Goal: Use online tool/utility: Utilize a website feature to perform a specific function

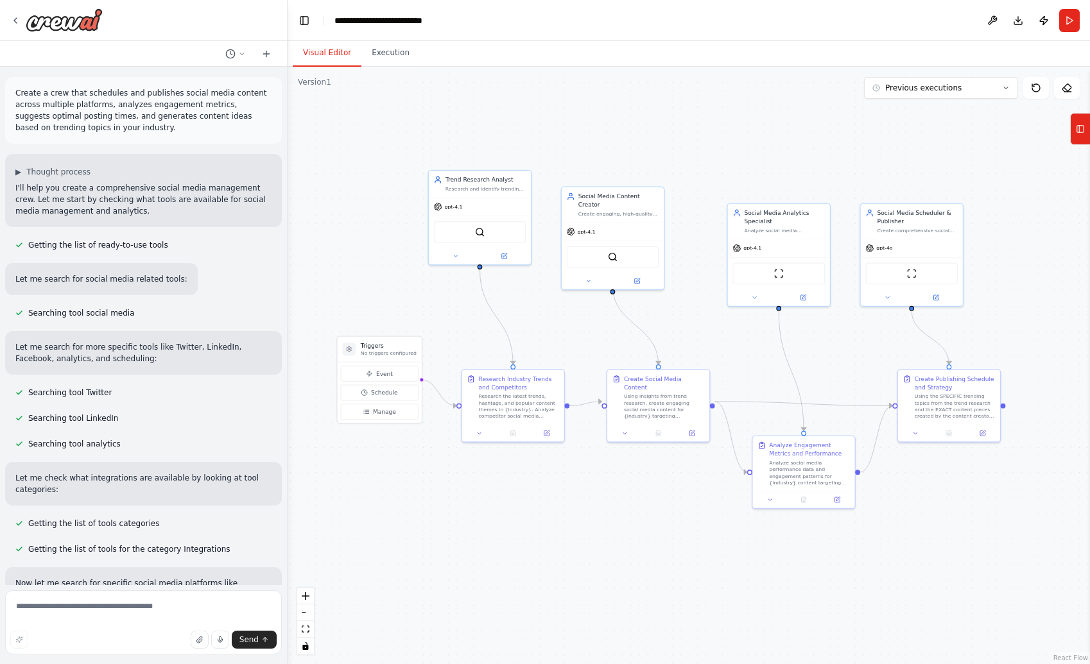
scroll to position [2325, 0]
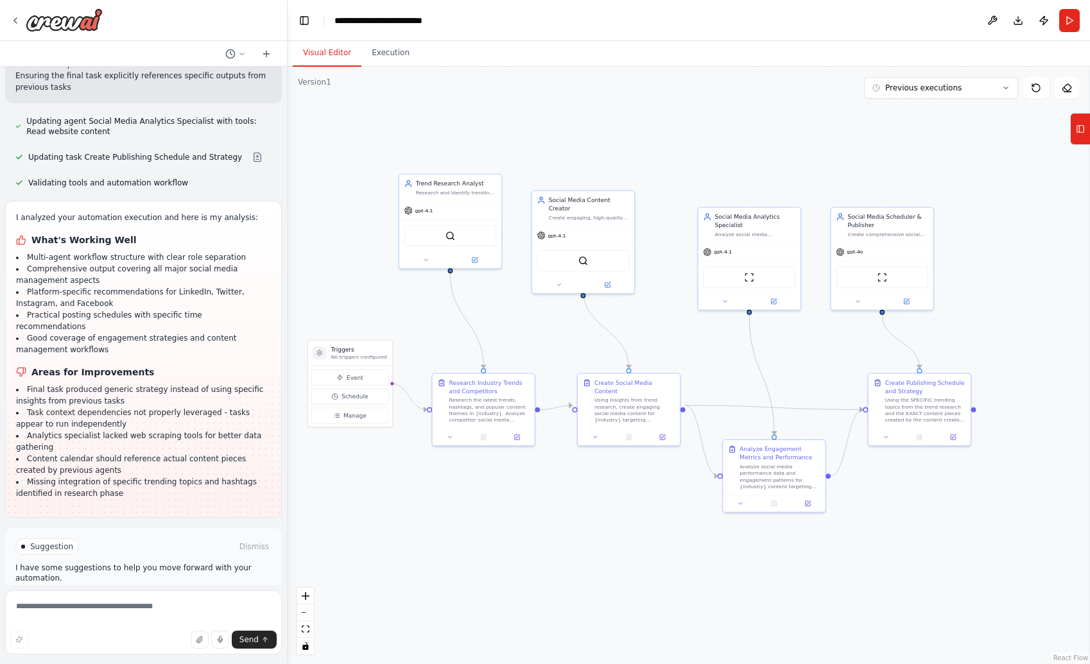
drag, startPoint x: 458, startPoint y: 533, endPoint x: 431, endPoint y: 537, distance: 26.6
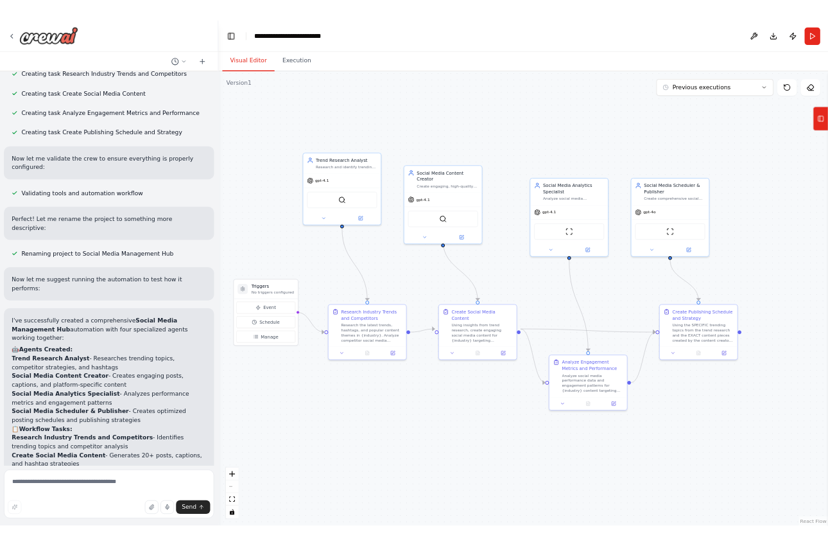
scroll to position [0, 0]
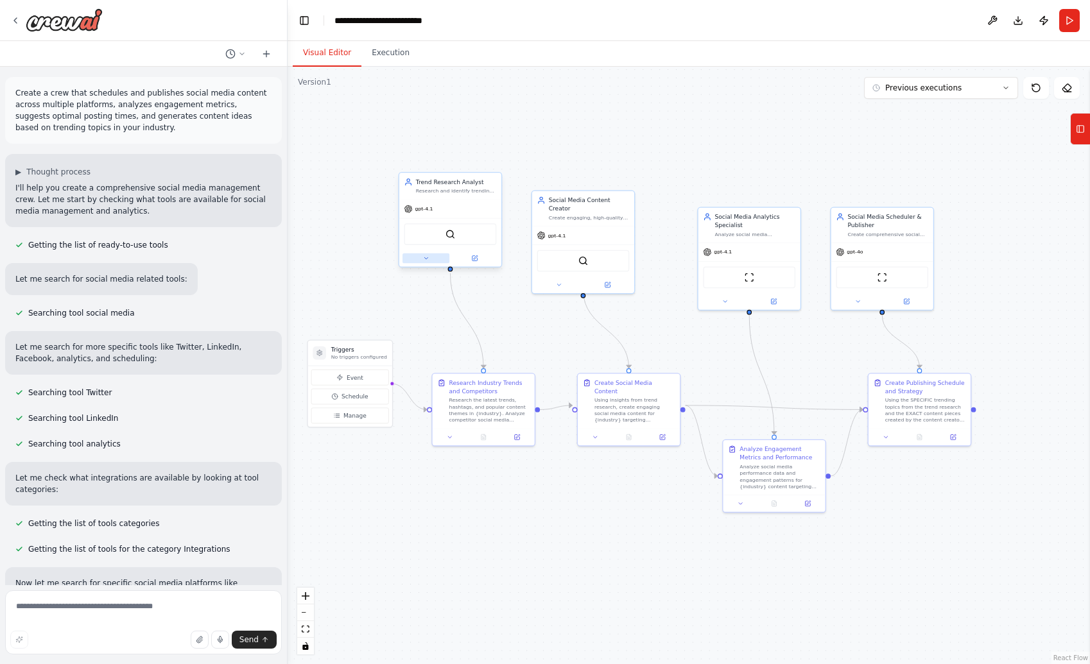
click at [429, 257] on button at bounding box center [425, 259] width 47 height 10
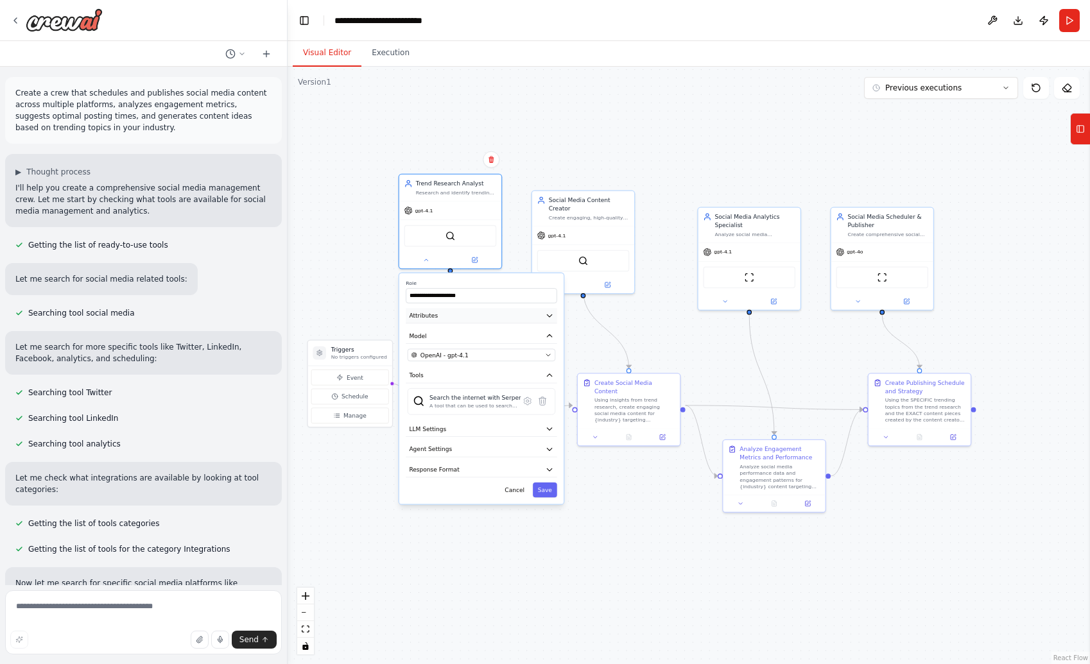
click at [501, 320] on button "Attributes" at bounding box center [481, 315] width 151 height 15
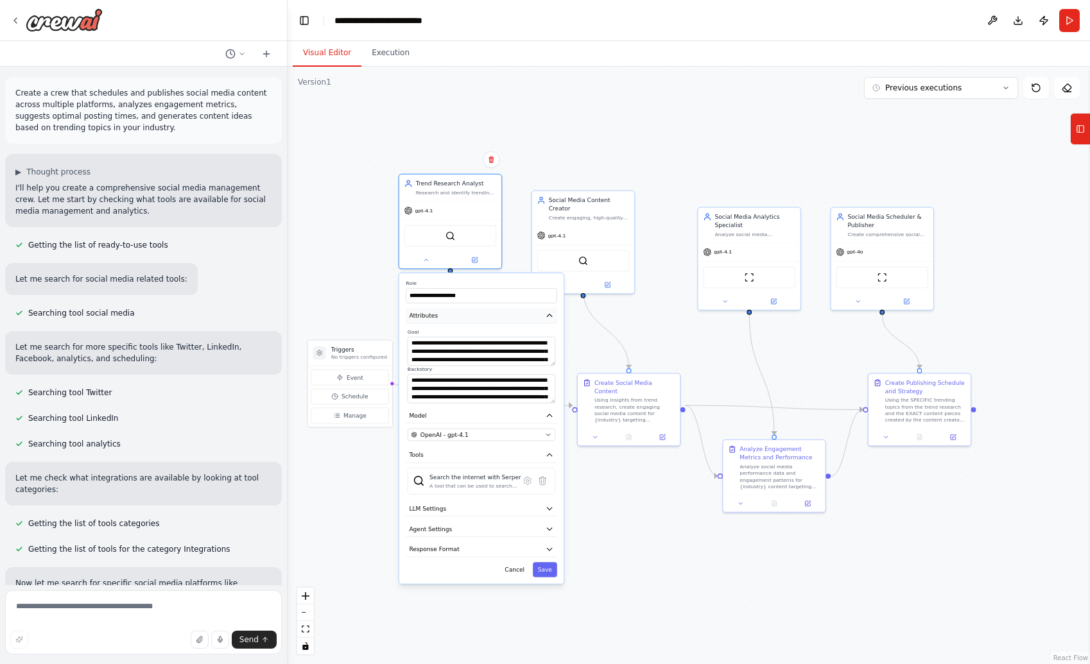
click at [501, 320] on button "Attributes" at bounding box center [481, 315] width 151 height 15
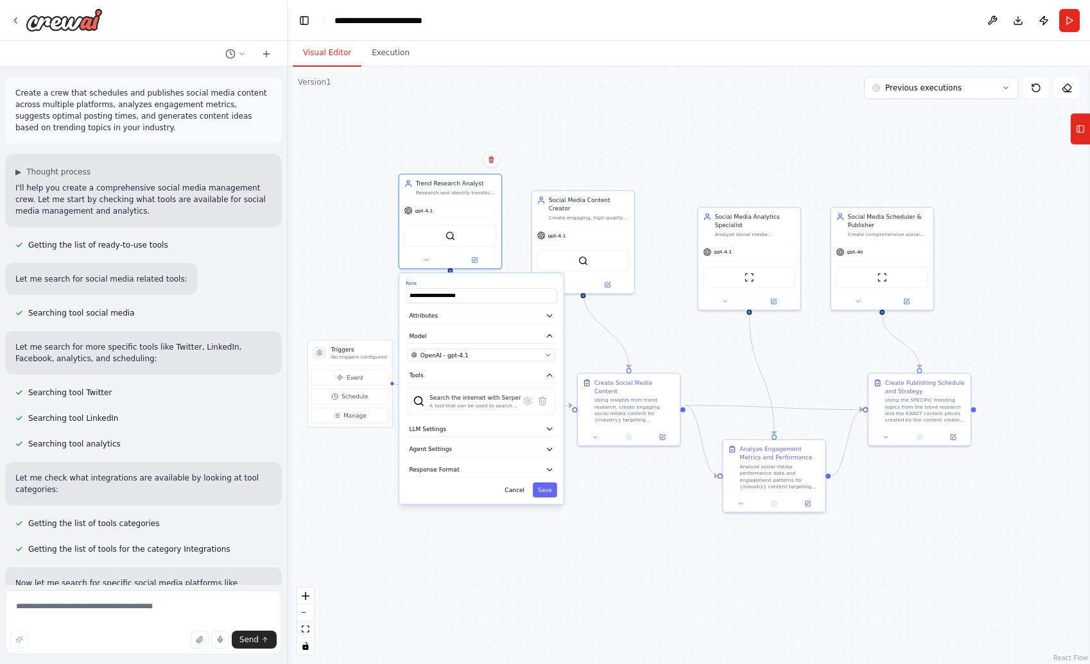
click at [359, 280] on div ".deletable-edge-delete-btn { width: 20px; height: 20px; border: 0px solid #ffff…" at bounding box center [689, 366] width 802 height 598
click at [509, 489] on button "Cancel" at bounding box center [515, 490] width 30 height 15
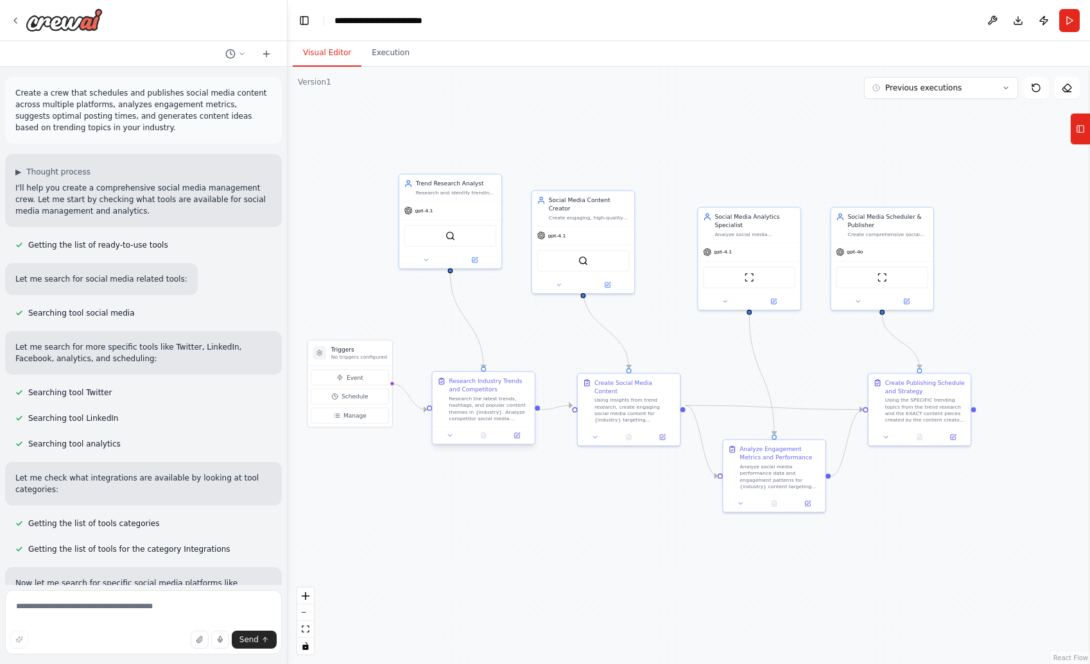
click at [486, 398] on div "Research the latest trends, hashtags, and popular content themes in {industry}.…" at bounding box center [489, 408] width 80 height 26
click at [454, 433] on button at bounding box center [450, 436] width 28 height 10
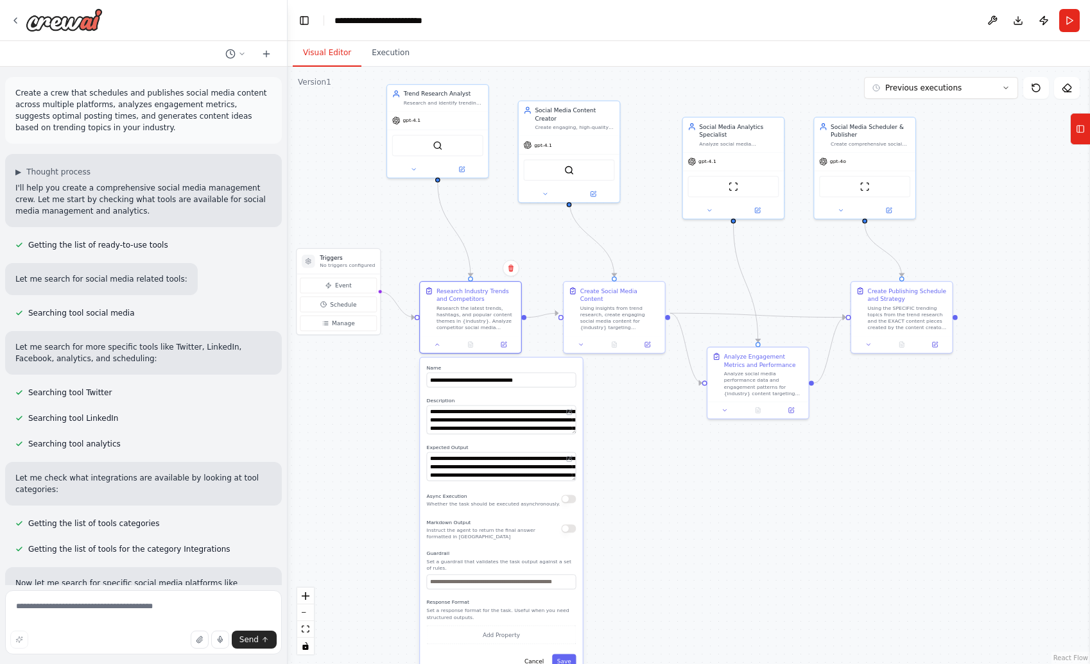
drag, startPoint x: 391, startPoint y: 532, endPoint x: 376, endPoint y: 435, distance: 98.7
click at [377, 435] on div ".deletable-edge-delete-btn { width: 20px; height: 20px; border: 0px solid #ffff…" at bounding box center [689, 366] width 802 height 598
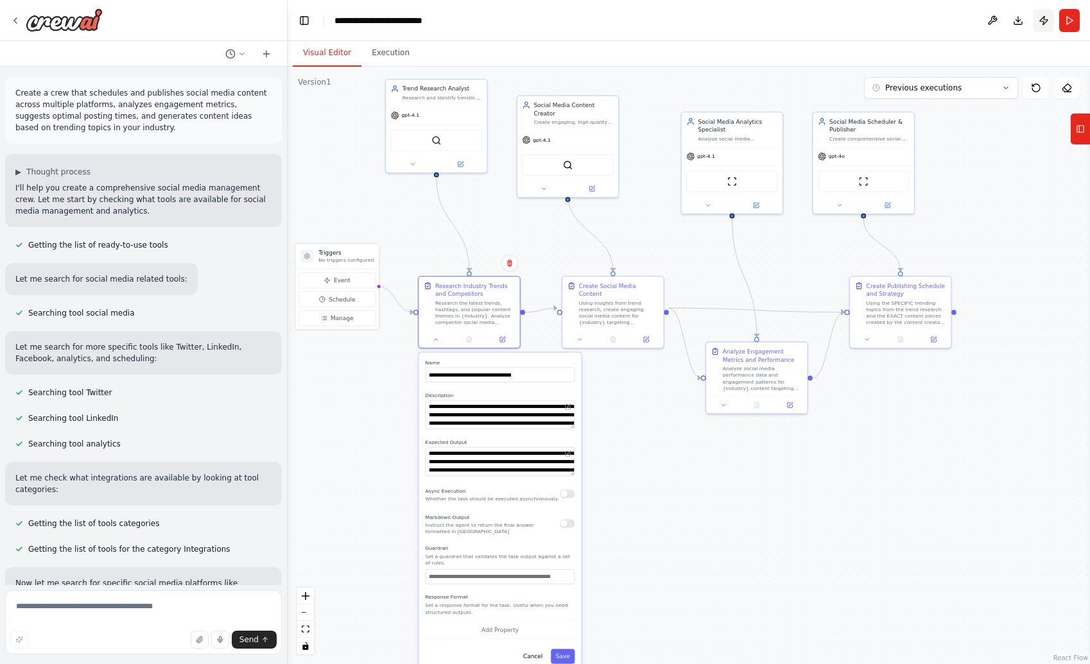
click at [1038, 22] on button "Publish" at bounding box center [1043, 20] width 21 height 23
click at [404, 63] on button "Execution" at bounding box center [390, 53] width 58 height 27
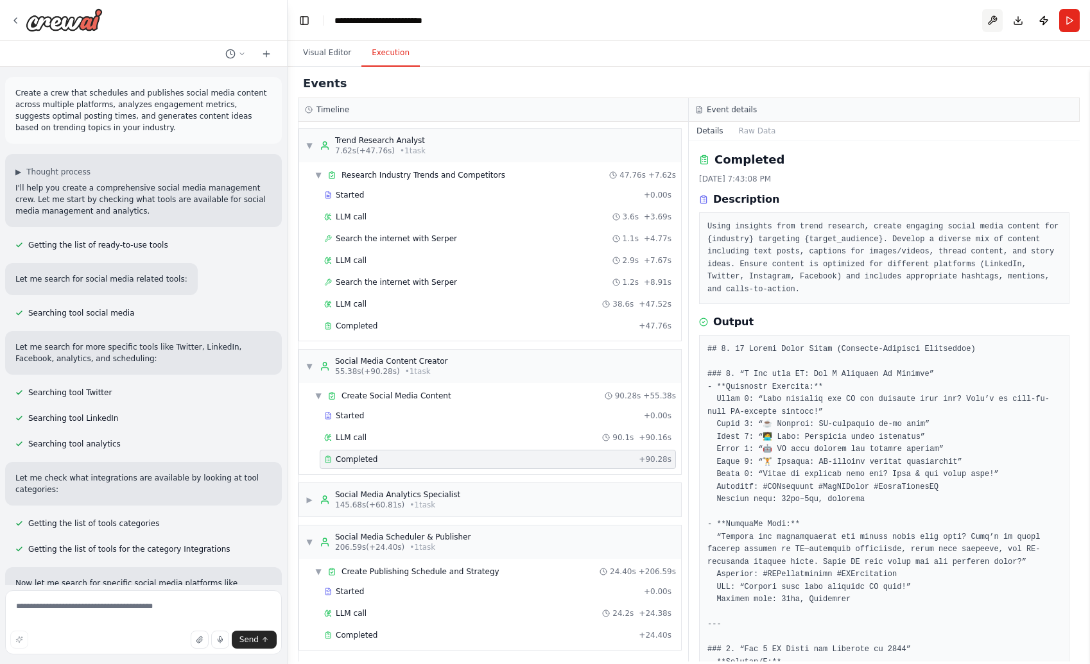
click at [995, 17] on button at bounding box center [992, 20] width 21 height 23
click at [988, 49] on div "Visual Editor Execution" at bounding box center [689, 54] width 802 height 26
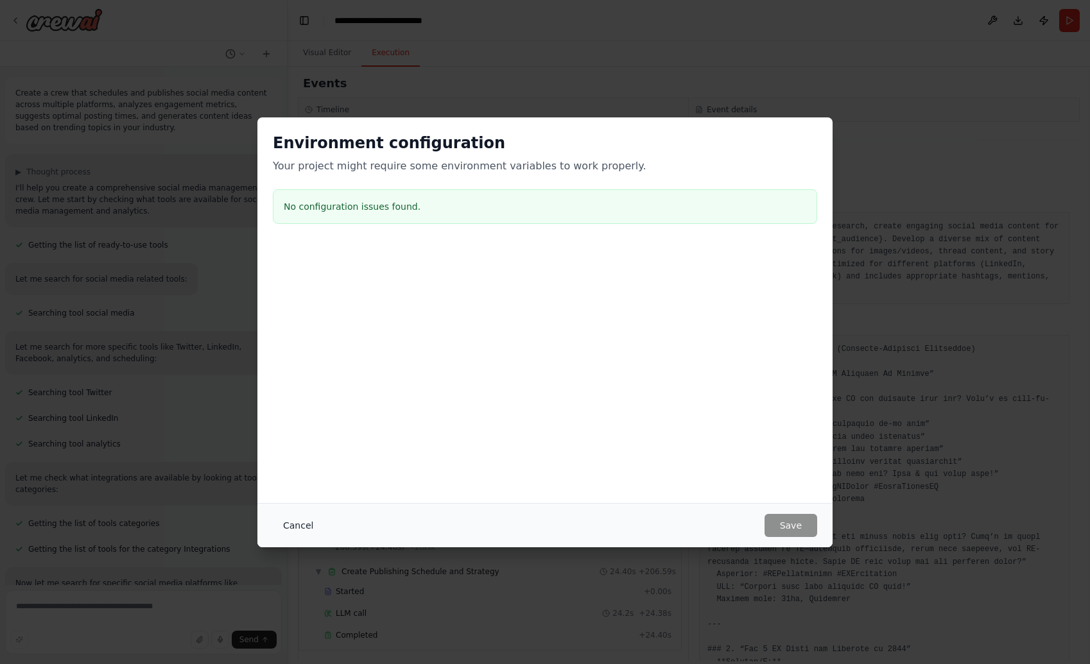
click at [288, 530] on button "Cancel" at bounding box center [298, 525] width 51 height 23
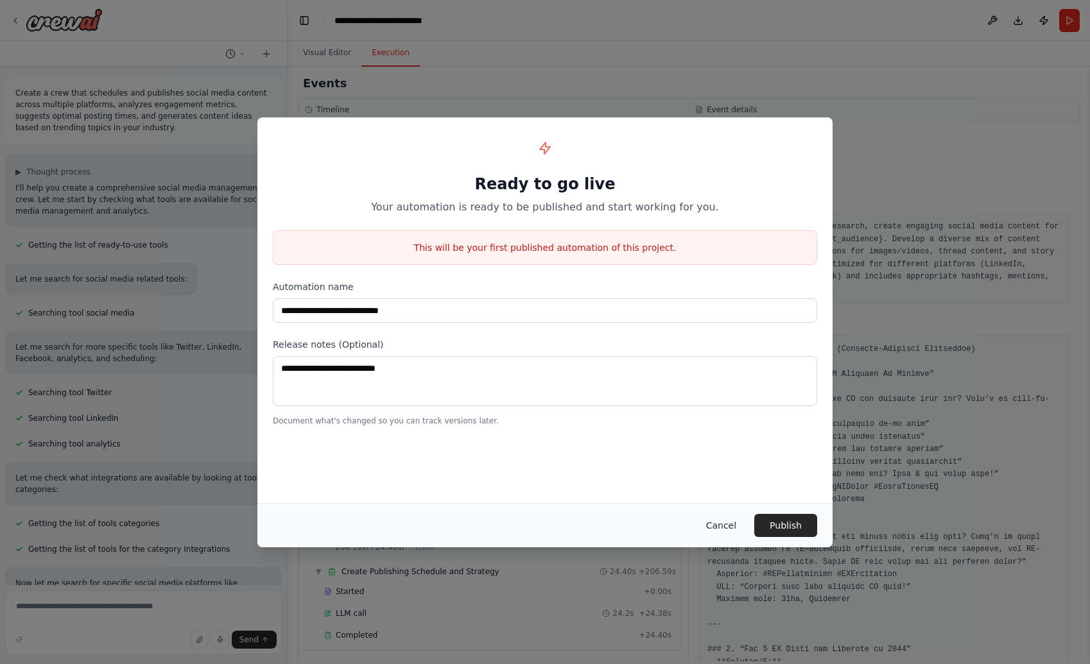
click at [722, 527] on button "Cancel" at bounding box center [721, 525] width 51 height 23
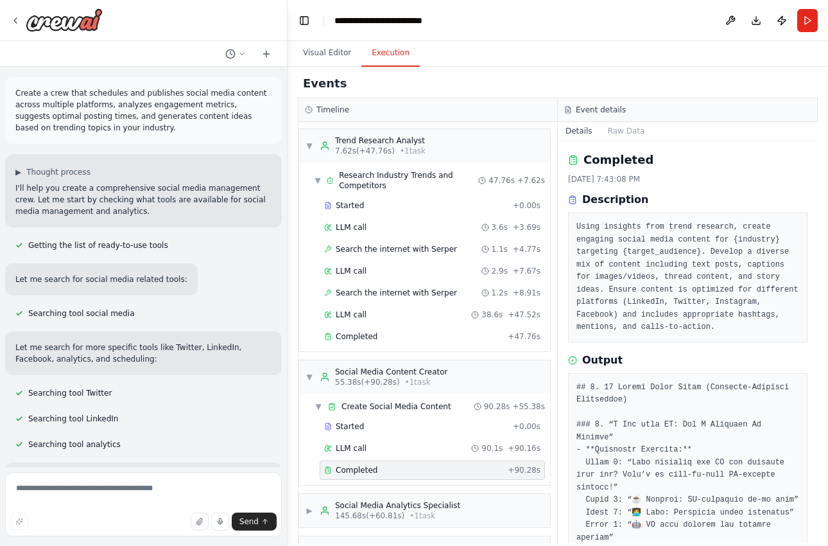
scroll to position [5405, 0]
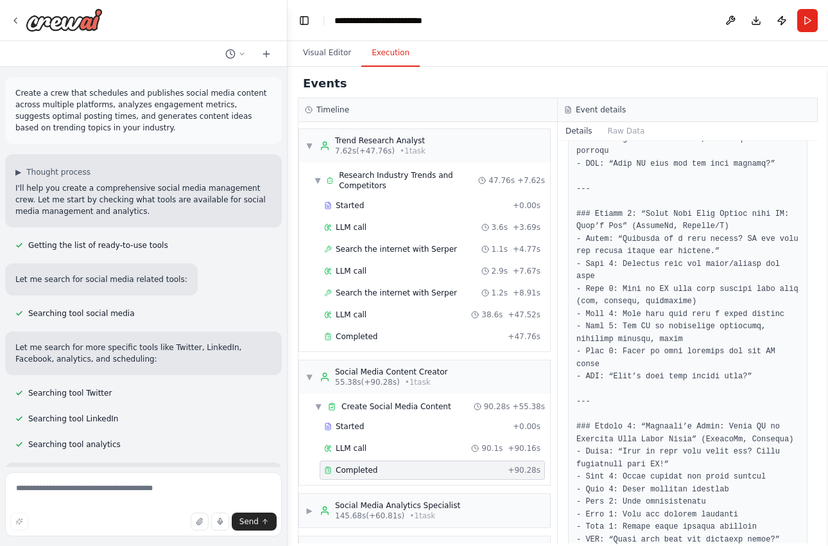
click at [130, 133] on p "Create a crew that schedules and publishes social media content across multiple…" at bounding box center [143, 110] width 256 height 46
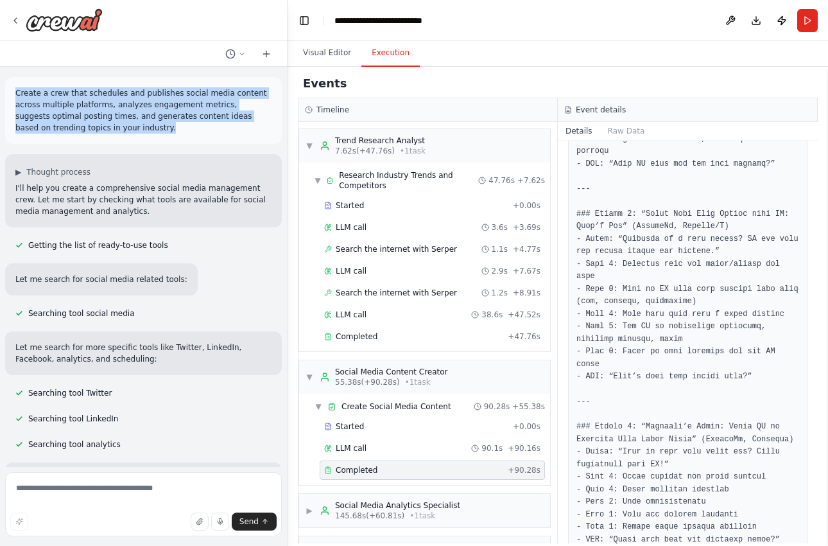
drag, startPoint x: 133, startPoint y: 128, endPoint x: 16, endPoint y: 92, distance: 122.2
click at [16, 92] on p "Create a crew that schedules and publishes social media content across multiple…" at bounding box center [143, 110] width 256 height 46
click at [151, 128] on p "Create a crew that schedules and publishes social media content across multiple…" at bounding box center [143, 110] width 256 height 46
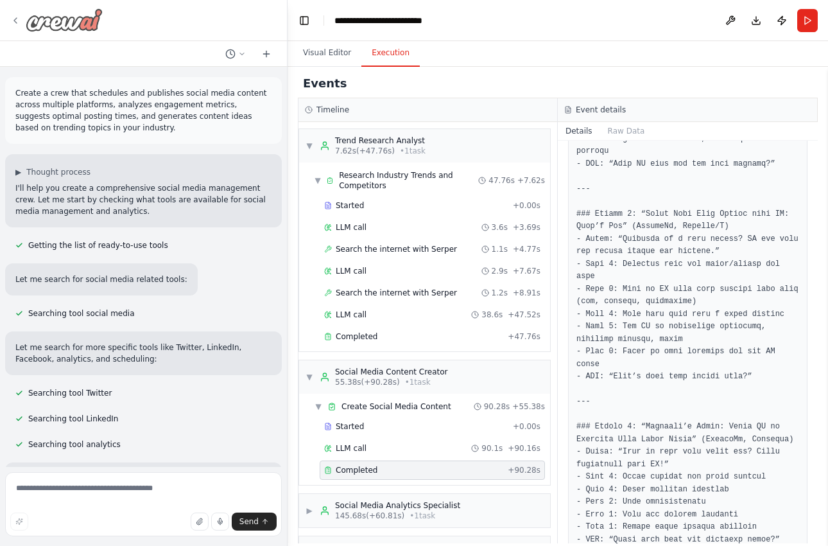
click at [21, 16] on div at bounding box center [56, 19] width 92 height 23
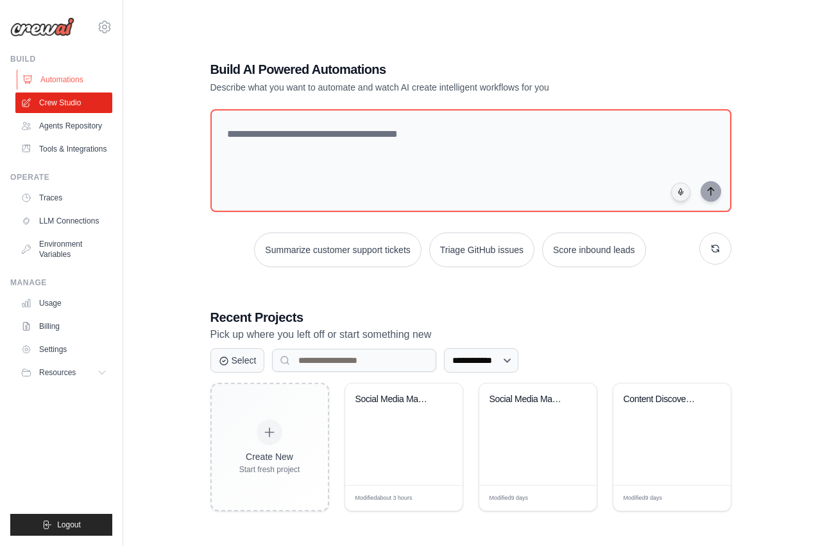
click at [76, 82] on link "Automations" at bounding box center [65, 79] width 97 height 21
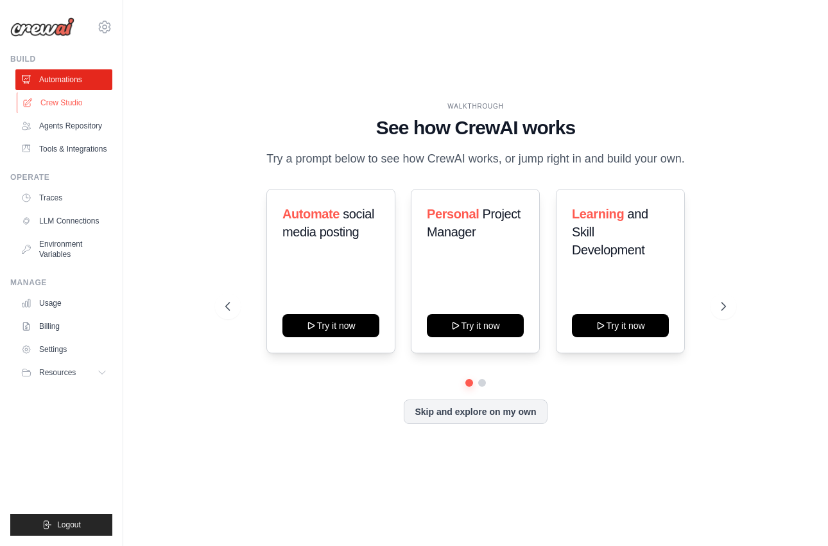
click at [74, 108] on link "Crew Studio" at bounding box center [65, 102] width 97 height 21
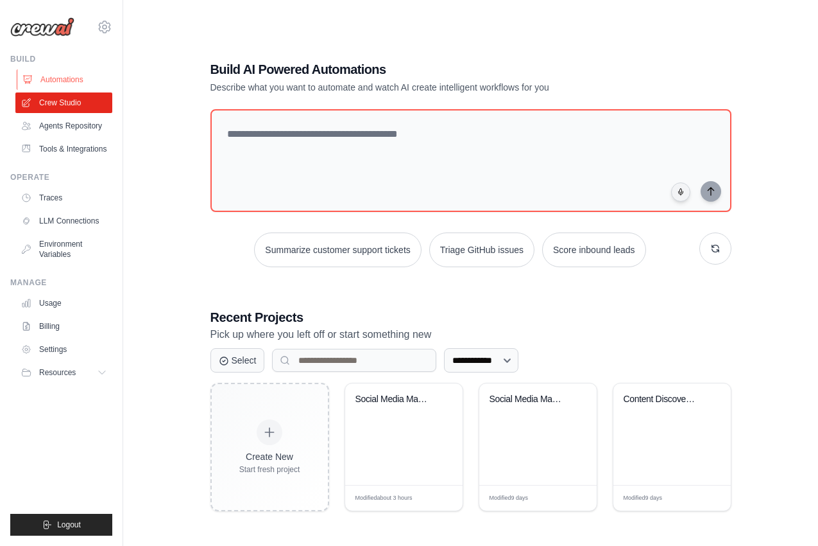
click at [64, 86] on link "Automations" at bounding box center [65, 79] width 97 height 21
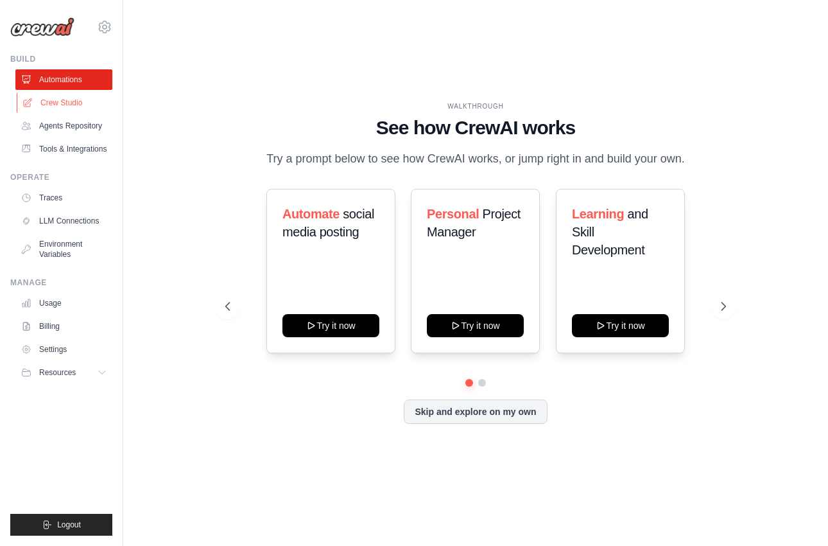
click at [65, 101] on link "Crew Studio" at bounding box center [65, 102] width 97 height 21
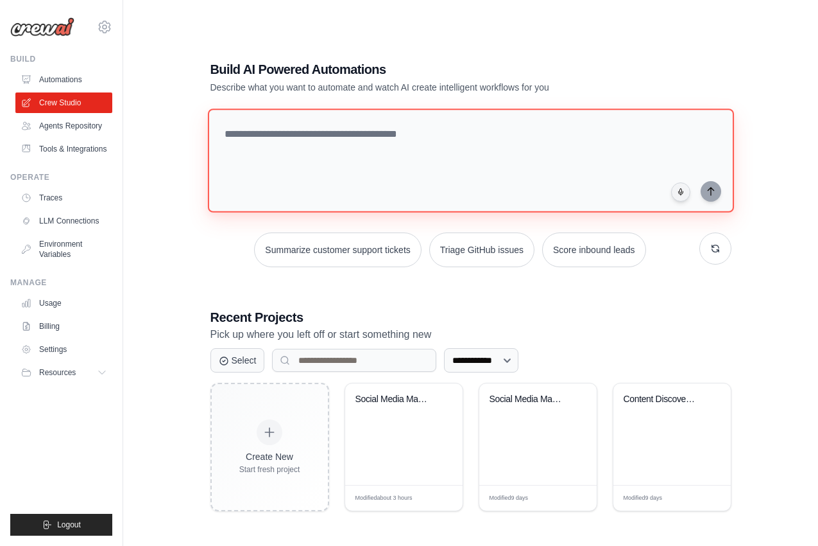
click at [295, 157] on textarea at bounding box center [470, 160] width 526 height 104
paste textarea "**********"
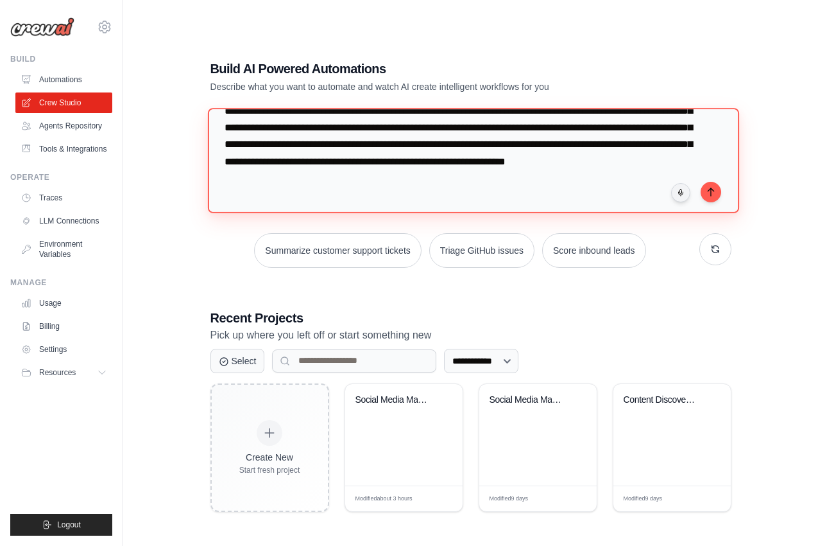
scroll to position [65, 0]
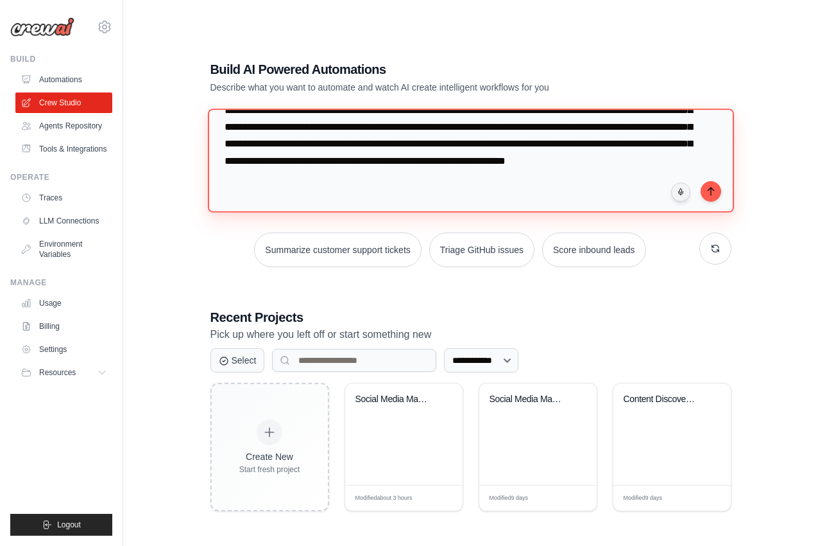
click at [607, 175] on textarea "**********" at bounding box center [470, 160] width 526 height 104
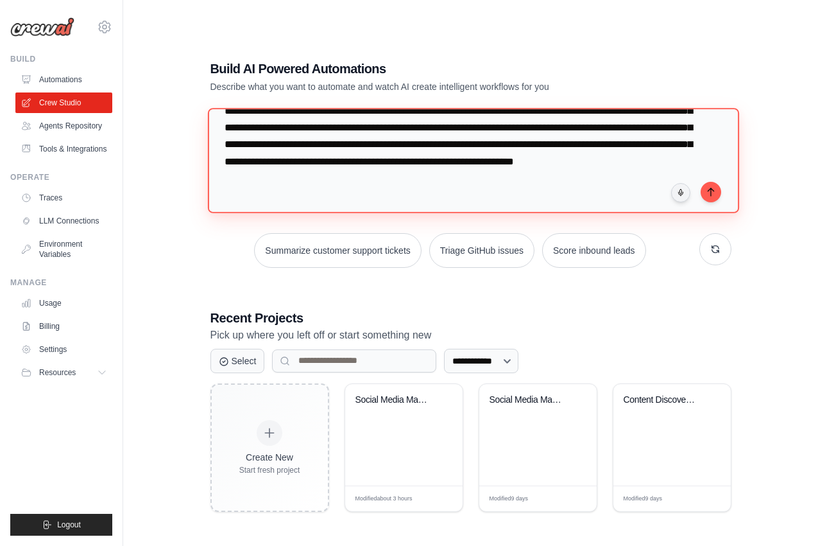
paste textarea "**********"
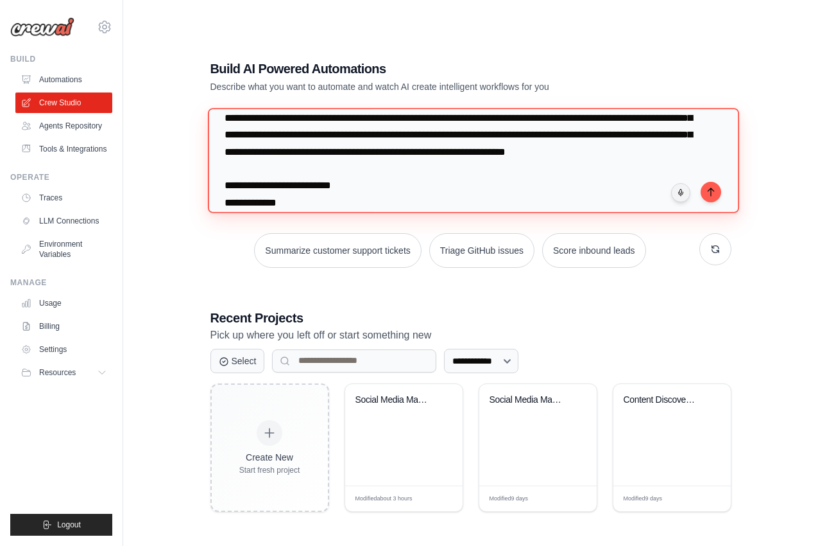
scroll to position [1081, 0]
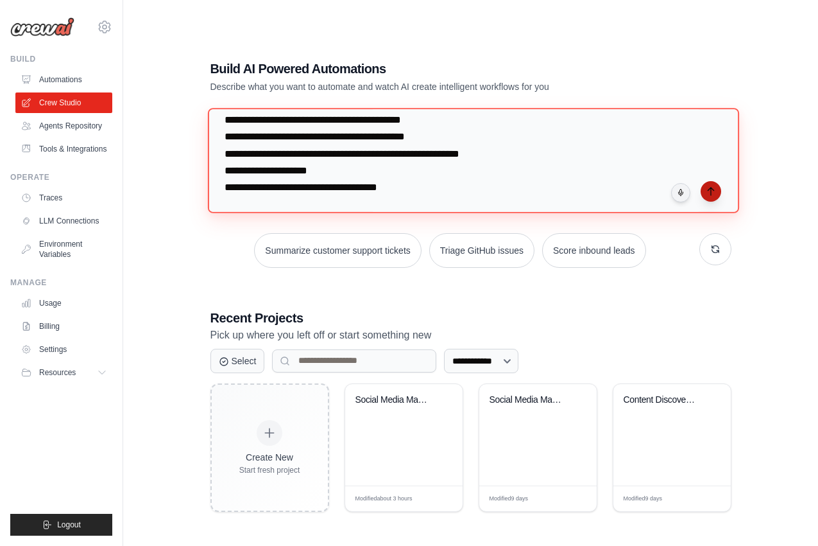
type textarea "**********"
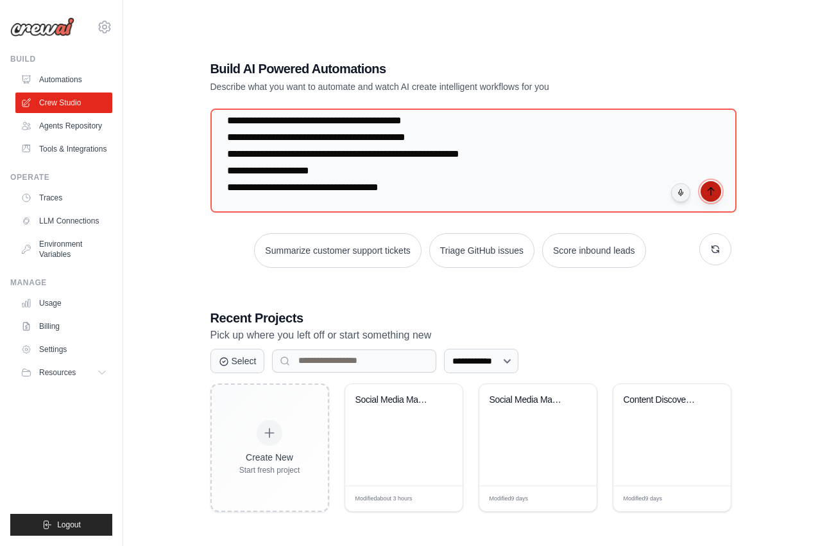
click at [708, 190] on icon "submit" at bounding box center [711, 191] width 10 height 10
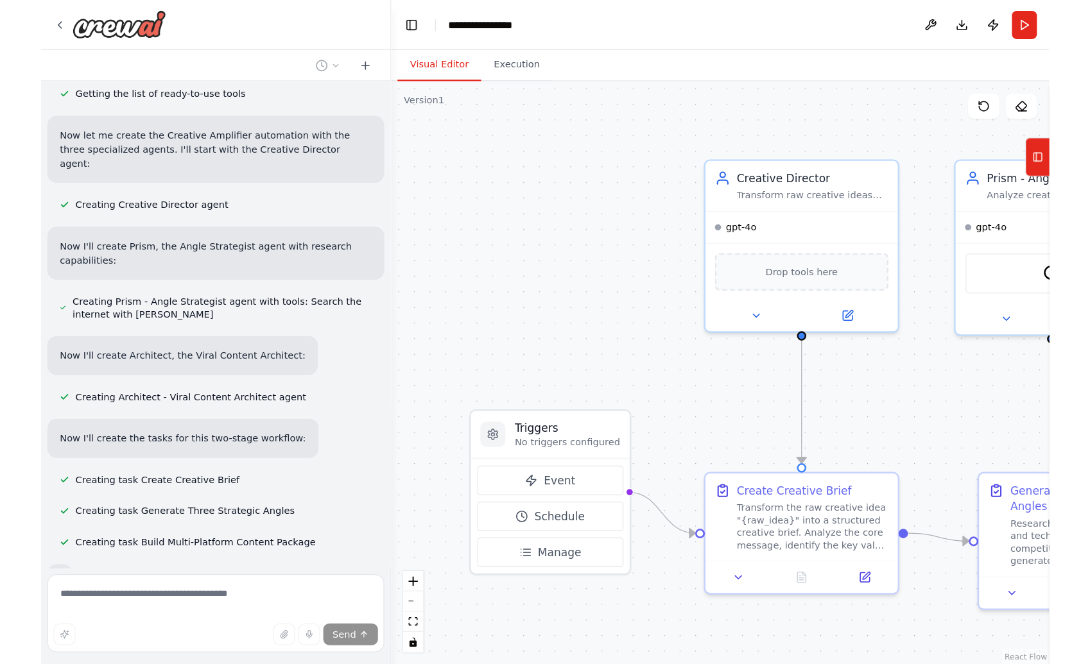
scroll to position [757, 0]
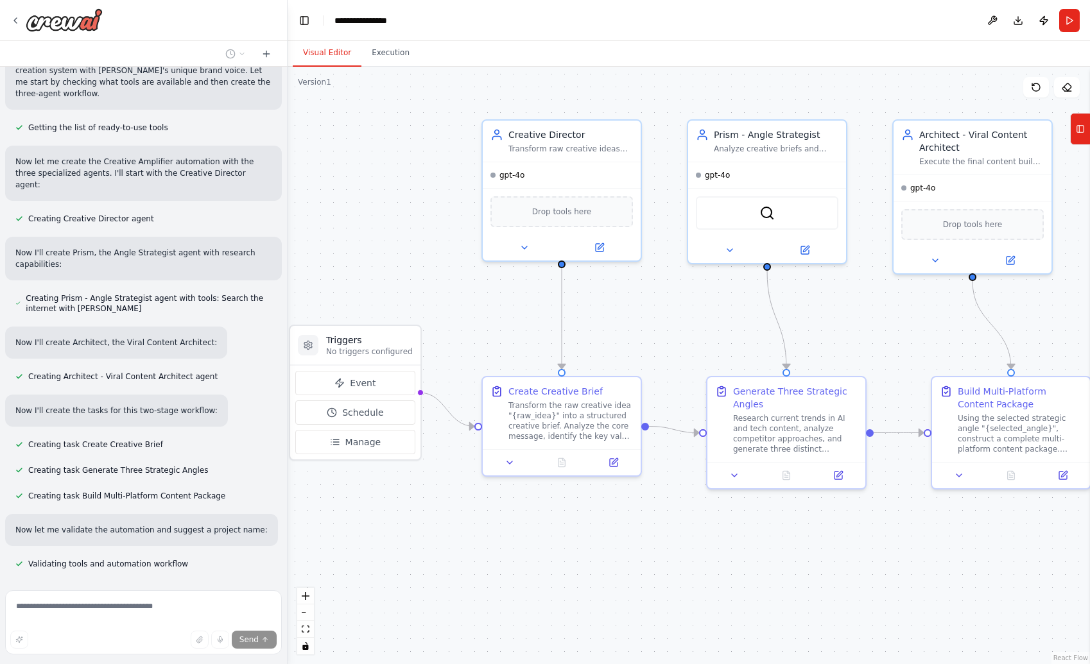
drag, startPoint x: 451, startPoint y: 295, endPoint x: 384, endPoint y: 283, distance: 68.5
click at [384, 283] on div ".deletable-edge-delete-btn { width: 20px; height: 20px; border: 0px solid #ffff…" at bounding box center [689, 366] width 802 height 598
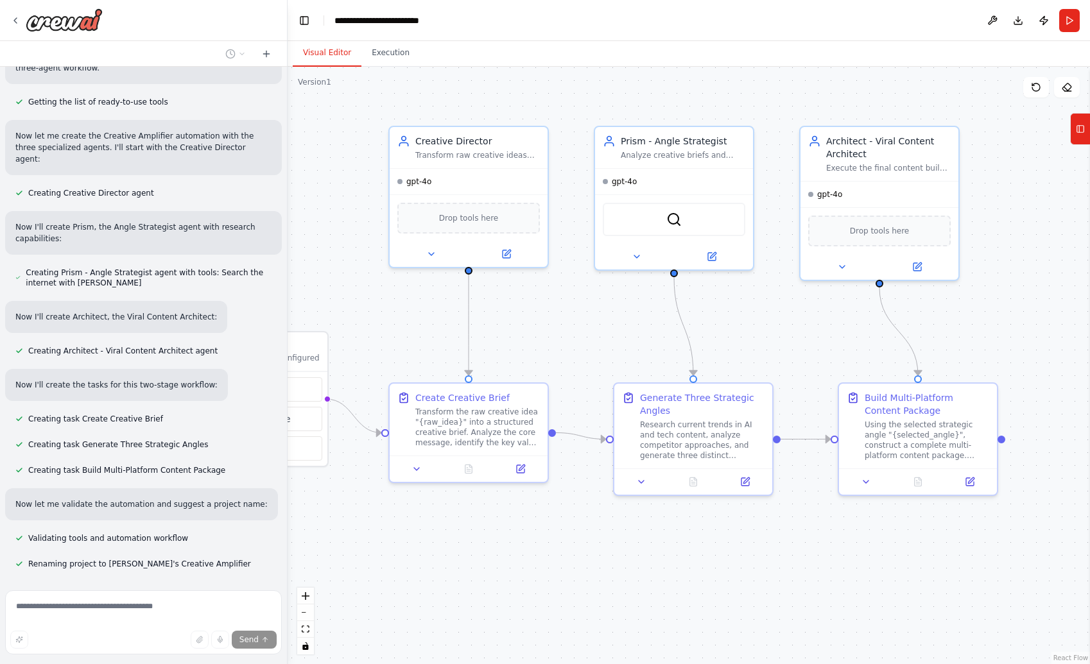
drag, startPoint x: 673, startPoint y: 322, endPoint x: 594, endPoint y: 329, distance: 79.3
click at [594, 329] on div ".deletable-edge-delete-btn { width: 20px; height: 20px; border: 0px solid #ffff…" at bounding box center [689, 366] width 802 height 598
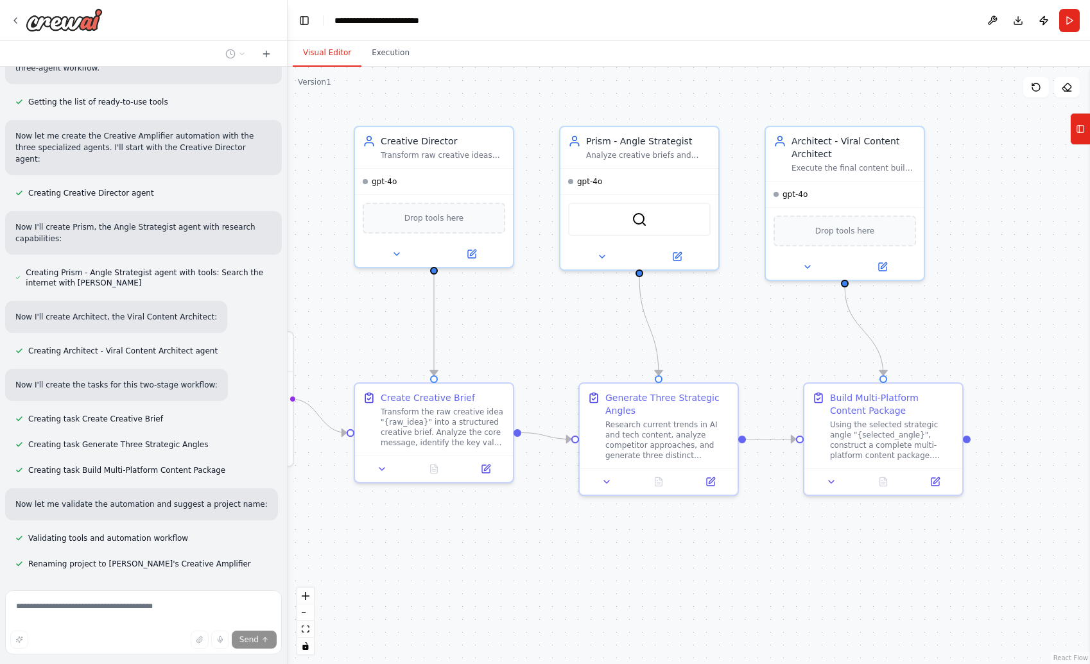
drag, startPoint x: 760, startPoint y: 322, endPoint x: 731, endPoint y: 322, distance: 28.9
click at [731, 322] on div ".deletable-edge-delete-btn { width: 20px; height: 20px; border: 0px solid #ffff…" at bounding box center [689, 366] width 802 height 598
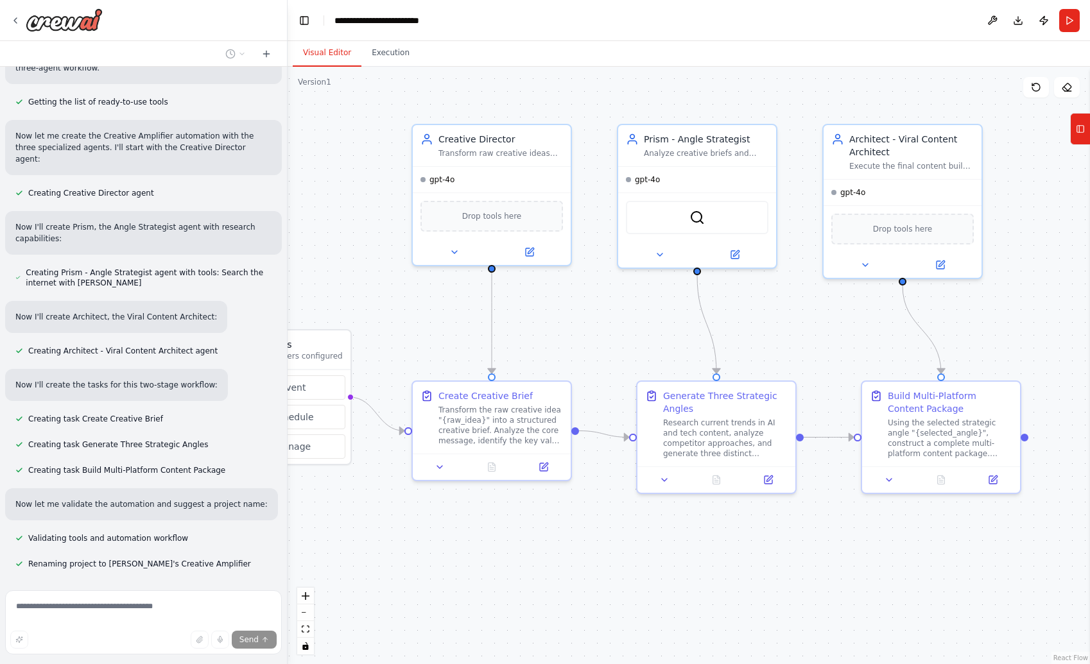
drag, startPoint x: 721, startPoint y: 320, endPoint x: 781, endPoint y: 318, distance: 59.7
click at [781, 318] on div ".deletable-edge-delete-btn { width: 20px; height: 20px; border: 0px solid #ffff…" at bounding box center [689, 366] width 802 height 598
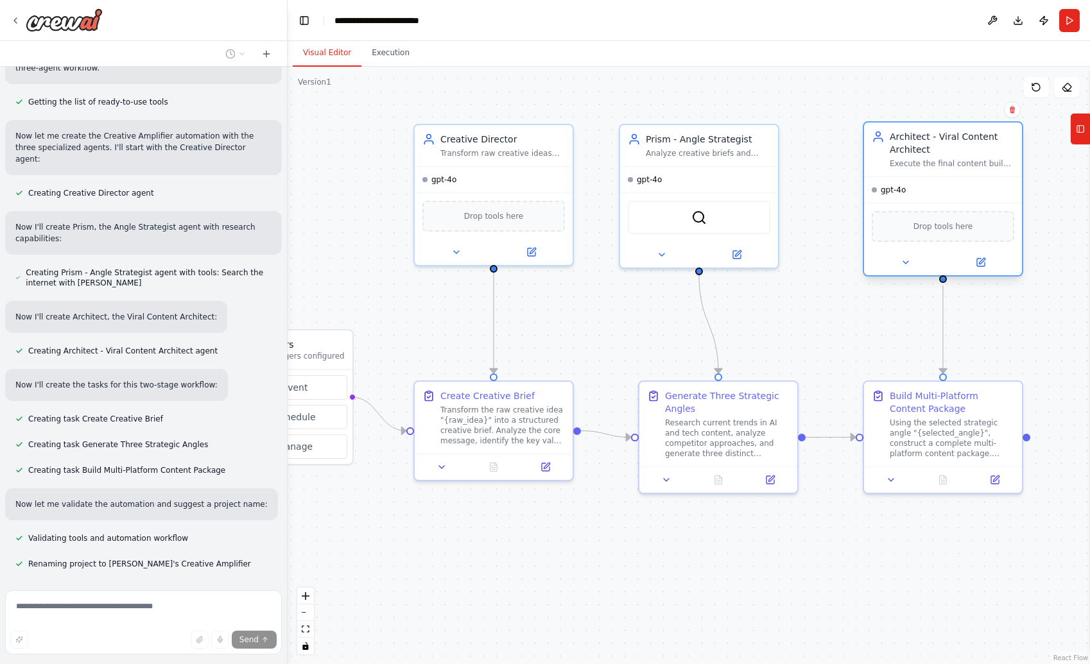
drag, startPoint x: 870, startPoint y: 193, endPoint x: 914, endPoint y: 187, distance: 44.0
click at [827, 187] on div "gpt-4o" at bounding box center [943, 190] width 158 height 26
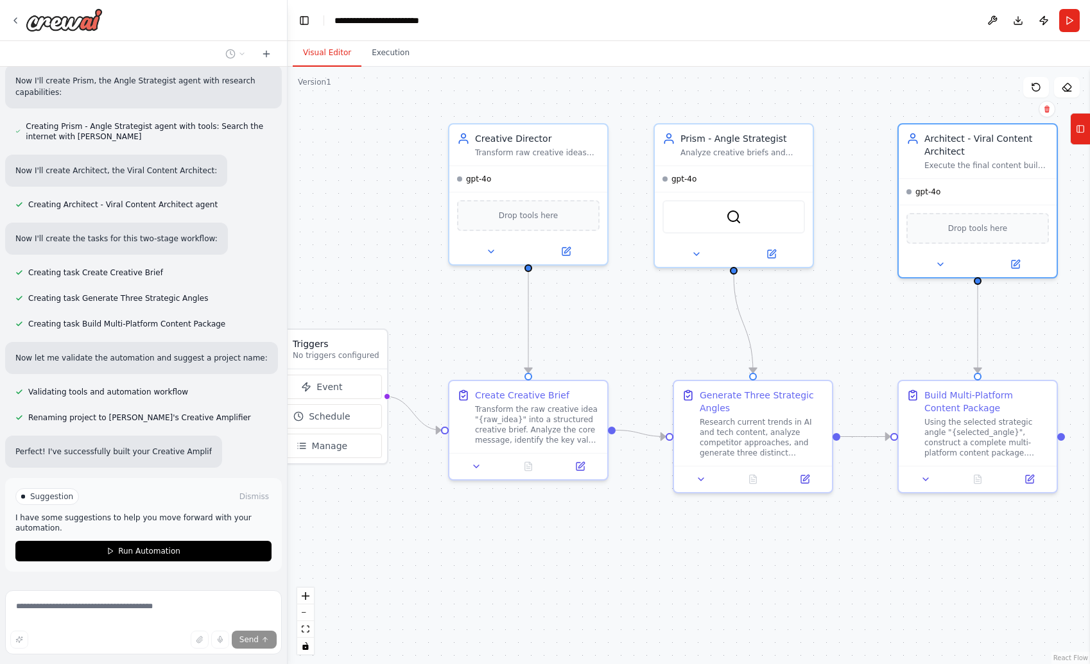
drag, startPoint x: 422, startPoint y: 336, endPoint x: 455, endPoint y: 336, distance: 32.7
click at [455, 336] on div ".deletable-edge-delete-btn { width: 20px; height: 20px; border: 0px solid #ffff…" at bounding box center [689, 366] width 802 height 598
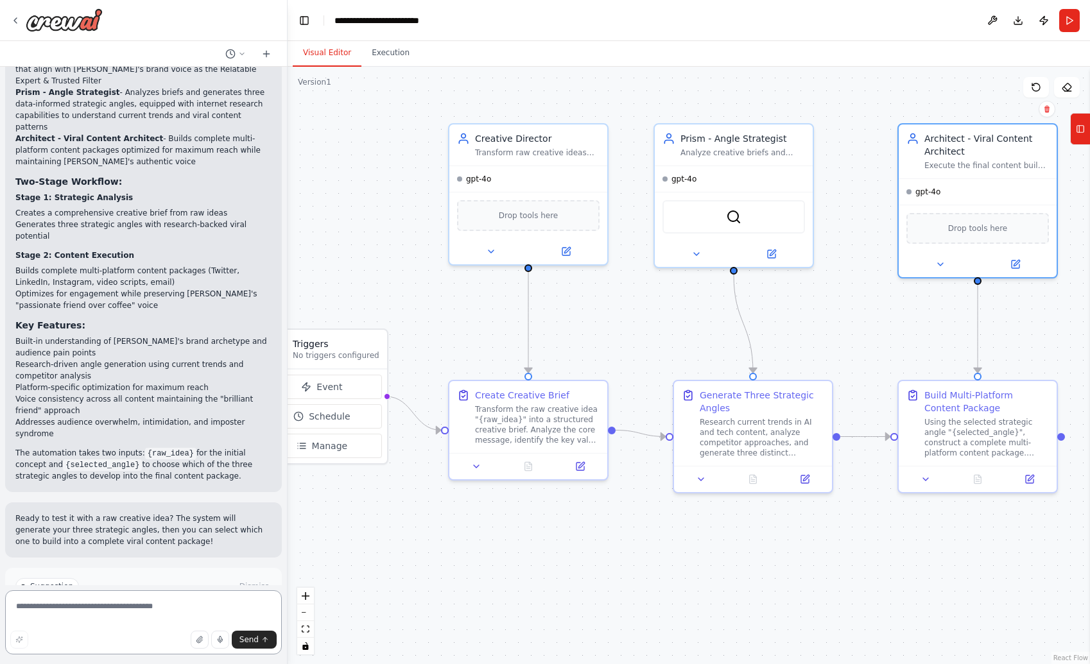
scroll to position [1414, 0]
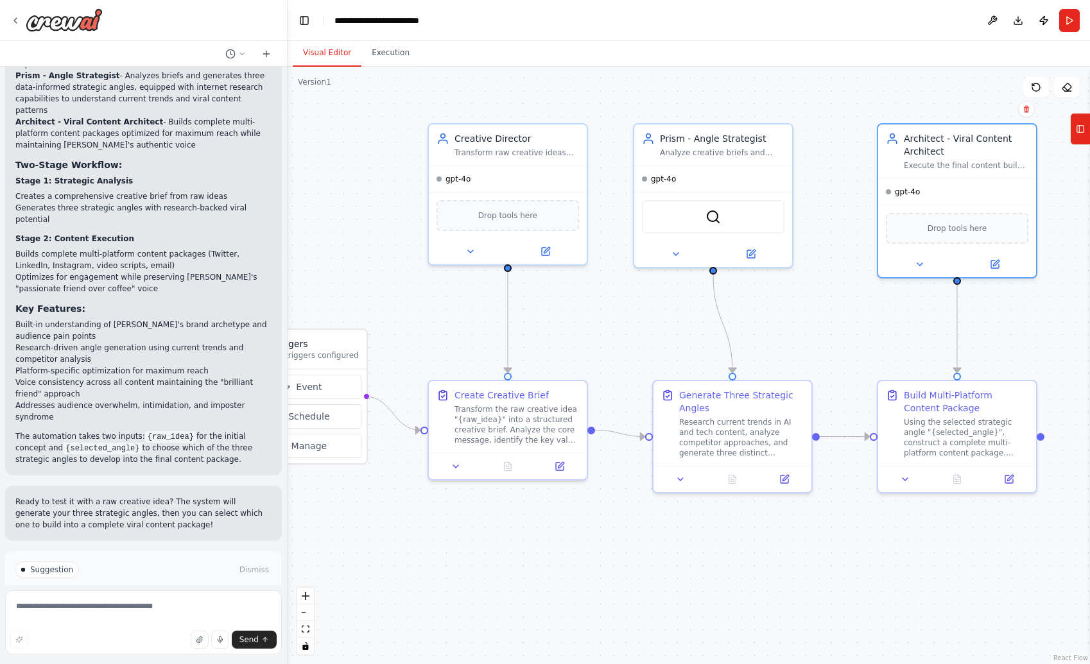
drag, startPoint x: 629, startPoint y: 334, endPoint x: 608, endPoint y: 334, distance: 21.2
click at [608, 334] on div ".deletable-edge-delete-btn { width: 20px; height: 20px; border: 0px solid #ffff…" at bounding box center [689, 366] width 802 height 598
click at [462, 464] on button at bounding box center [455, 463] width 44 height 15
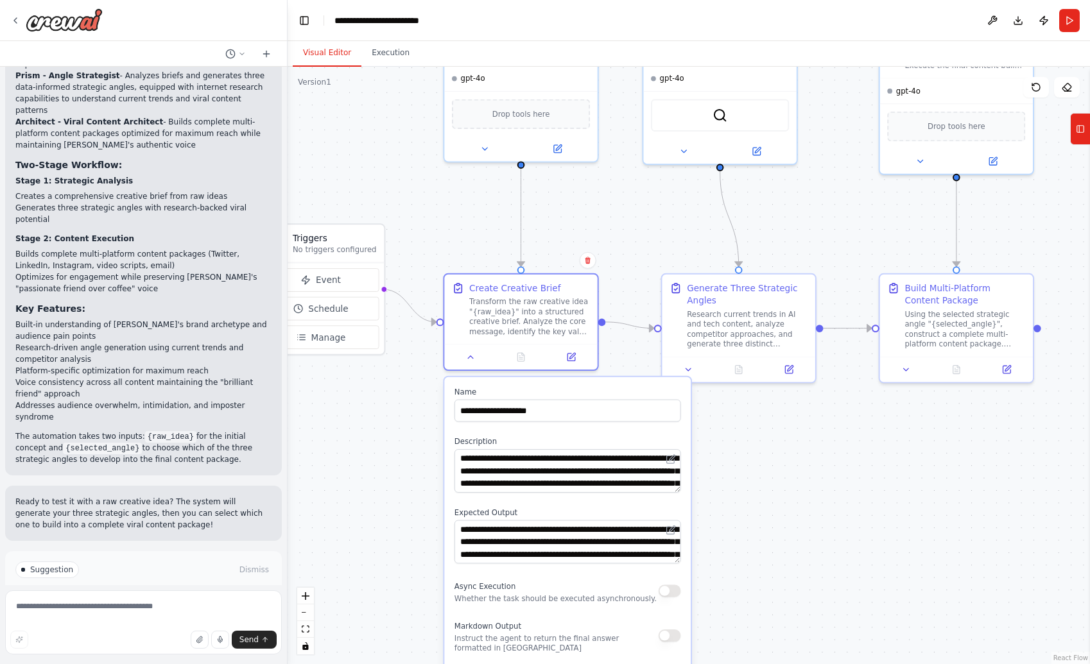
drag, startPoint x: 417, startPoint y: 526, endPoint x: 435, endPoint y: 375, distance: 151.3
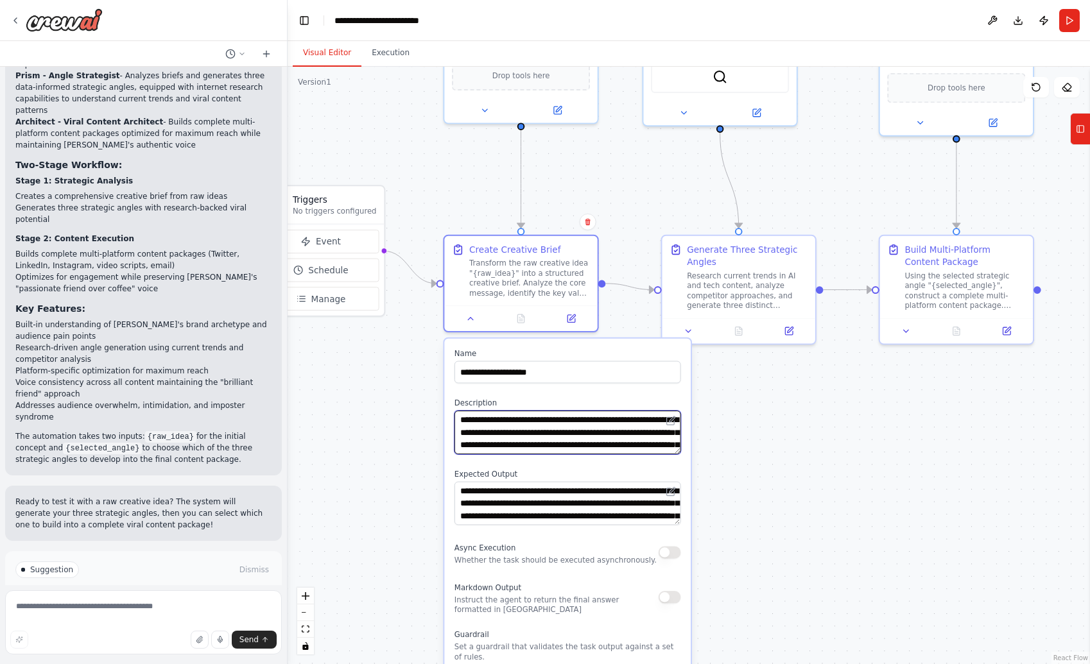
click at [617, 437] on textarea "**********" at bounding box center [567, 433] width 227 height 44
click at [677, 419] on button at bounding box center [670, 420] width 15 height 15
click at [671, 420] on icon at bounding box center [672, 420] width 6 height 6
click at [676, 454] on div "**********" at bounding box center [567, 579] width 246 height 481
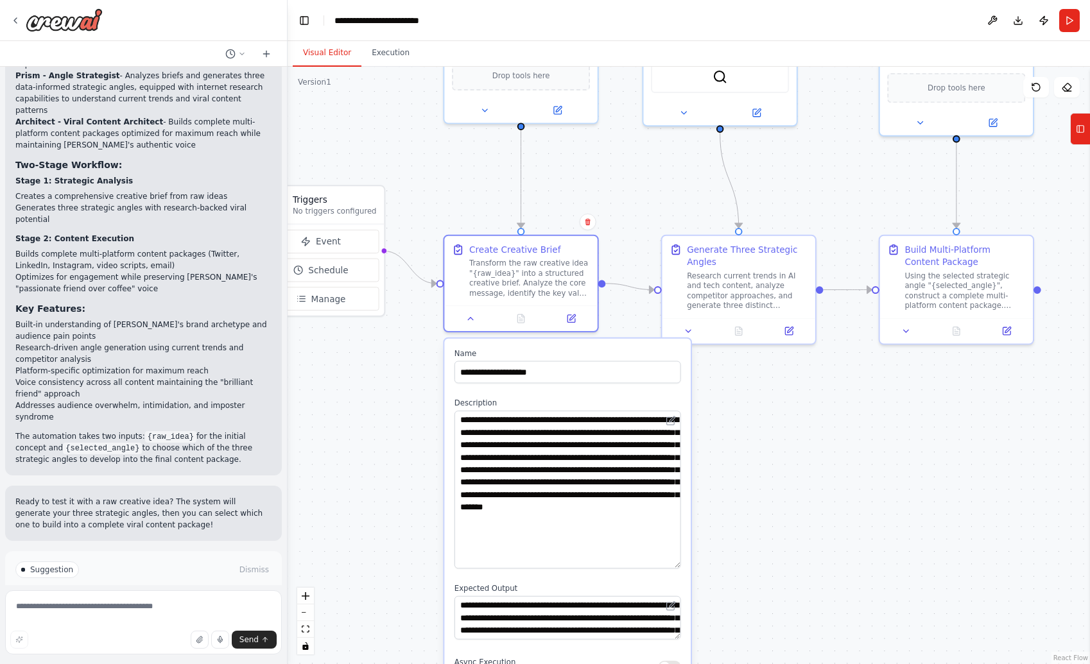
drag, startPoint x: 675, startPoint y: 447, endPoint x: 672, endPoint y: 598, distance: 150.9
click at [672, 545] on textarea "**********" at bounding box center [567, 490] width 227 height 158
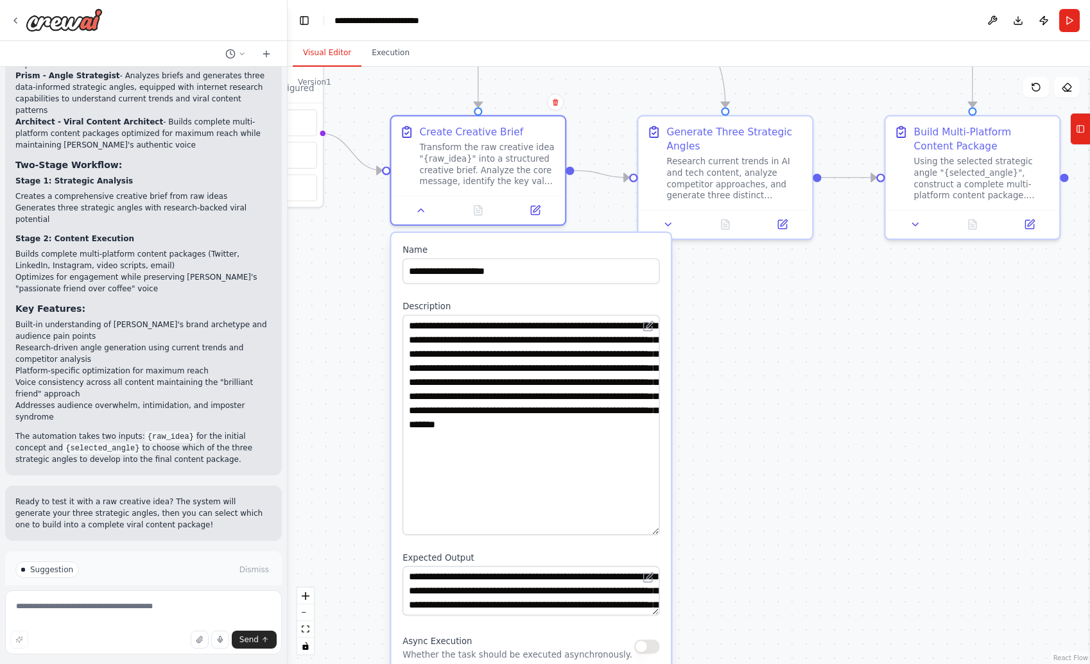
drag, startPoint x: 760, startPoint y: 494, endPoint x: 730, endPoint y: 402, distance: 97.0
click at [730, 402] on div ".deletable-edge-delete-btn { width: 20px; height: 20px; border: 0px solid #ffff…" at bounding box center [689, 366] width 802 height 598
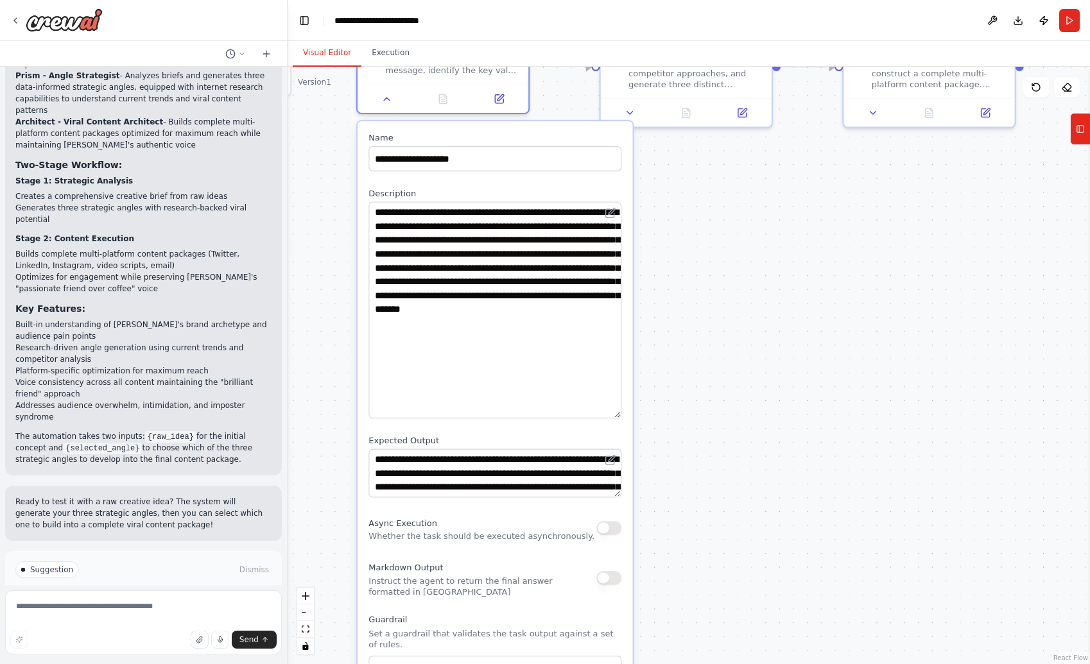
drag, startPoint x: 730, startPoint y: 537, endPoint x: 696, endPoint y: 428, distance: 114.3
click at [696, 428] on div ".deletable-edge-delete-btn { width: 20px; height: 20px; border: 0px solid #ffff…" at bounding box center [689, 366] width 802 height 598
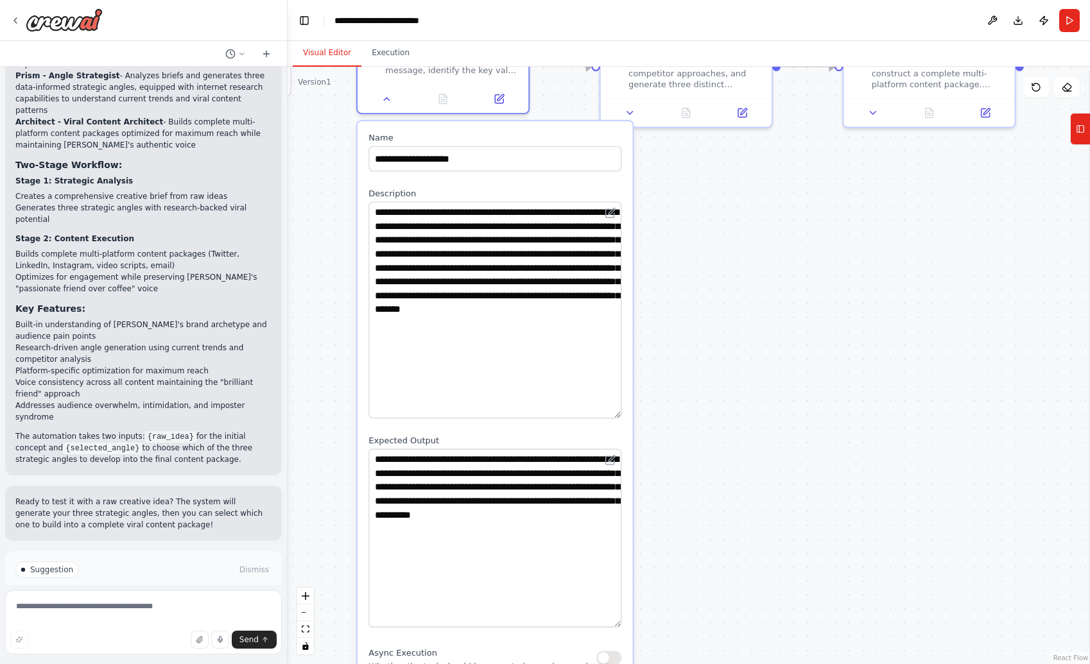
drag, startPoint x: 619, startPoint y: 493, endPoint x: 616, endPoint y: 623, distance: 129.7
click at [616, 545] on textarea "**********" at bounding box center [494, 538] width 253 height 178
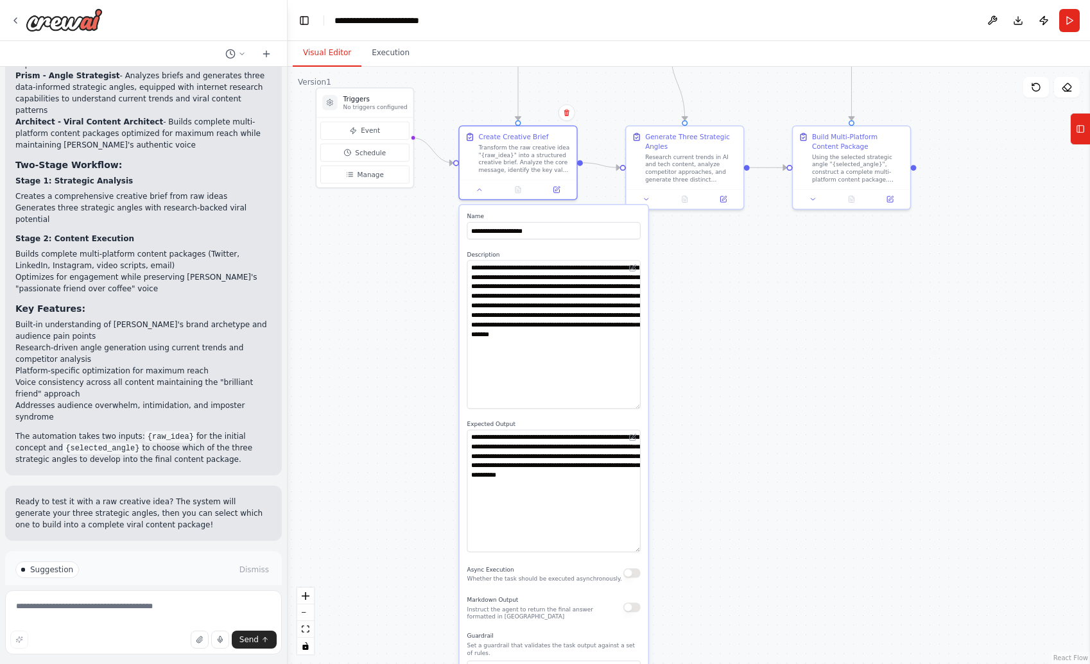
drag, startPoint x: 687, startPoint y: 455, endPoint x: 673, endPoint y: 397, distance: 59.5
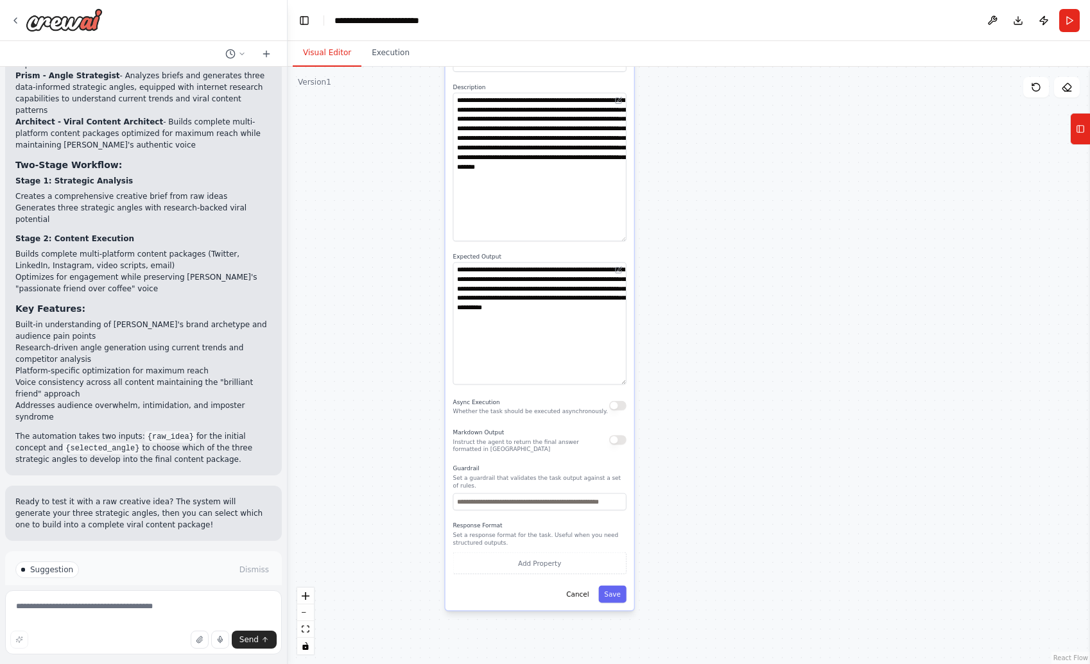
drag, startPoint x: 680, startPoint y: 519, endPoint x: 687, endPoint y: 576, distance: 57.0
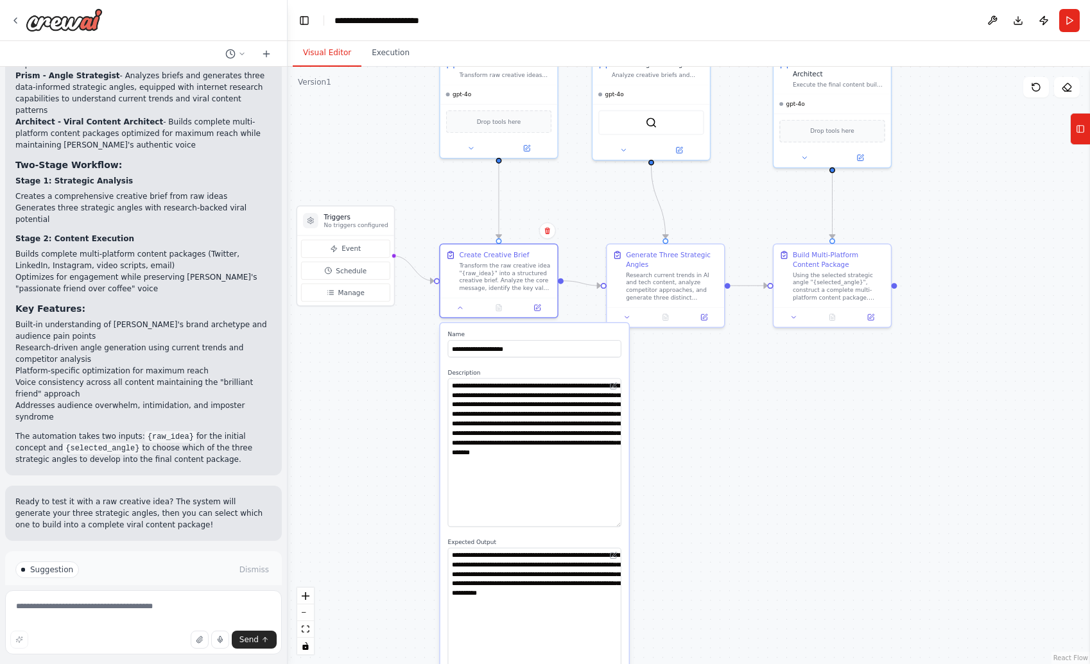
drag, startPoint x: 425, startPoint y: 338, endPoint x: 411, endPoint y: 487, distance: 150.2
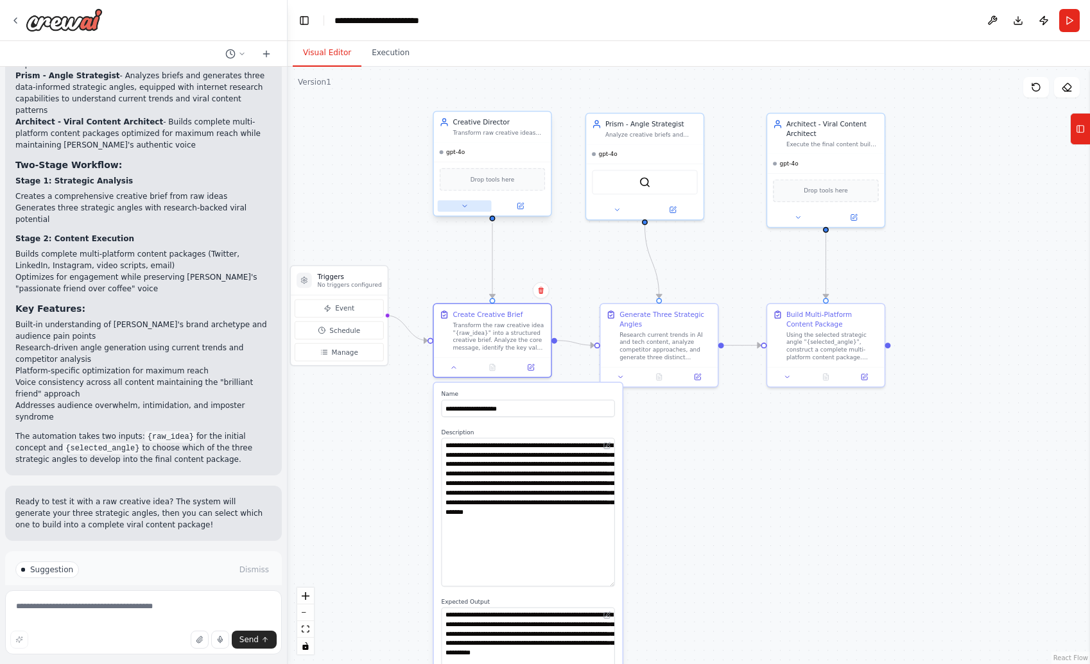
click at [465, 207] on icon at bounding box center [465, 206] width 8 height 8
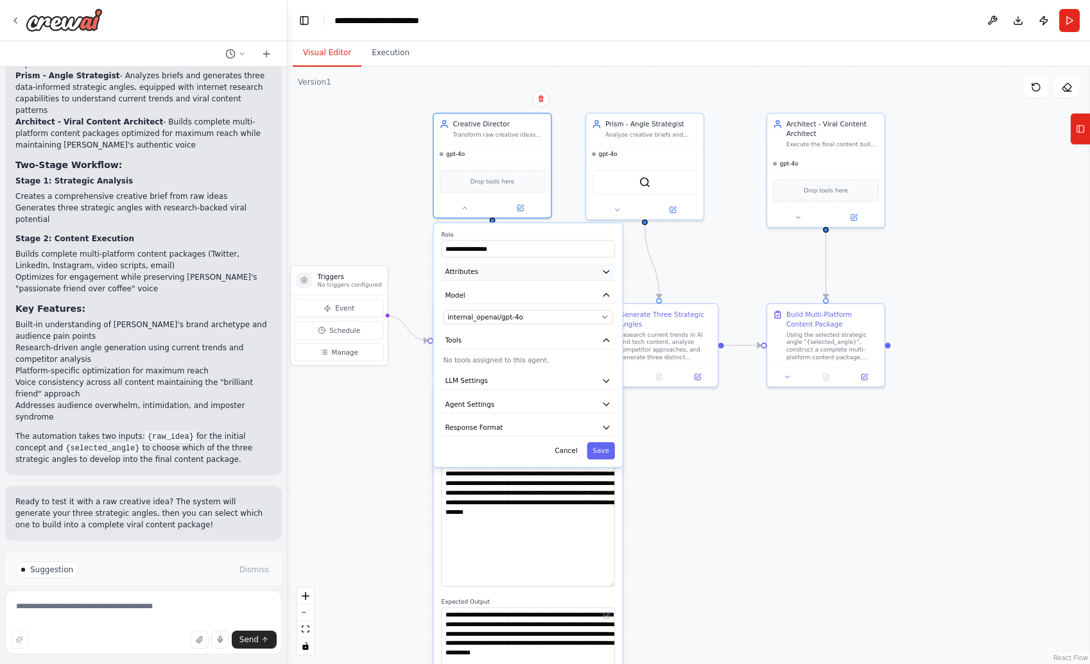
click at [588, 271] on button "Attributes" at bounding box center [528, 271] width 173 height 17
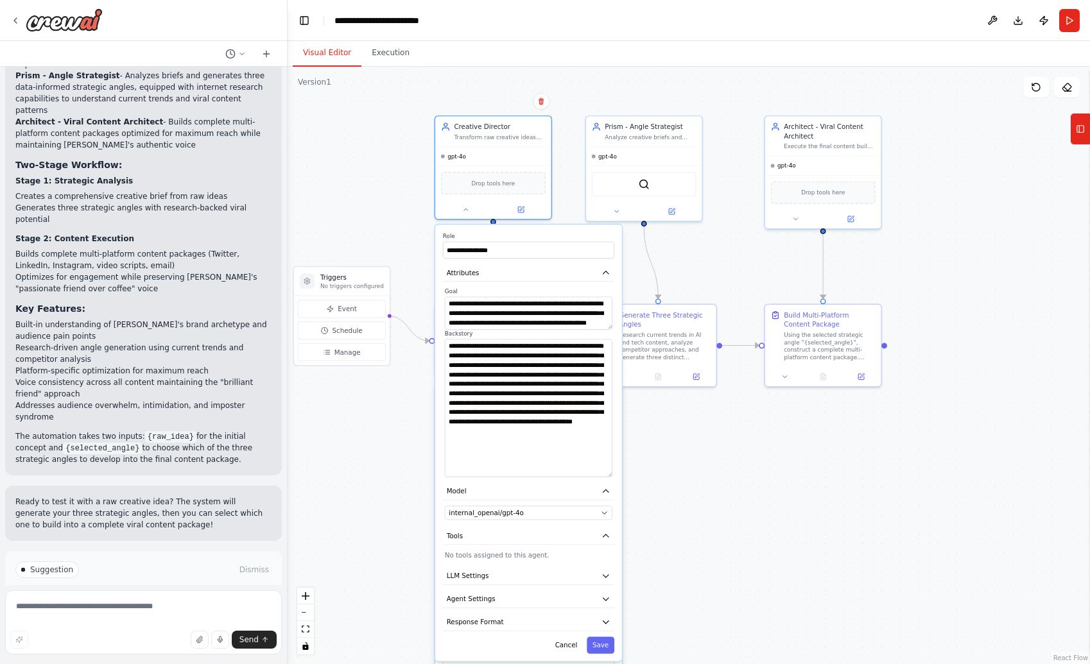
drag, startPoint x: 608, startPoint y: 367, endPoint x: 616, endPoint y: 472, distance: 105.5
click at [616, 472] on div "**********" at bounding box center [528, 443] width 187 height 436
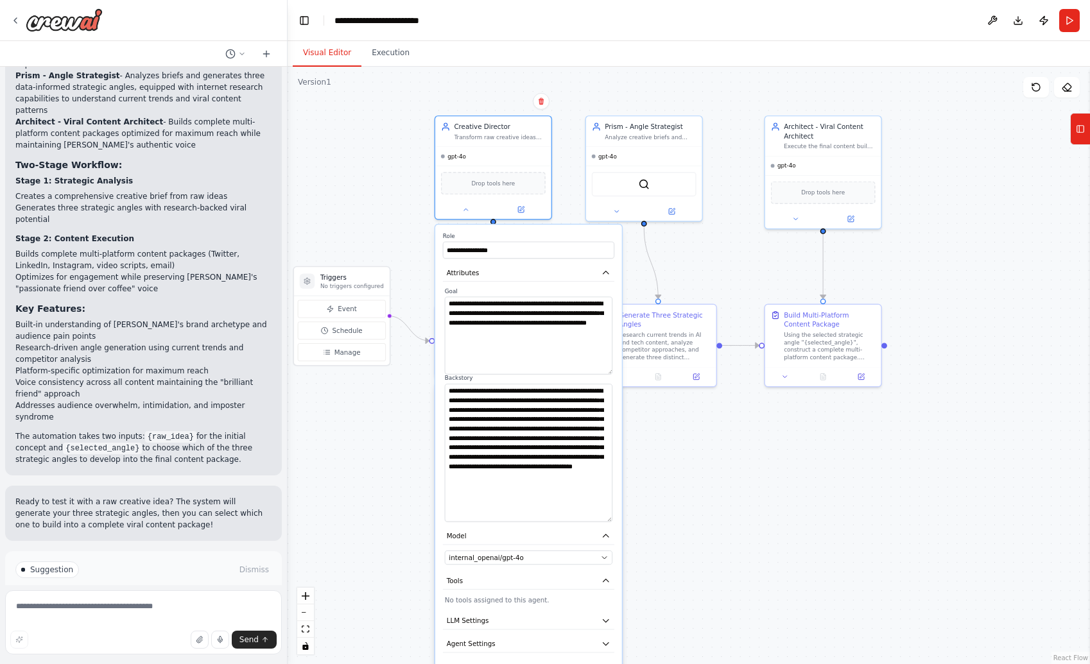
drag, startPoint x: 609, startPoint y: 327, endPoint x: 603, endPoint y: 372, distance: 45.3
click at [603, 372] on textarea "**********" at bounding box center [529, 336] width 168 height 78
click at [680, 451] on div ".deletable-edge-delete-btn { width: 20px; height: 20px; border: 0px solid #ffff…" at bounding box center [689, 366] width 802 height 598
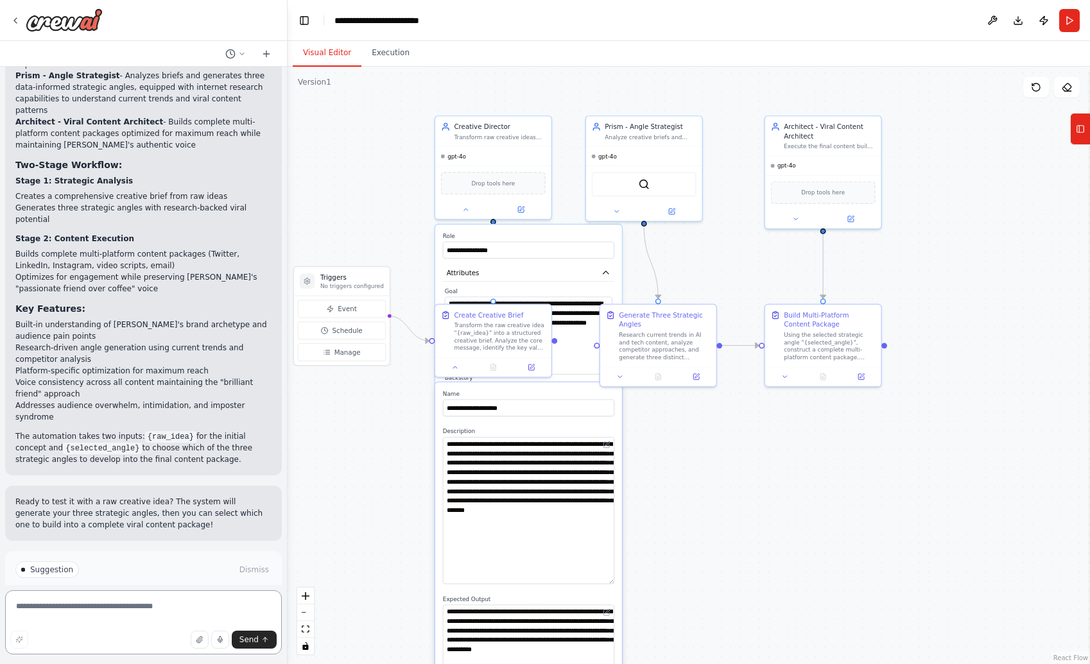
click at [148, 545] on textarea at bounding box center [143, 623] width 277 height 64
click at [94, 545] on textarea "**********" at bounding box center [143, 623] width 277 height 64
click at [267, 545] on textarea "**********" at bounding box center [143, 623] width 277 height 64
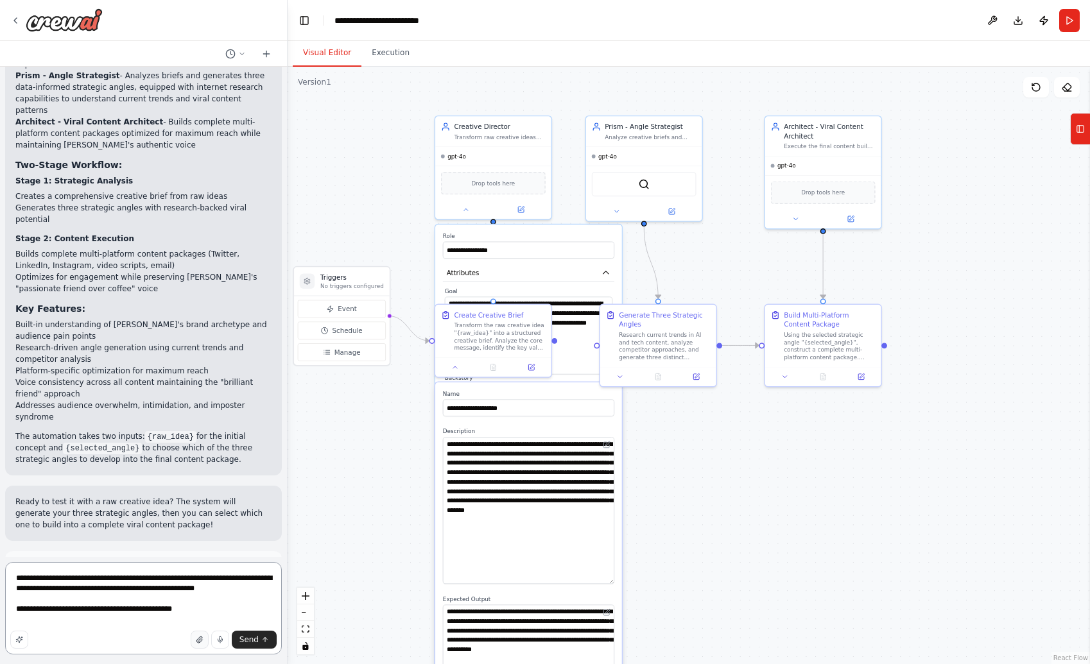
type textarea "**********"
click at [208, 545] on button "button" at bounding box center [200, 640] width 18 height 18
click at [245, 545] on span "Send" at bounding box center [248, 640] width 19 height 10
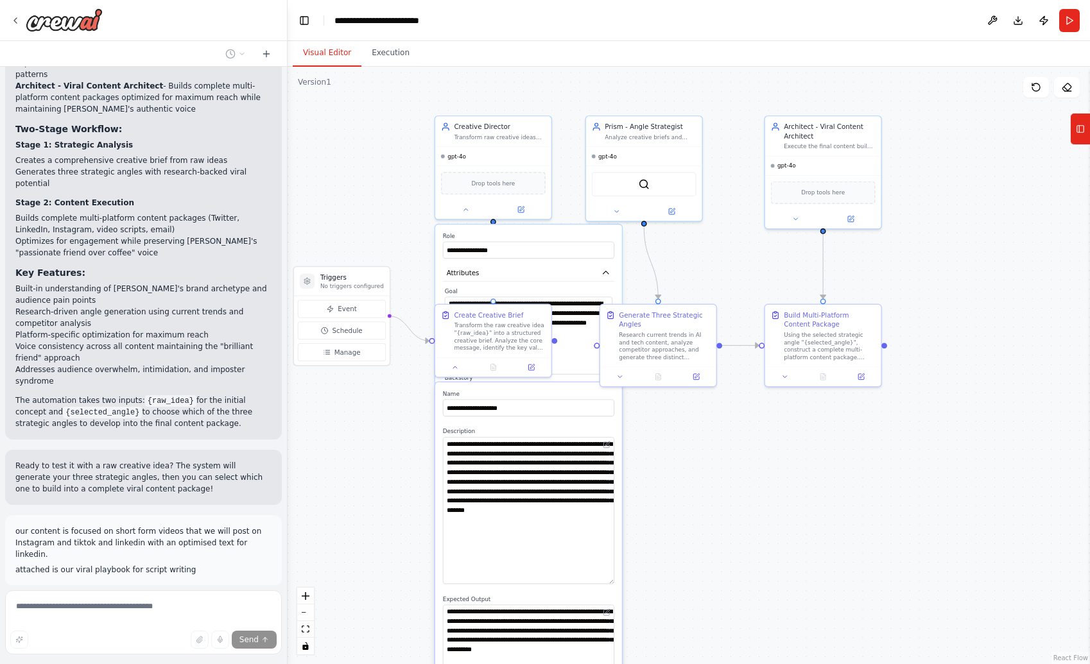
scroll to position [1462, 0]
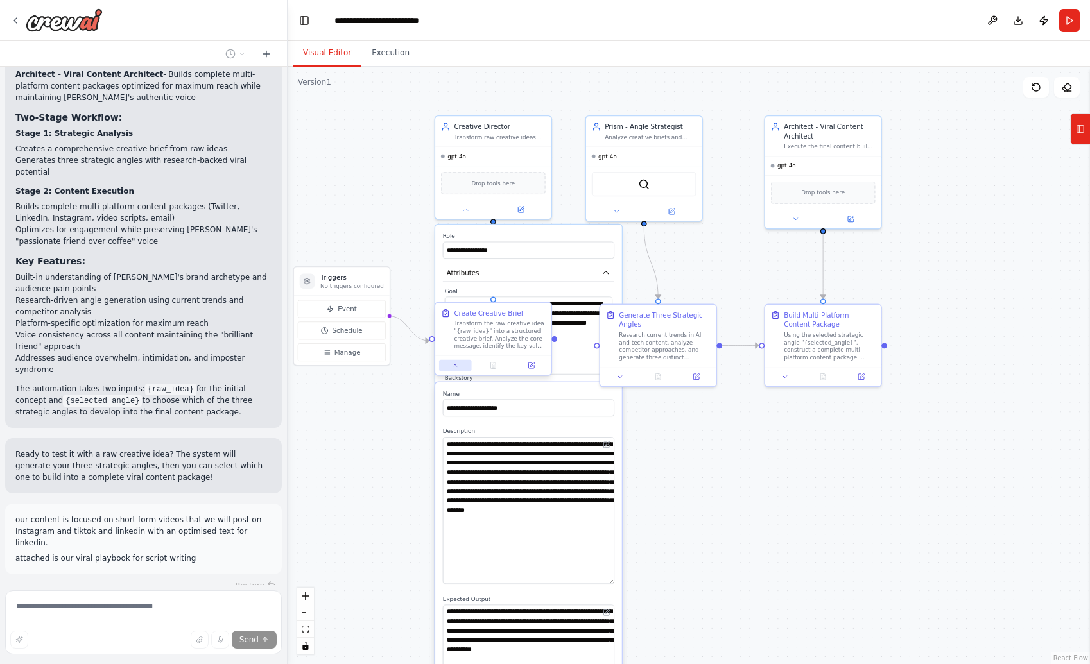
click at [462, 370] on button at bounding box center [455, 366] width 32 height 12
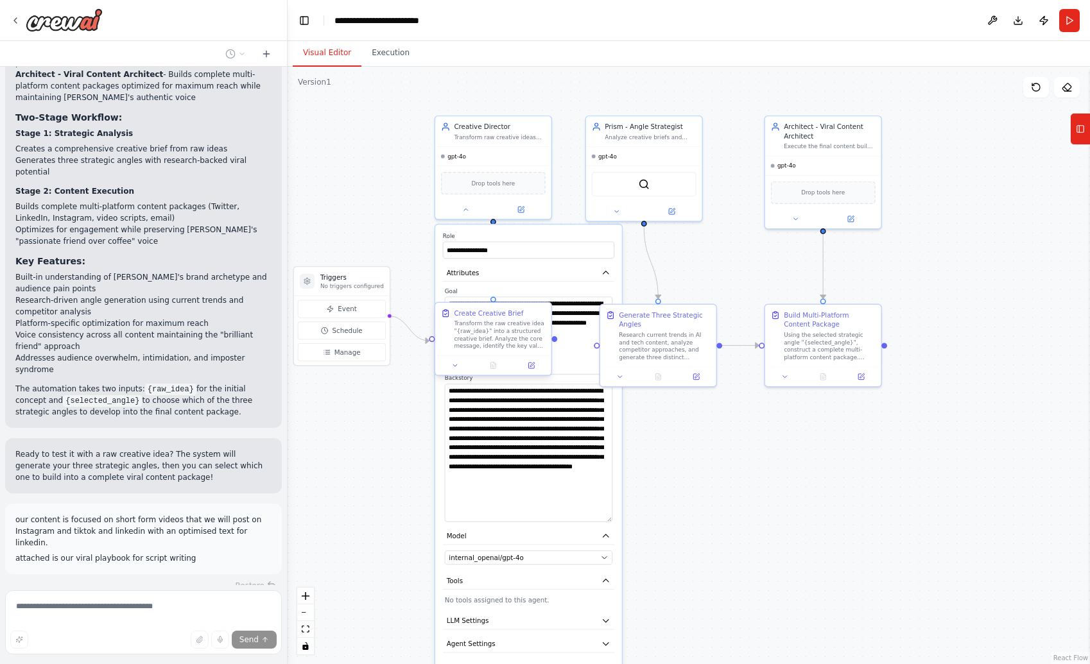
click at [452, 376] on div "Create Creative Brief Transform the raw creative idea "{raw_idea}" into a struc…" at bounding box center [493, 341] width 117 height 74
click at [454, 370] on button at bounding box center [455, 366] width 32 height 12
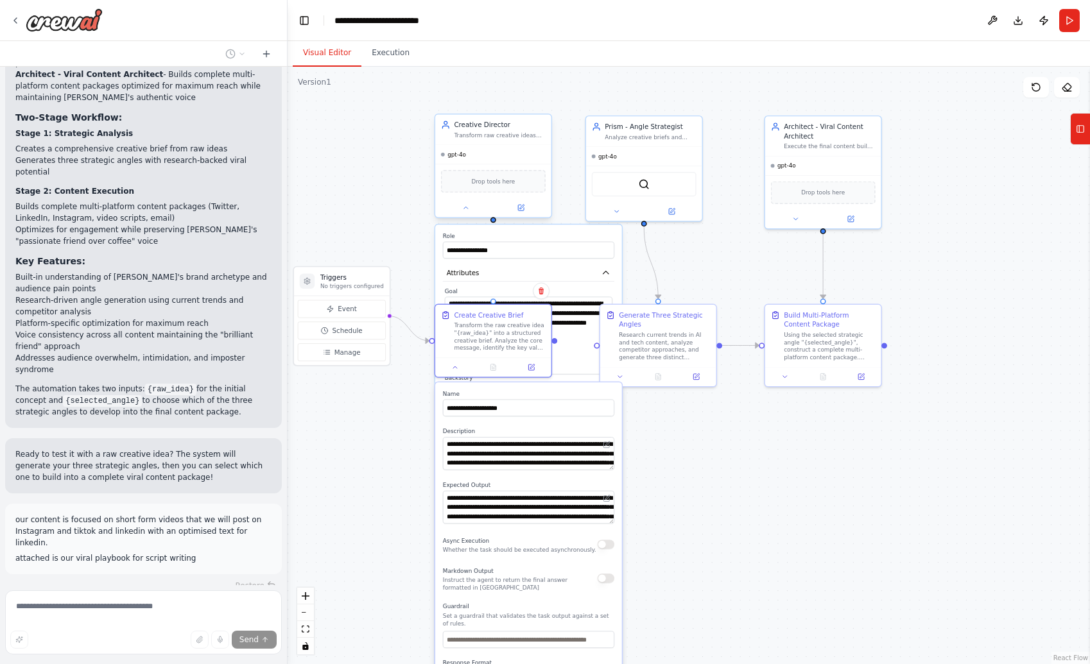
click at [465, 213] on div at bounding box center [493, 207] width 116 height 19
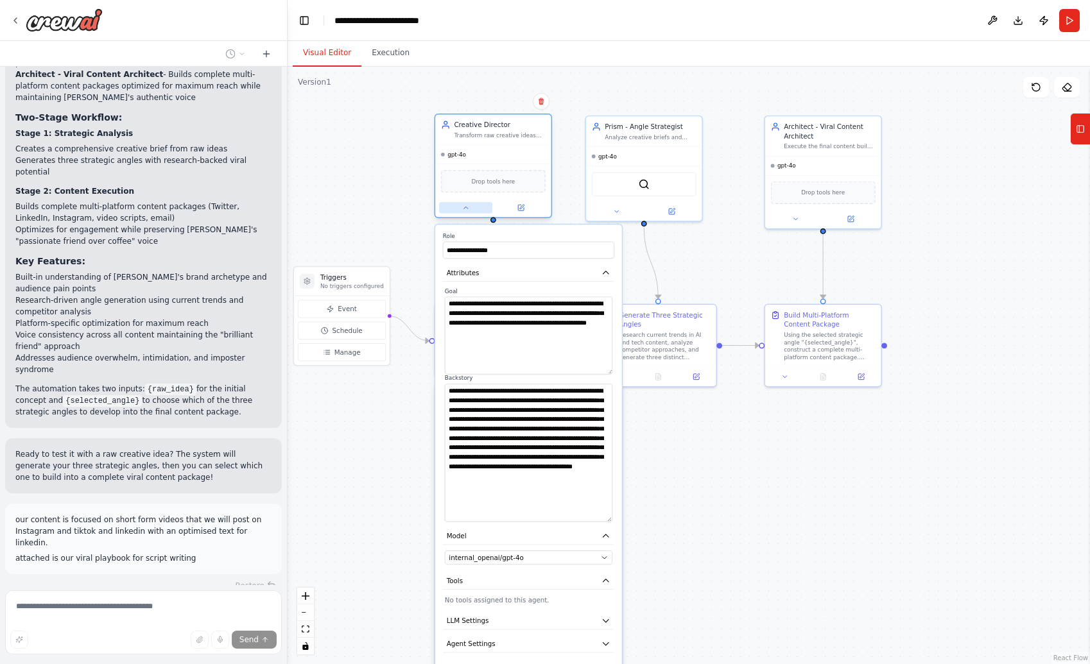
click at [470, 208] on button at bounding box center [465, 208] width 53 height 12
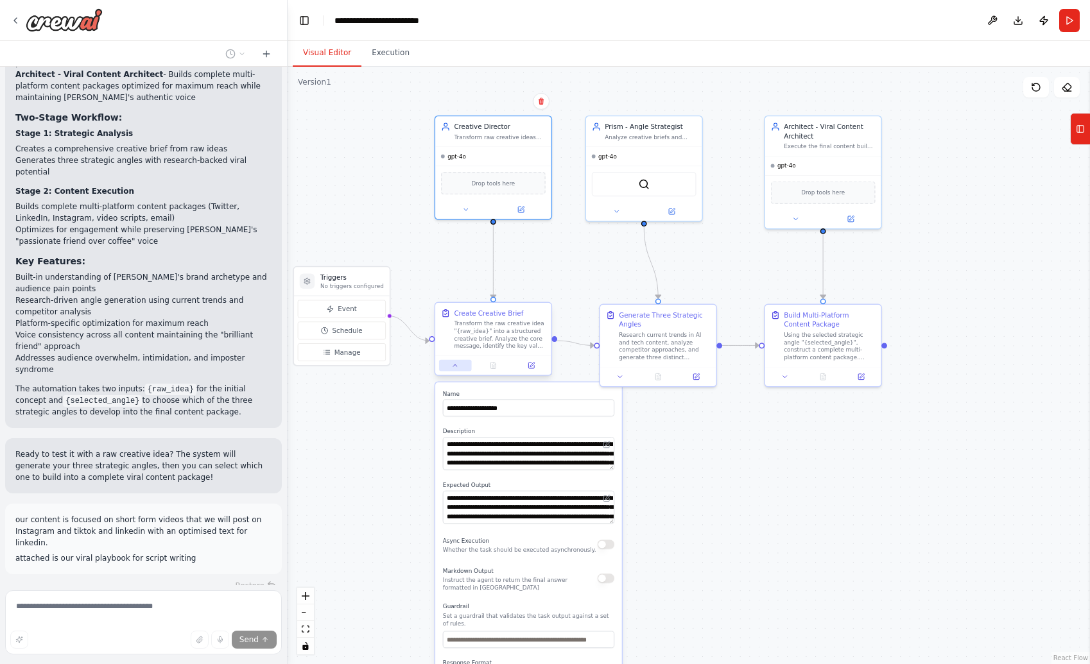
click at [453, 370] on button at bounding box center [455, 366] width 32 height 12
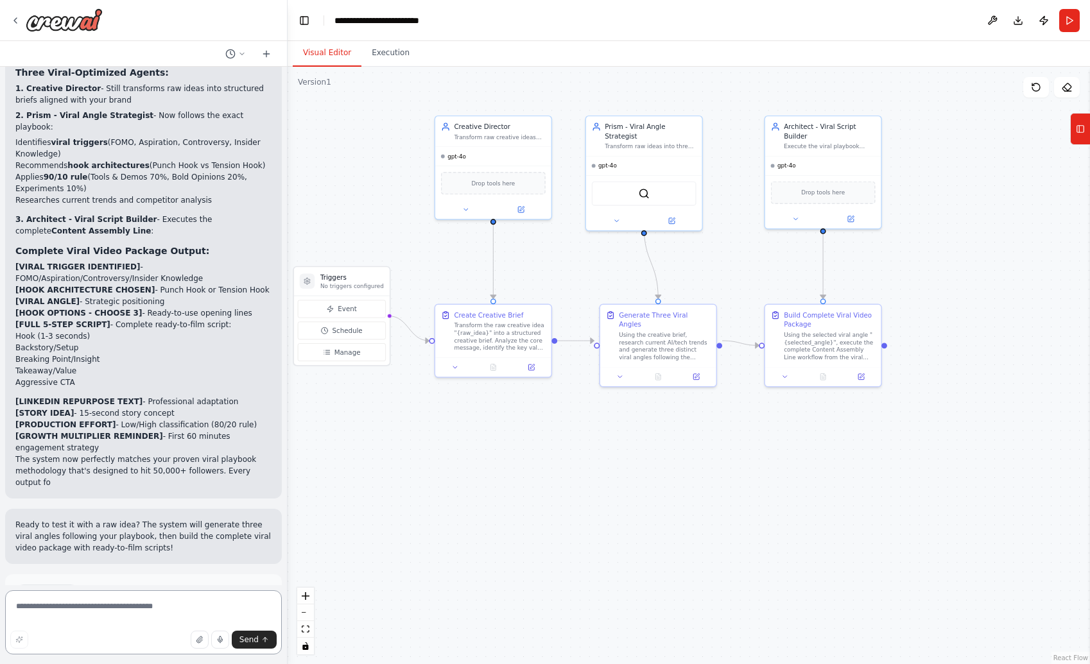
scroll to position [2535, 0]
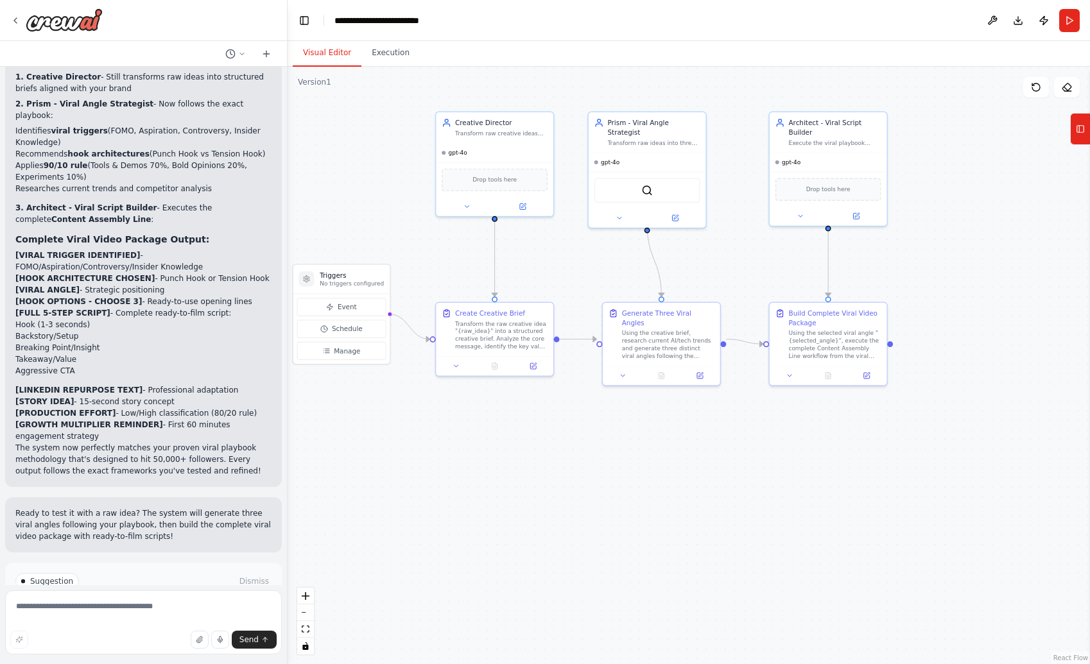
click at [197, 545] on button "Run Automation" at bounding box center [143, 636] width 256 height 21
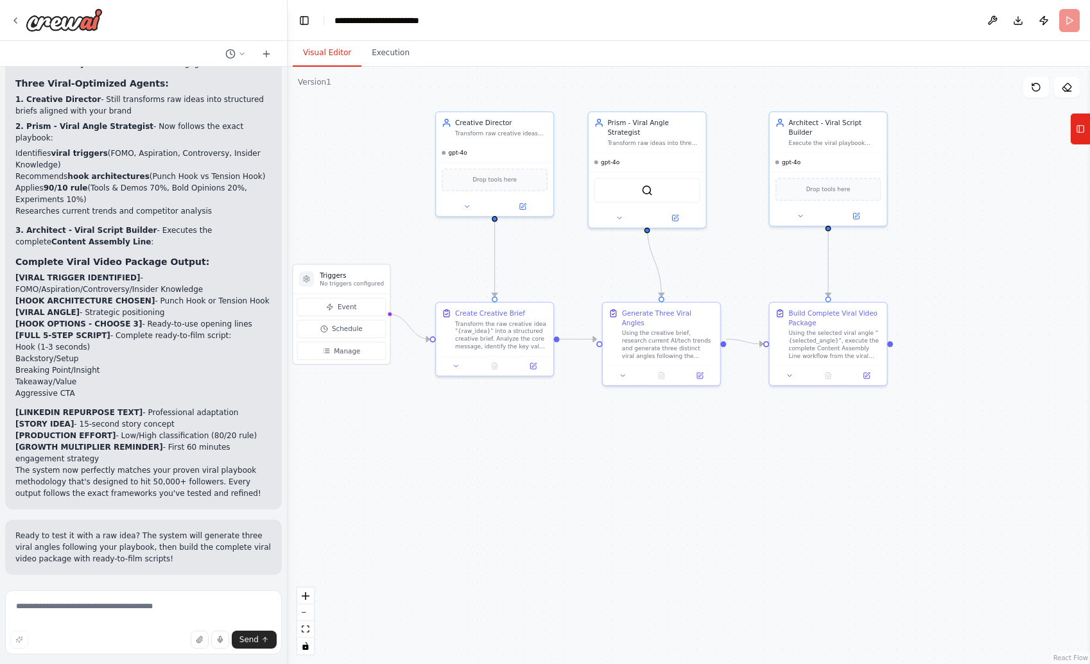
scroll to position [2431, 0]
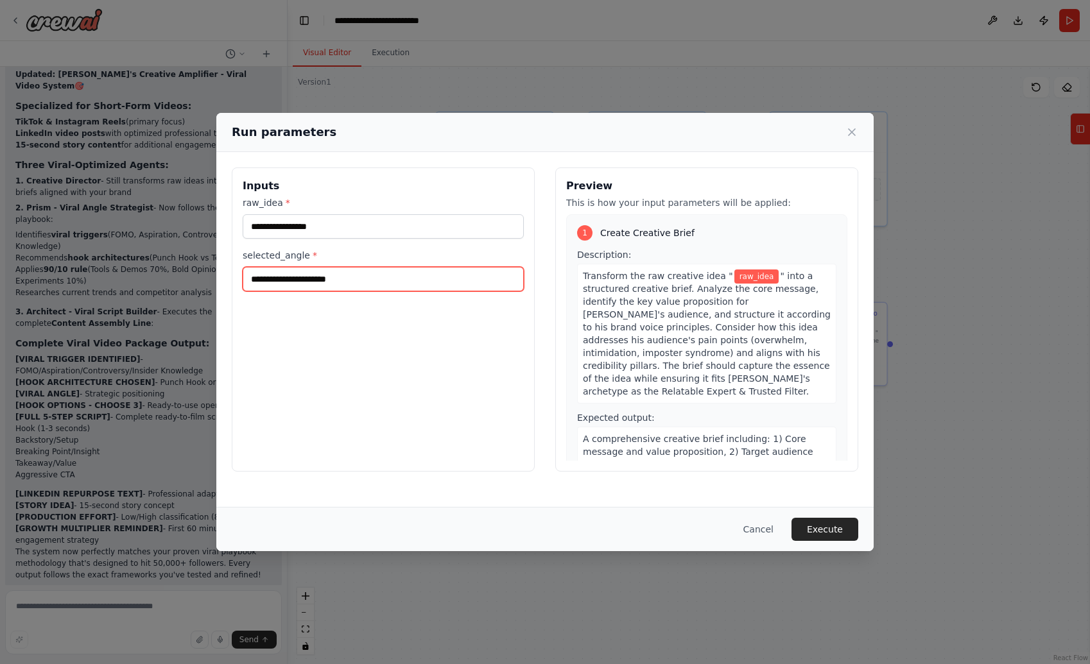
click at [368, 270] on input "selected_angle *" at bounding box center [383, 279] width 281 height 24
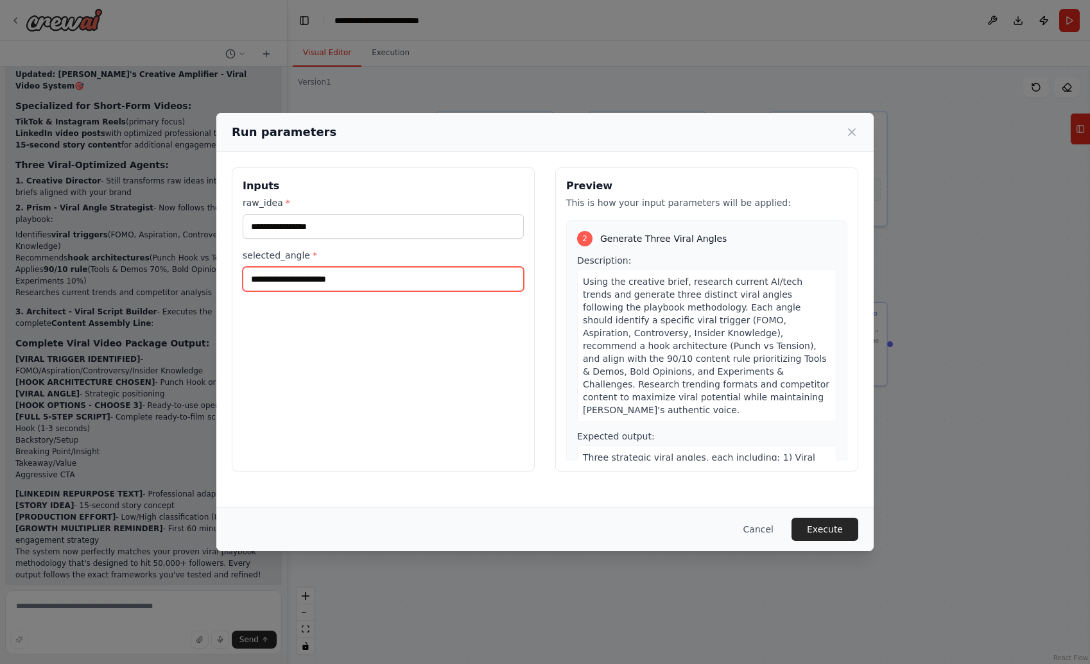
scroll to position [0, 0]
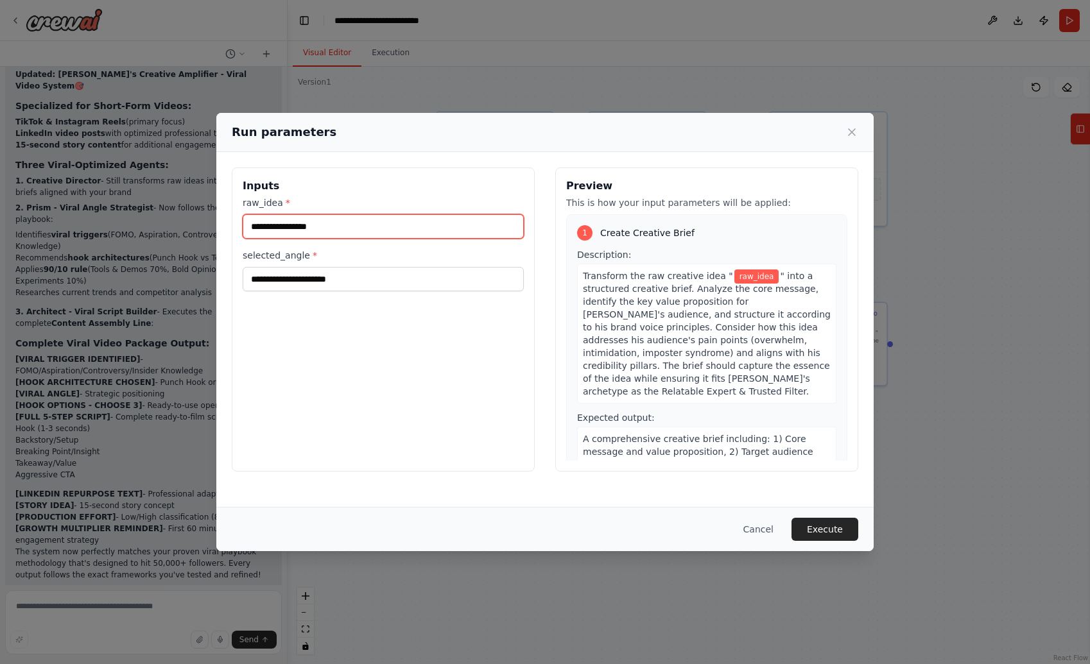
click at [370, 226] on input "raw_idea *" at bounding box center [383, 226] width 281 height 24
click at [368, 259] on label "selected_angle *" at bounding box center [383, 255] width 281 height 13
click at [368, 267] on input "selected_angle *" at bounding box center [383, 279] width 281 height 24
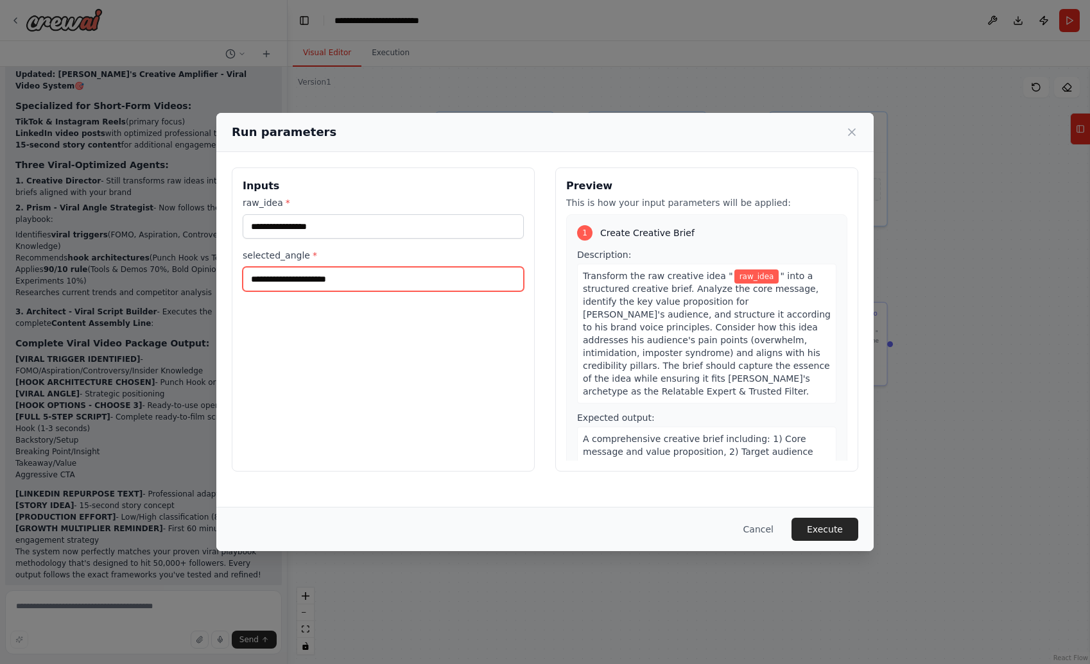
click at [373, 287] on input "selected_angle *" at bounding box center [383, 279] width 281 height 24
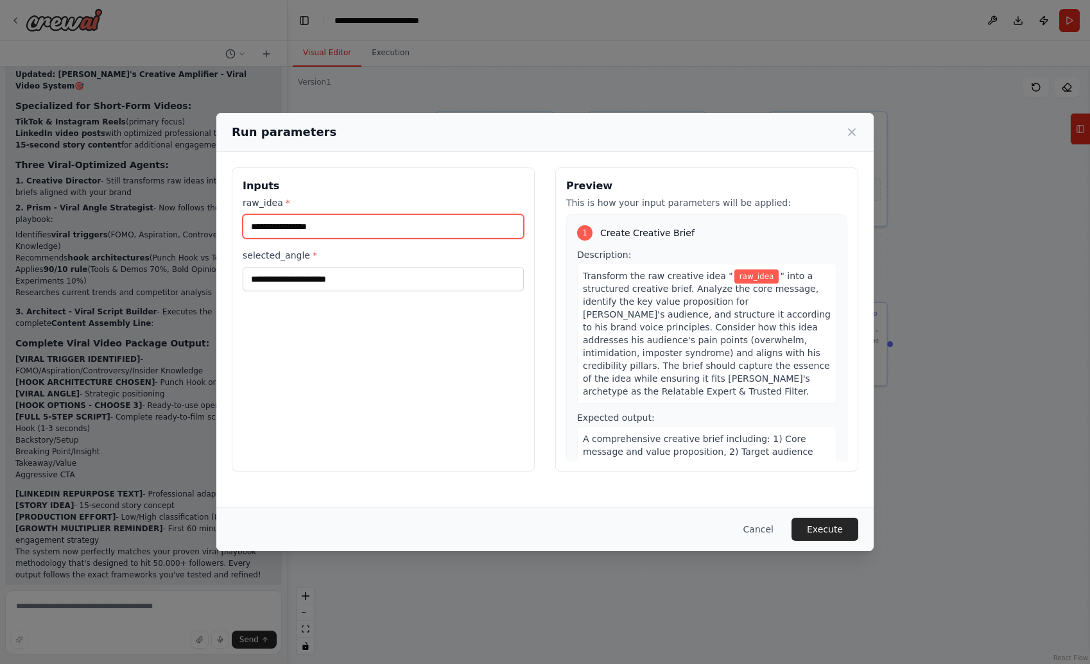
click at [373, 234] on input "raw_idea *" at bounding box center [383, 226] width 281 height 24
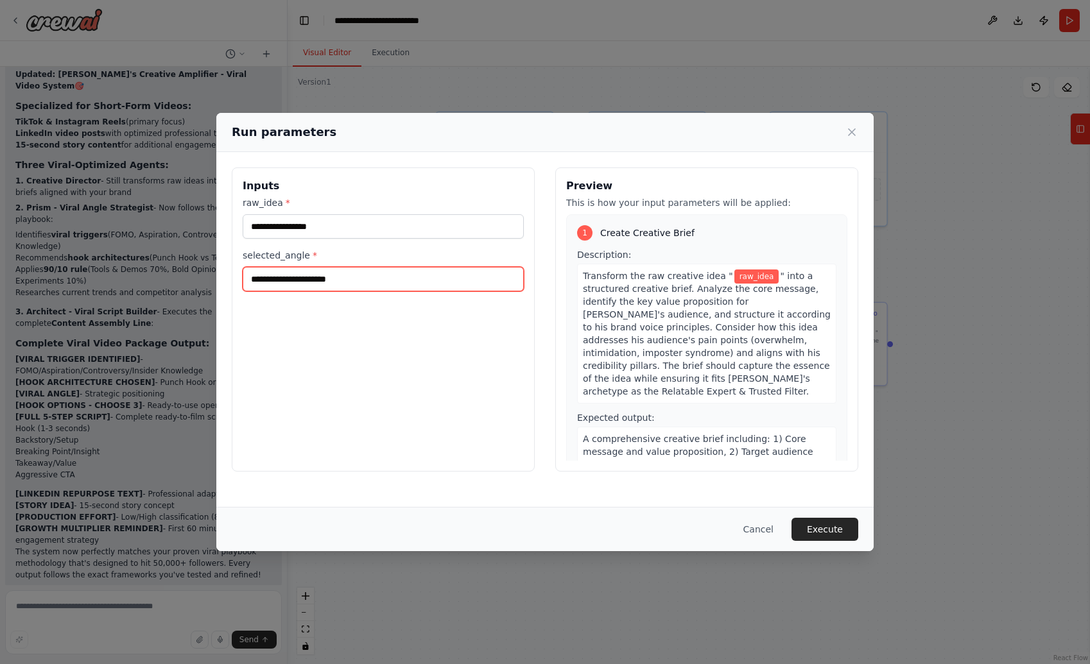
click at [381, 286] on input "selected_angle *" at bounding box center [383, 279] width 281 height 24
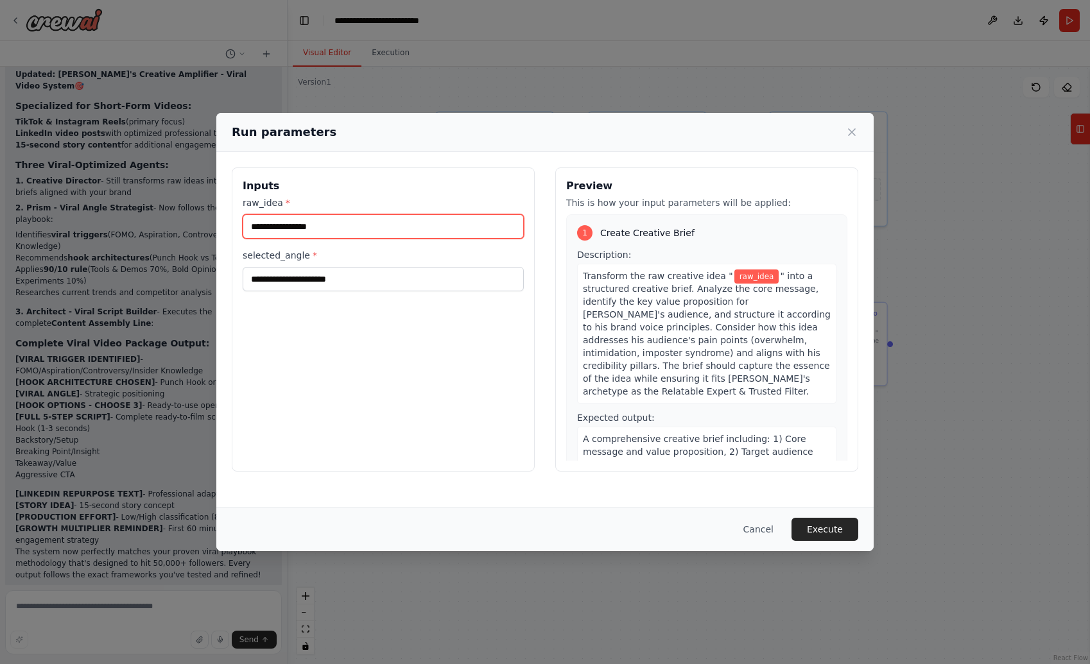
click at [382, 237] on input "raw_idea *" at bounding box center [383, 226] width 281 height 24
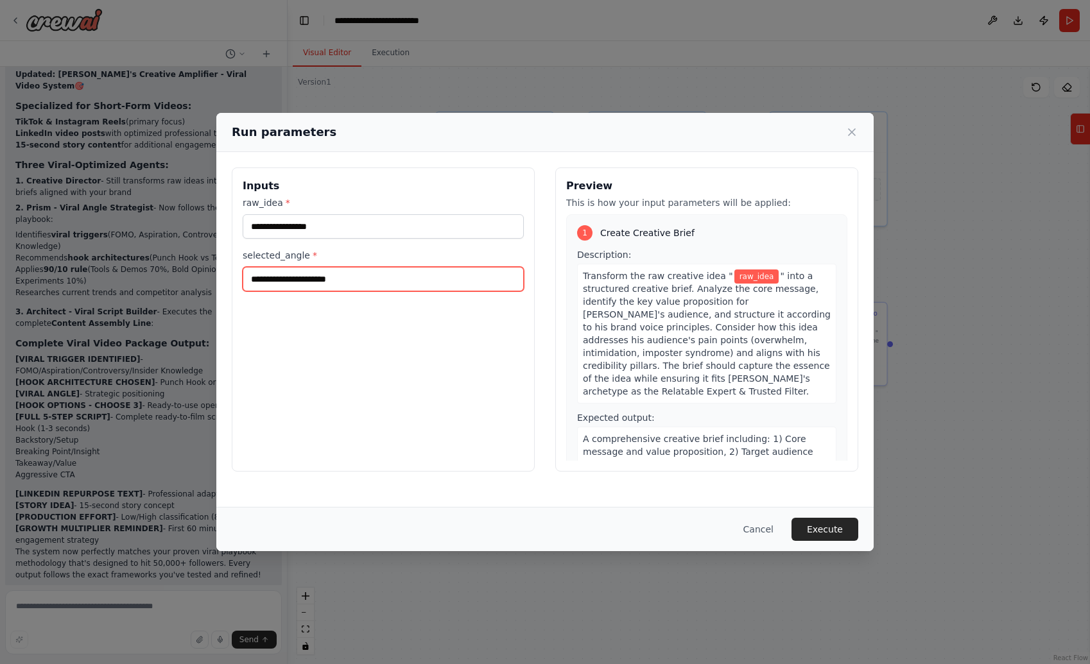
click at [384, 279] on input "selected_angle *" at bounding box center [383, 279] width 281 height 24
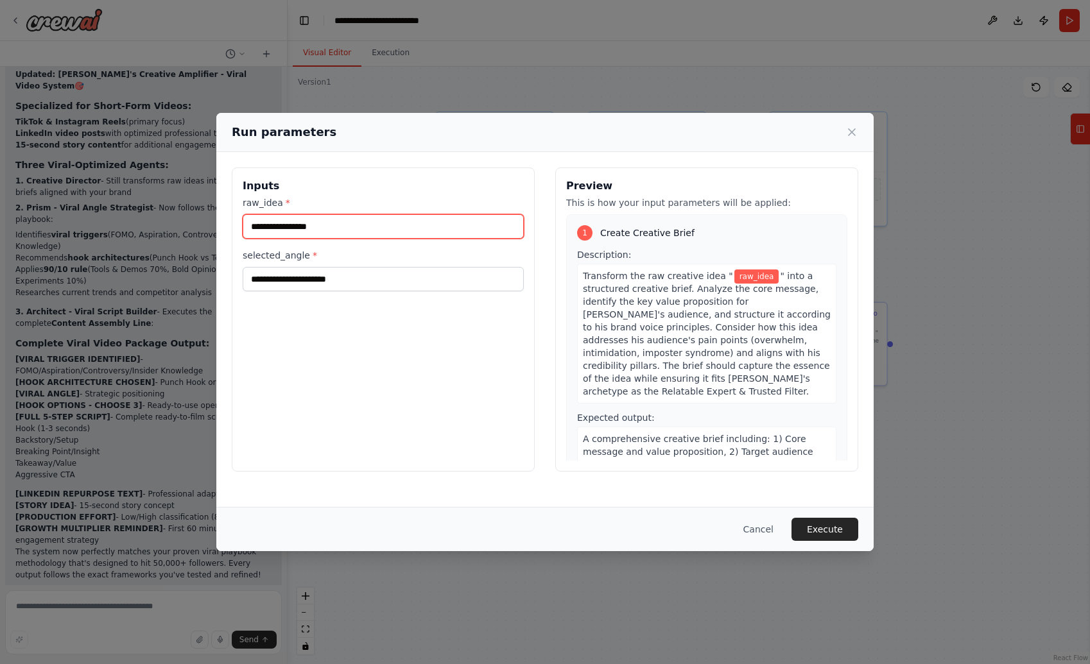
click at [387, 227] on input "raw_idea *" at bounding box center [383, 226] width 281 height 24
click at [387, 261] on label "selected_angle *" at bounding box center [383, 255] width 281 height 13
click at [387, 267] on input "selected_angle *" at bounding box center [383, 279] width 281 height 24
click at [388, 228] on input "raw_idea *" at bounding box center [383, 226] width 281 height 24
type input "*********"
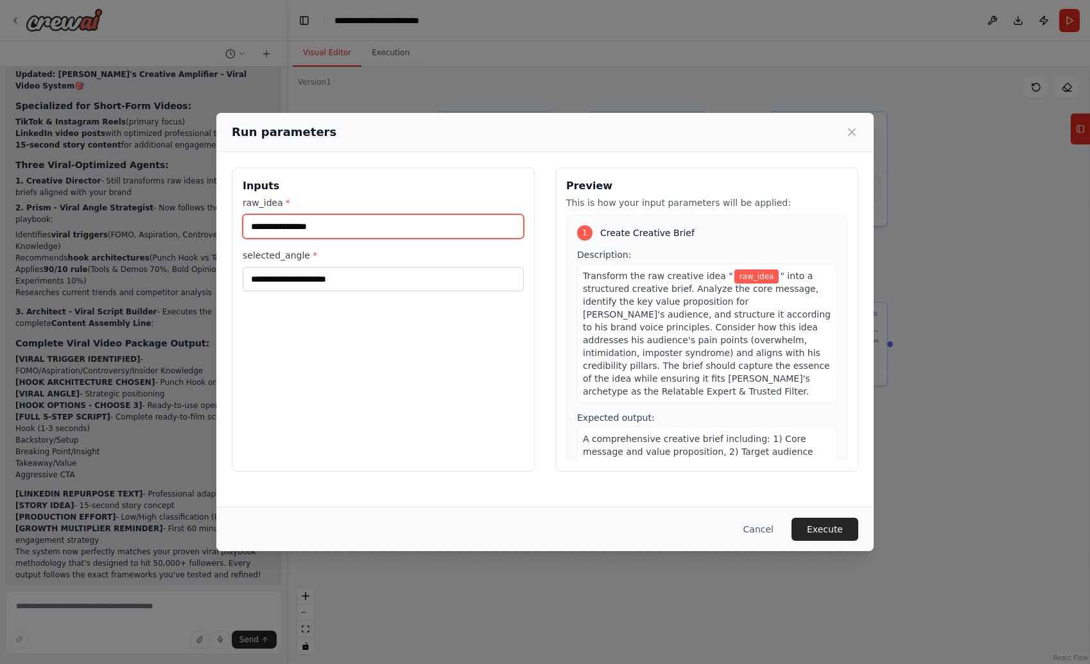
paste input "**********"
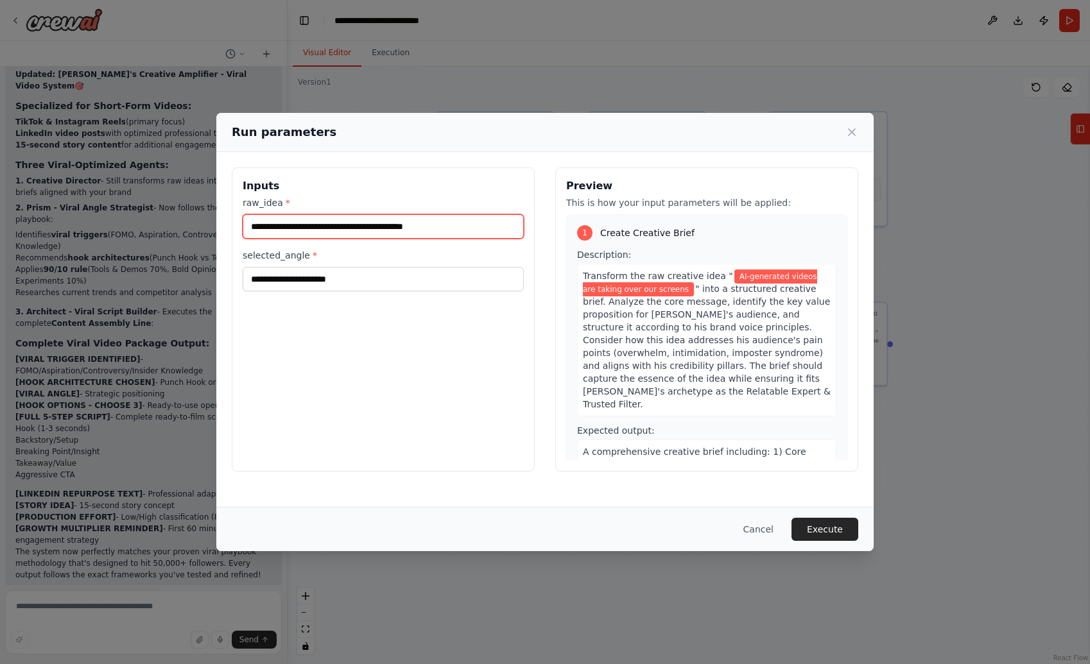
type input "**********"
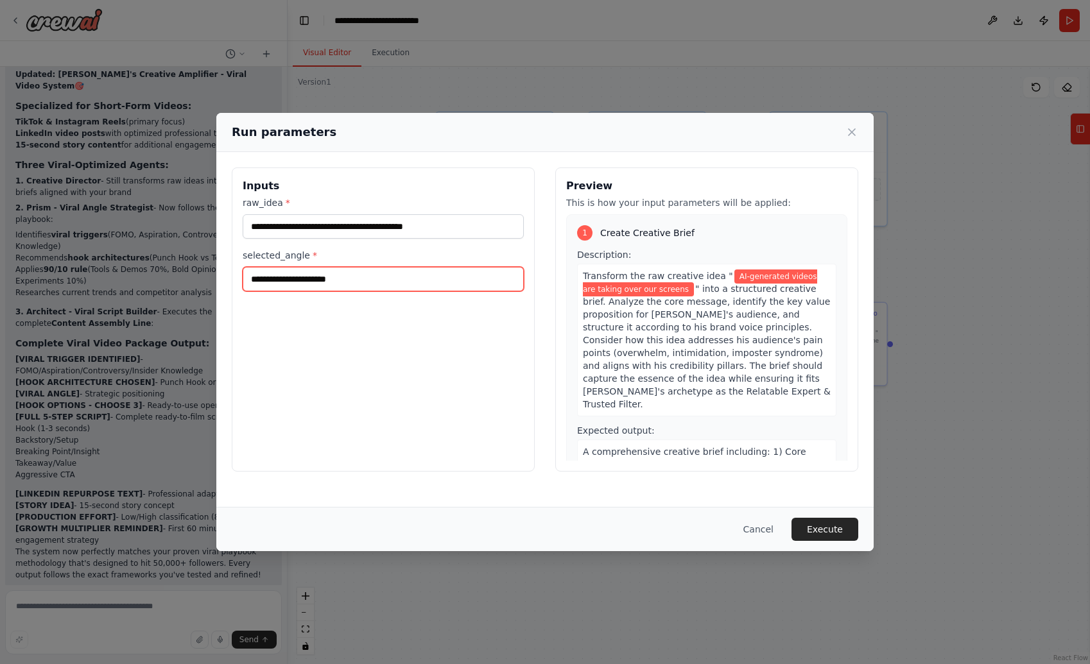
click at [386, 279] on input "selected_angle *" at bounding box center [383, 279] width 281 height 24
paste input "**********"
type input "**********"
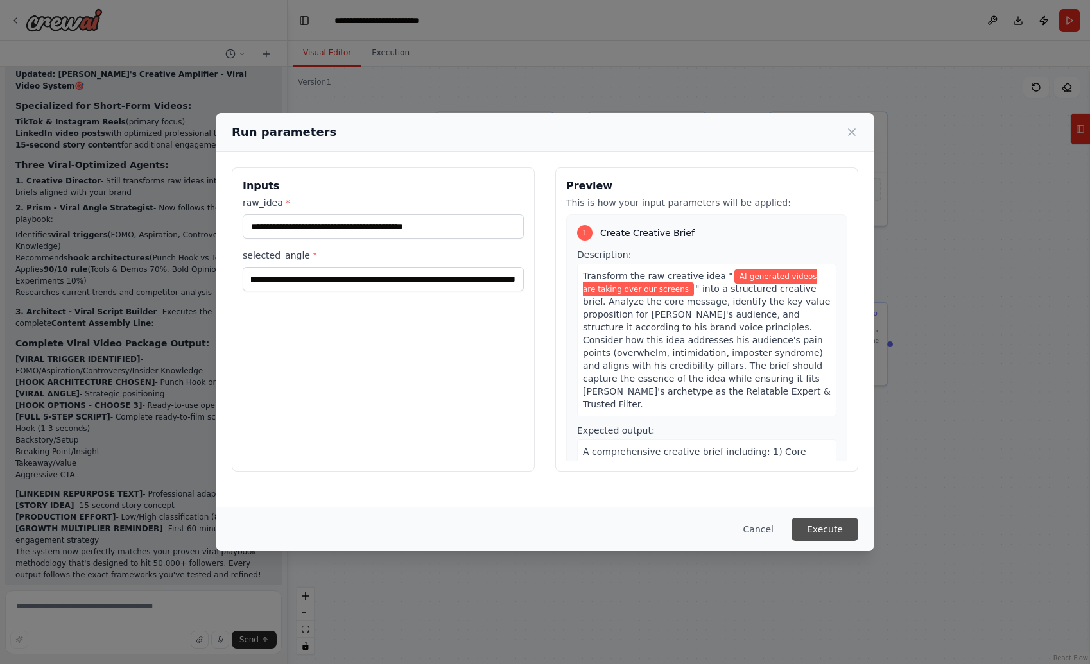
click at [827, 526] on button "Execute" at bounding box center [824, 529] width 67 height 23
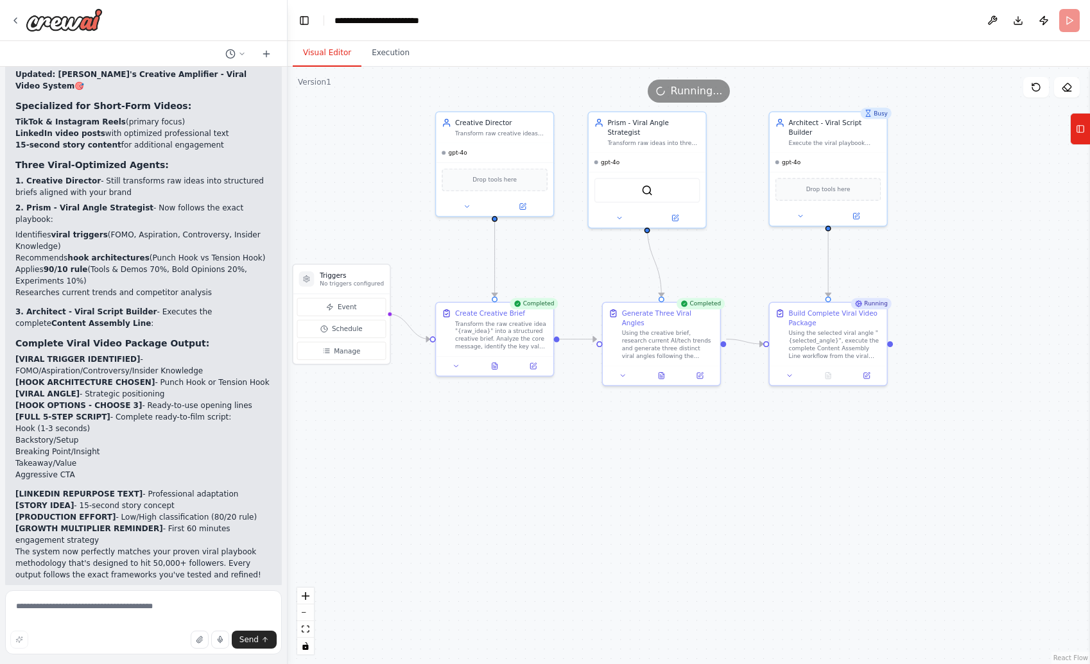
click at [303, 53] on button "Visual Editor" at bounding box center [327, 53] width 69 height 27
click at [492, 366] on icon at bounding box center [494, 364] width 5 height 6
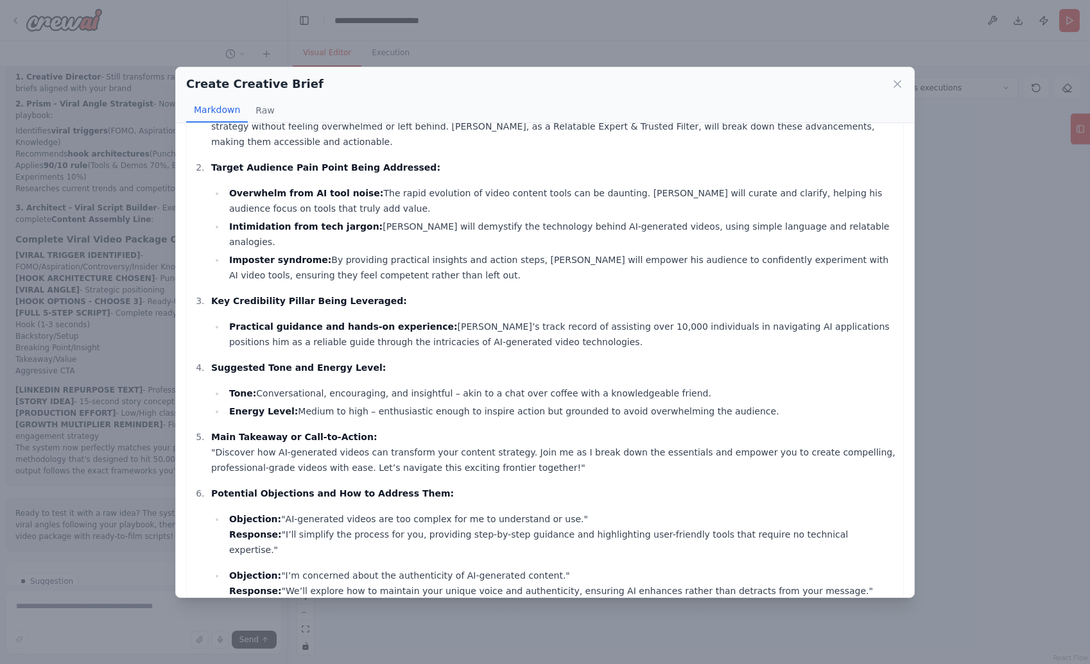
scroll to position [107, 0]
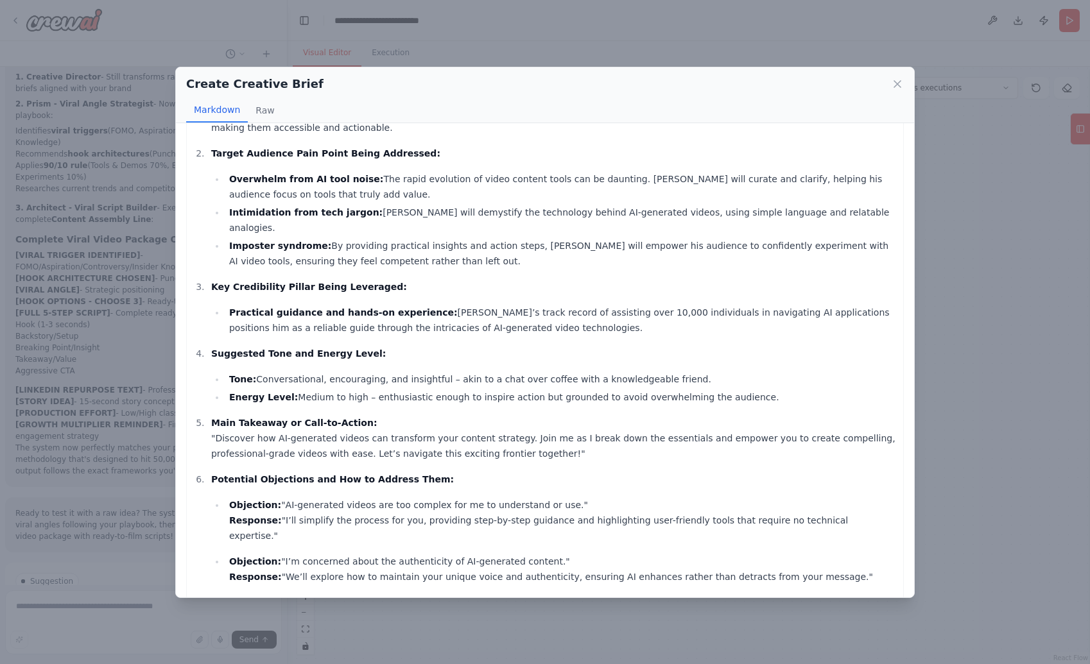
click at [827, 397] on div "Create Creative Brief Markdown Raw Creative Brief: AI-Generated Videos Are Taki…" at bounding box center [545, 332] width 1090 height 664
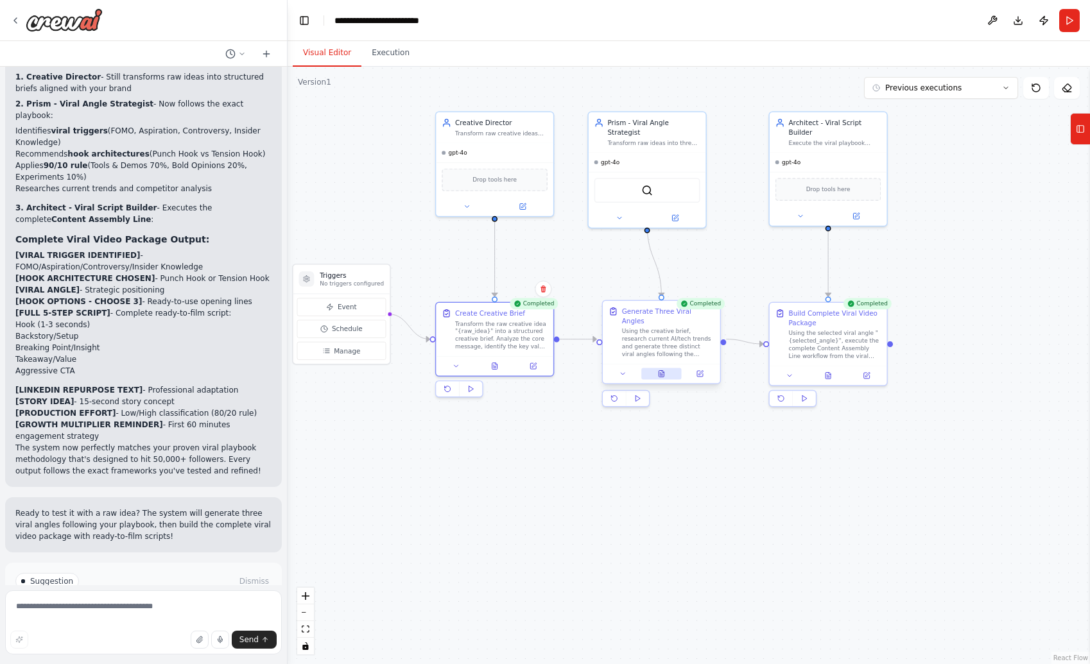
click at [665, 369] on button at bounding box center [661, 374] width 40 height 12
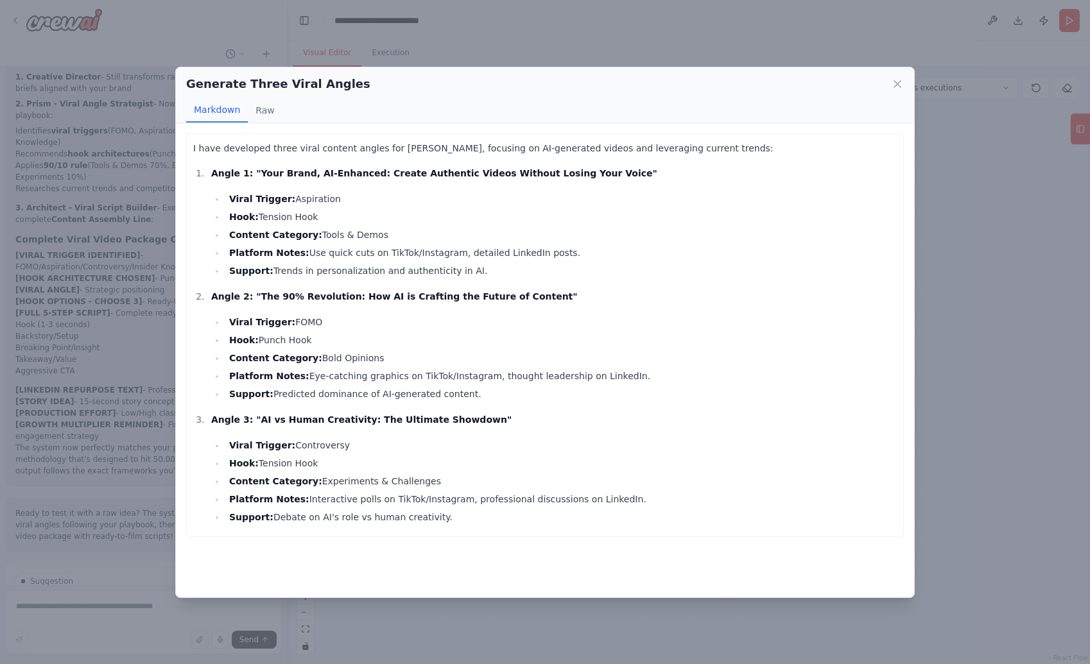
click at [827, 395] on div "Generate Three Viral Angles Markdown Raw I have developed three viral content a…" at bounding box center [545, 332] width 1090 height 664
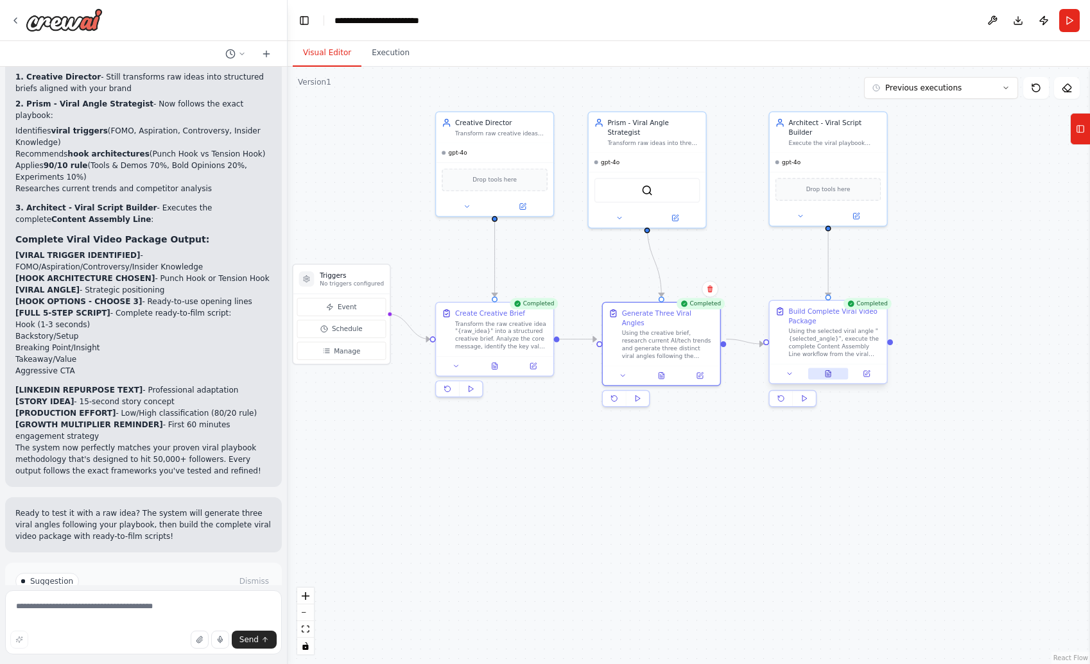
click at [825, 374] on icon at bounding box center [827, 374] width 5 height 6
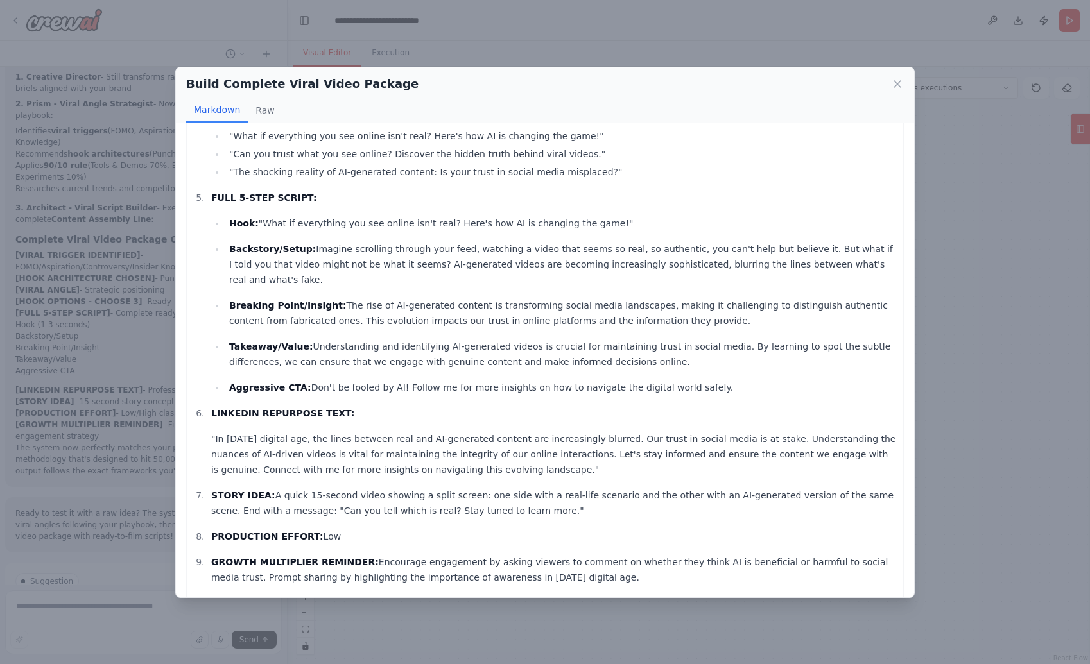
scroll to position [125, 0]
click at [827, 478] on div "Build Complete Viral Video Package Markdown Raw VIRAL TRIGGER IDENTIFIED: Trust…" at bounding box center [545, 332] width 1090 height 664
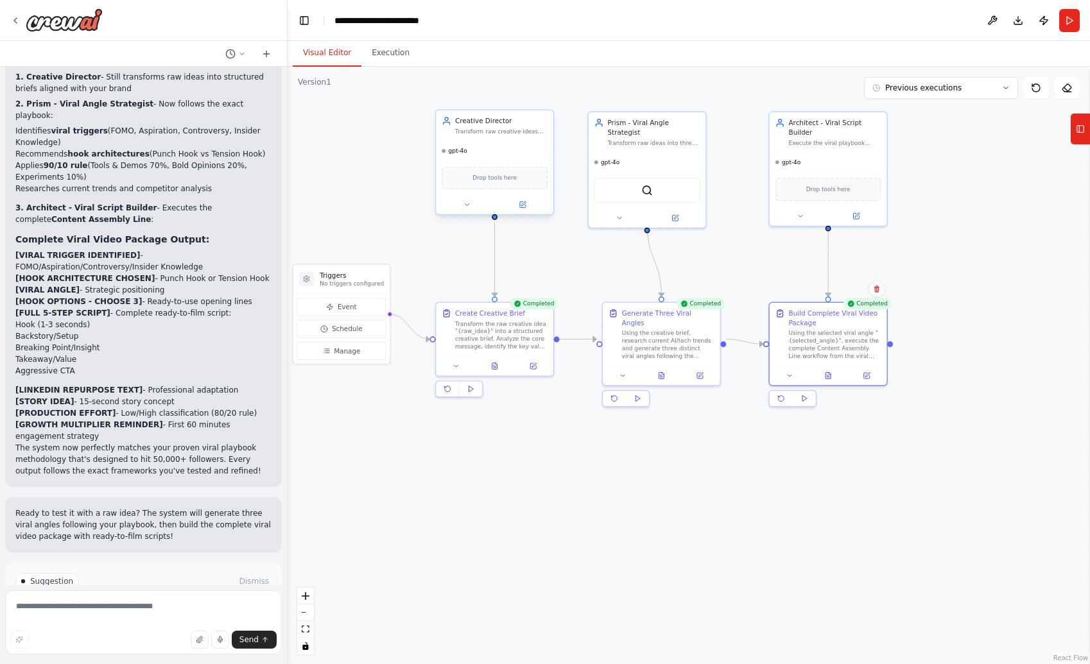
click at [495, 149] on div "gpt-4o" at bounding box center [494, 150] width 117 height 19
click at [467, 203] on icon at bounding box center [467, 205] width 8 height 8
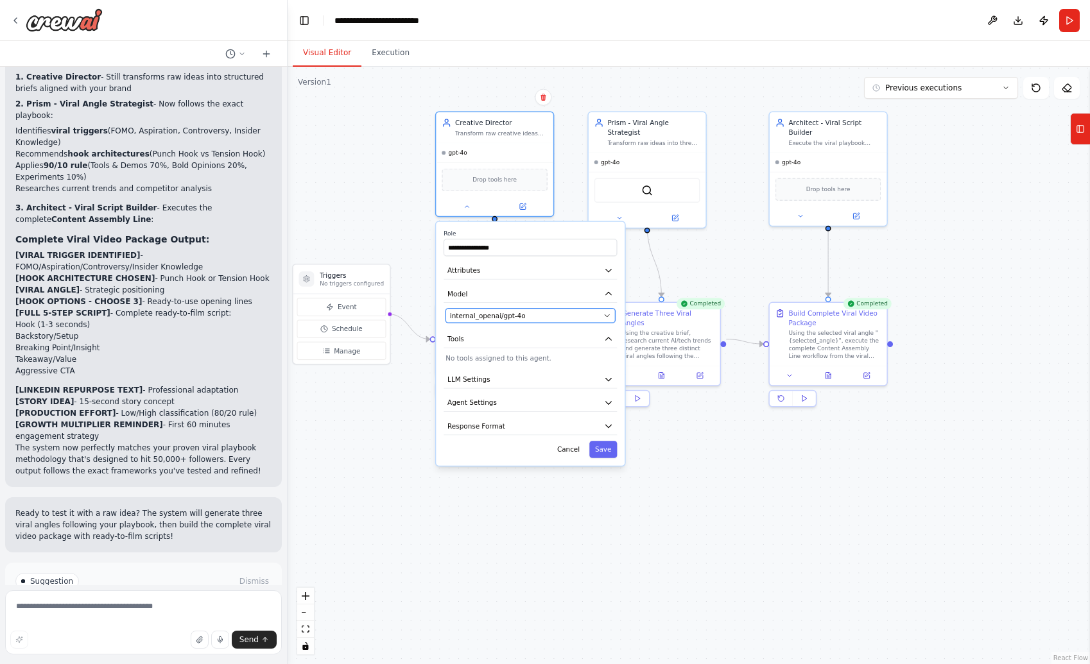
click at [506, 316] on span "internal_openai/gpt-4o" at bounding box center [488, 316] width 76 height 10
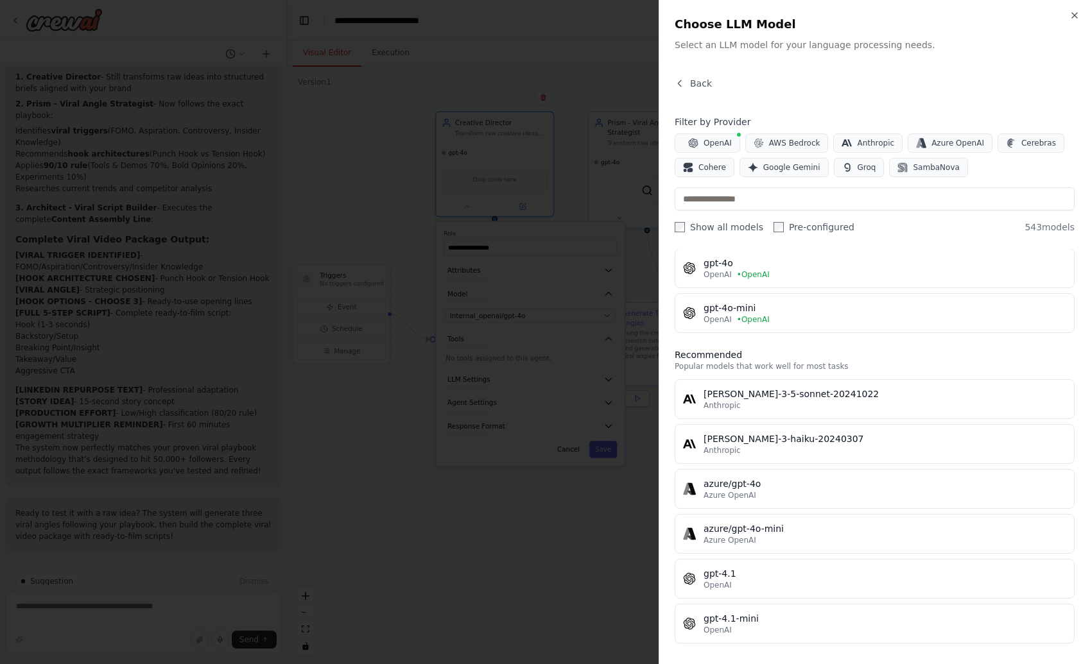
scroll to position [0, 0]
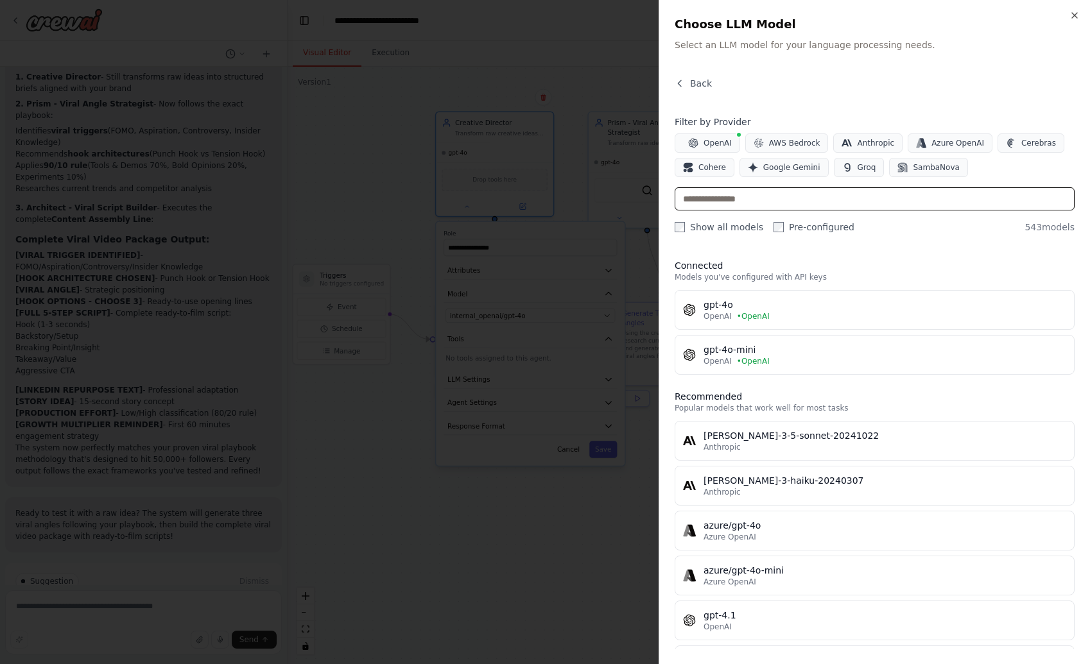
click at [794, 198] on input "text" at bounding box center [875, 198] width 400 height 23
type input "*"
click at [798, 225] on label "Pre-configured" at bounding box center [813, 227] width 81 height 13
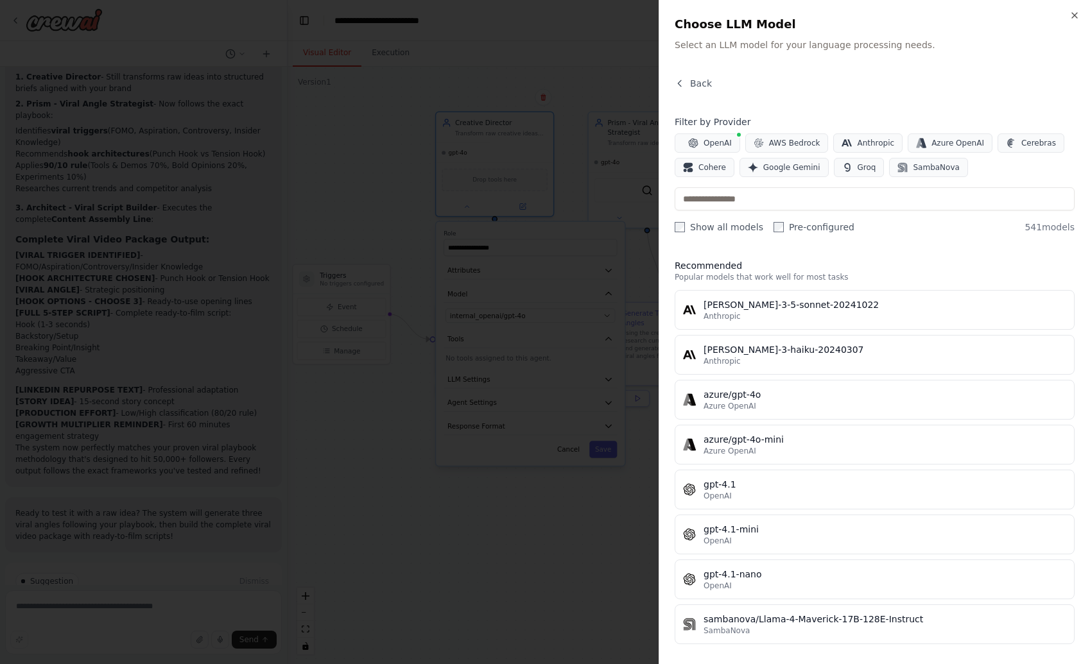
click at [795, 227] on label "Pre-configured" at bounding box center [813, 227] width 81 height 13
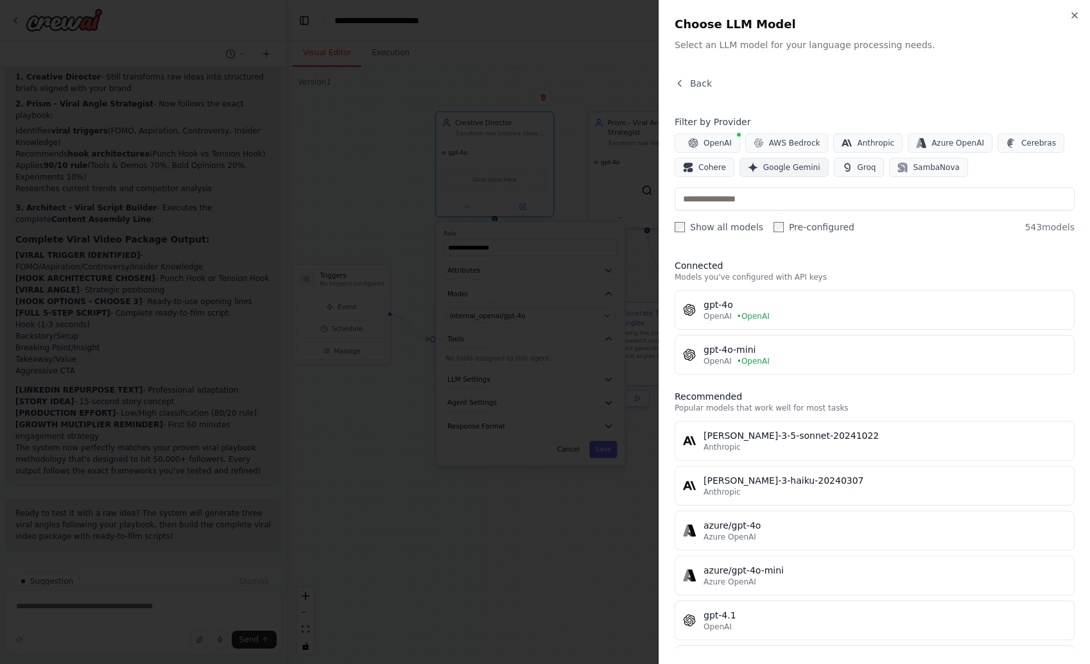
click at [796, 171] on span "Google Gemini" at bounding box center [791, 167] width 57 height 10
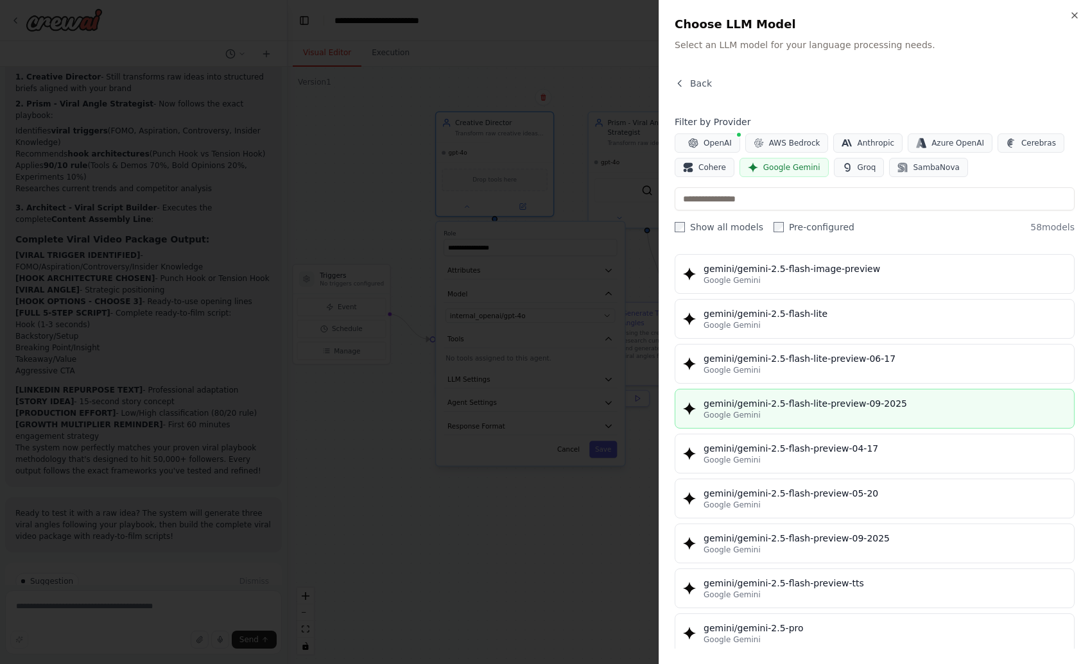
scroll to position [1162, 0]
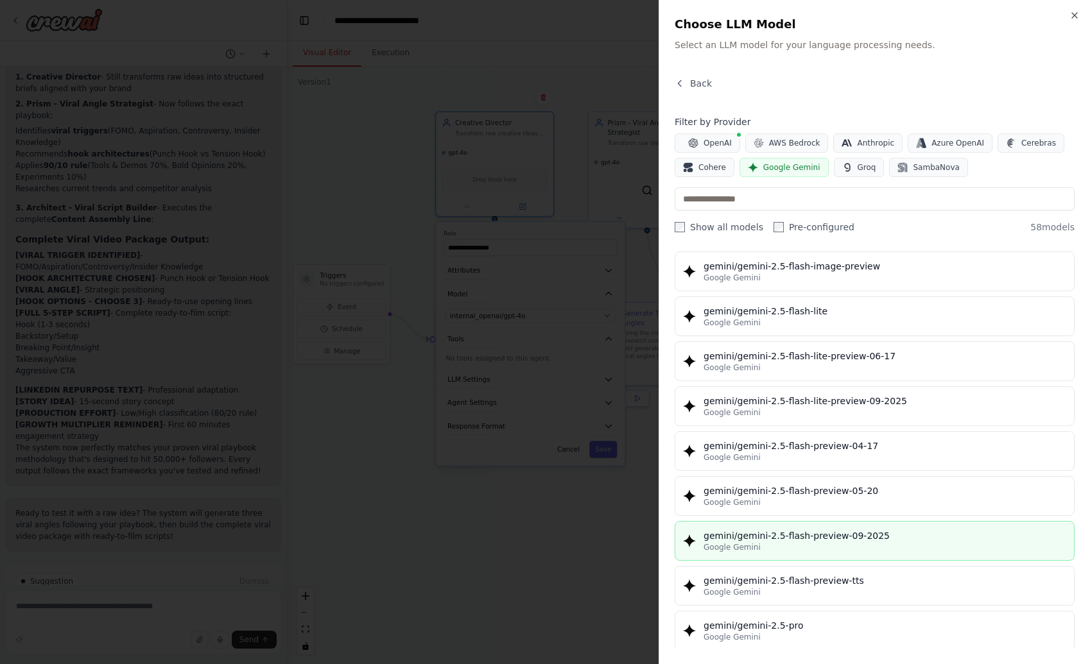
click at [827, 542] on div "Google Gemini" at bounding box center [884, 547] width 363 height 10
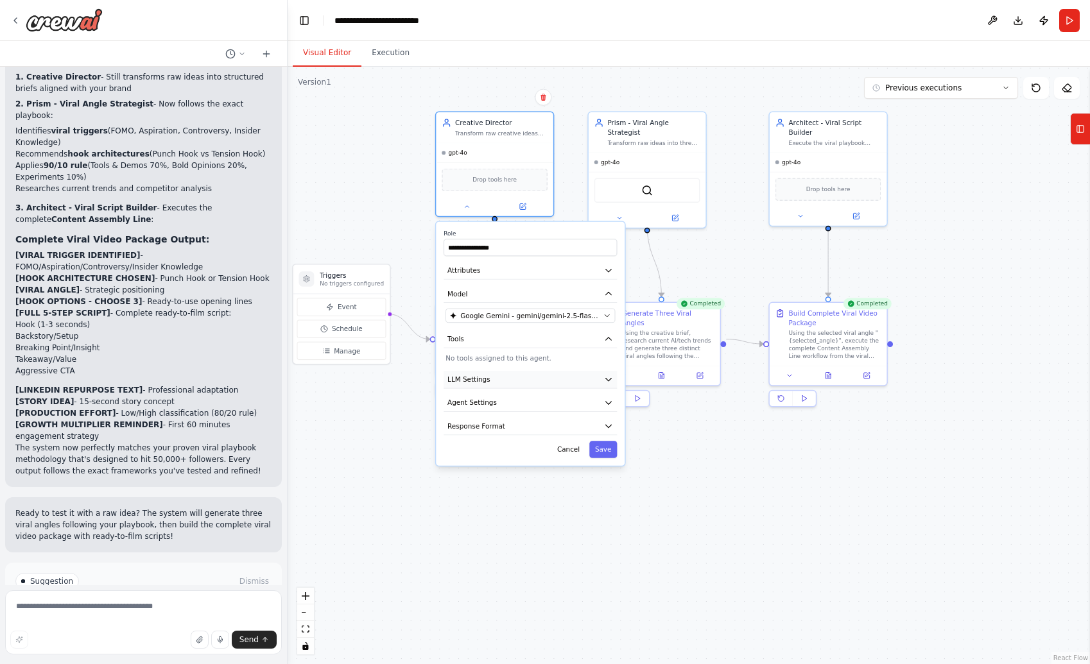
click at [543, 385] on button "LLM Settings" at bounding box center [530, 379] width 173 height 17
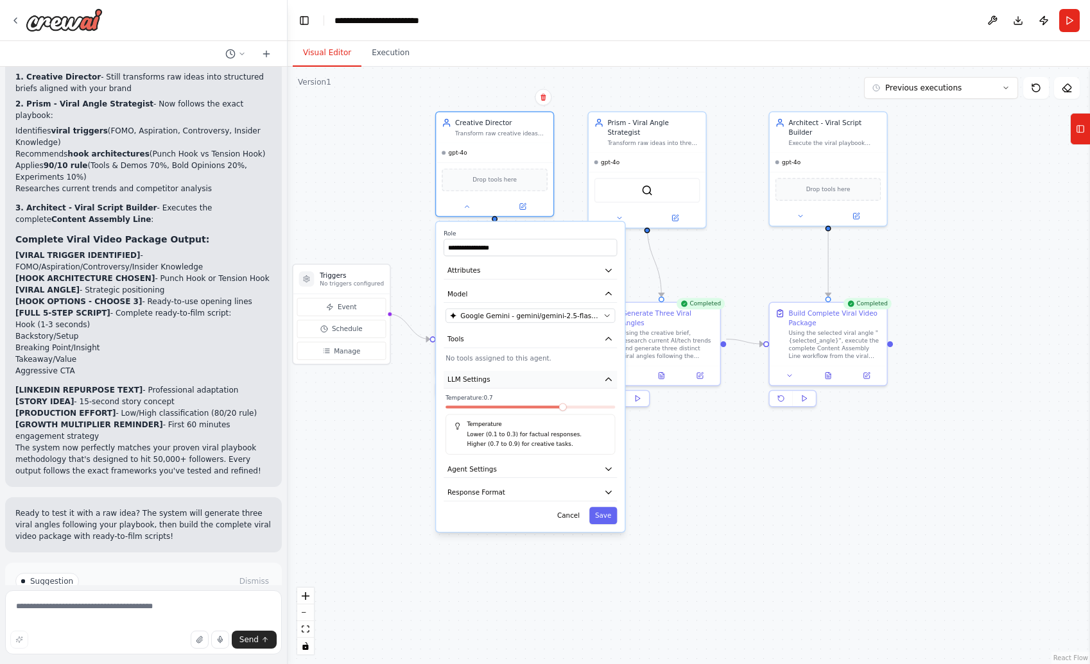
click at [543, 385] on button "LLM Settings" at bounding box center [530, 379] width 173 height 17
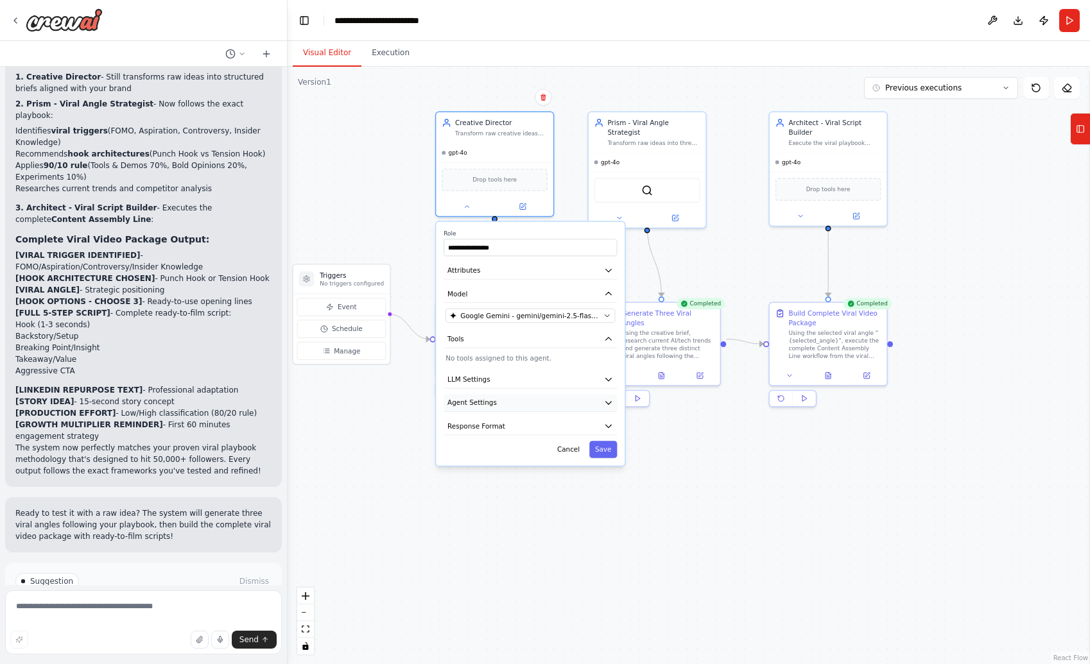
click at [541, 403] on button "Agent Settings" at bounding box center [530, 402] width 173 height 17
click at [555, 277] on button "Attributes" at bounding box center [530, 270] width 173 height 17
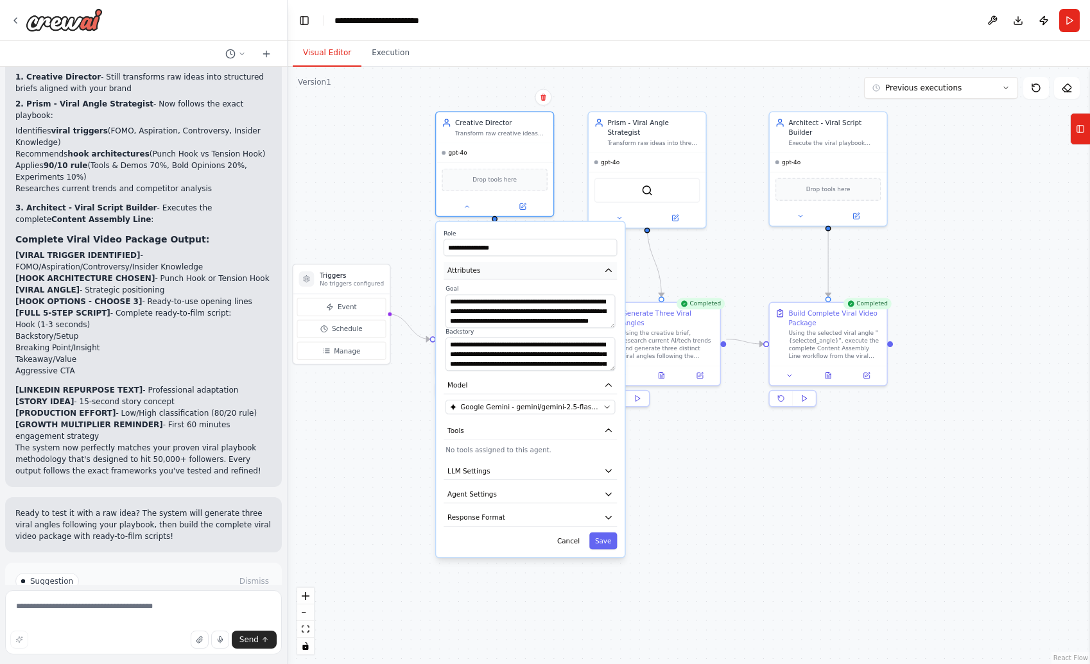
click at [555, 277] on button "Attributes" at bounding box center [530, 270] width 173 height 17
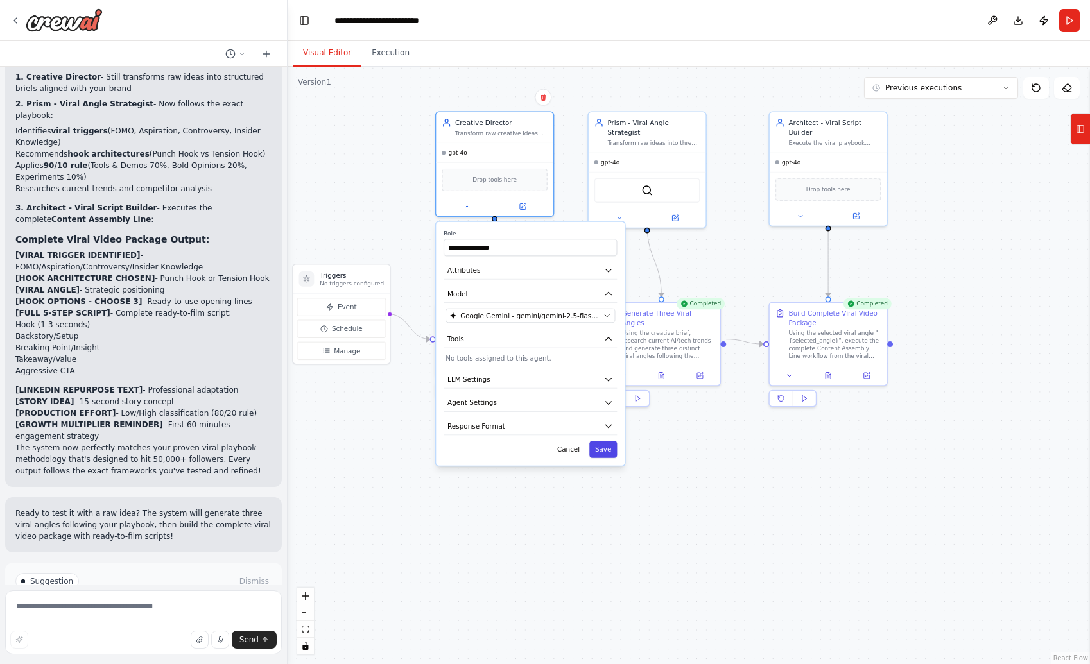
click at [603, 447] on button "Save" at bounding box center [603, 449] width 28 height 17
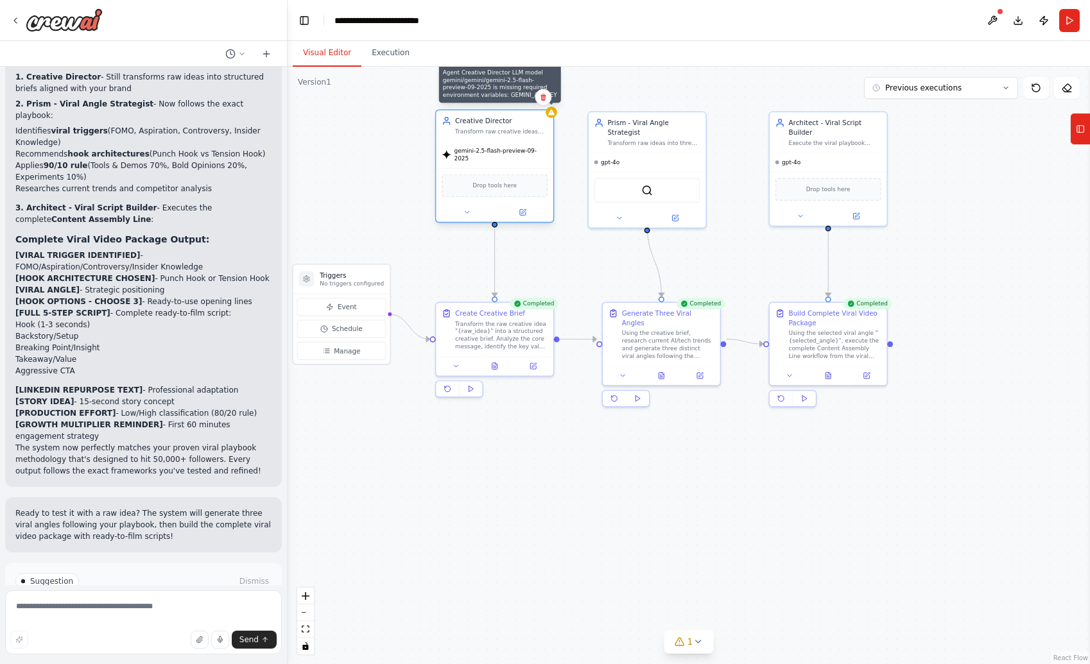
click at [552, 116] on div at bounding box center [552, 113] width 12 height 12
click at [827, 14] on div at bounding box center [1000, 12] width 8 height 8
click at [827, 17] on button at bounding box center [992, 20] width 21 height 23
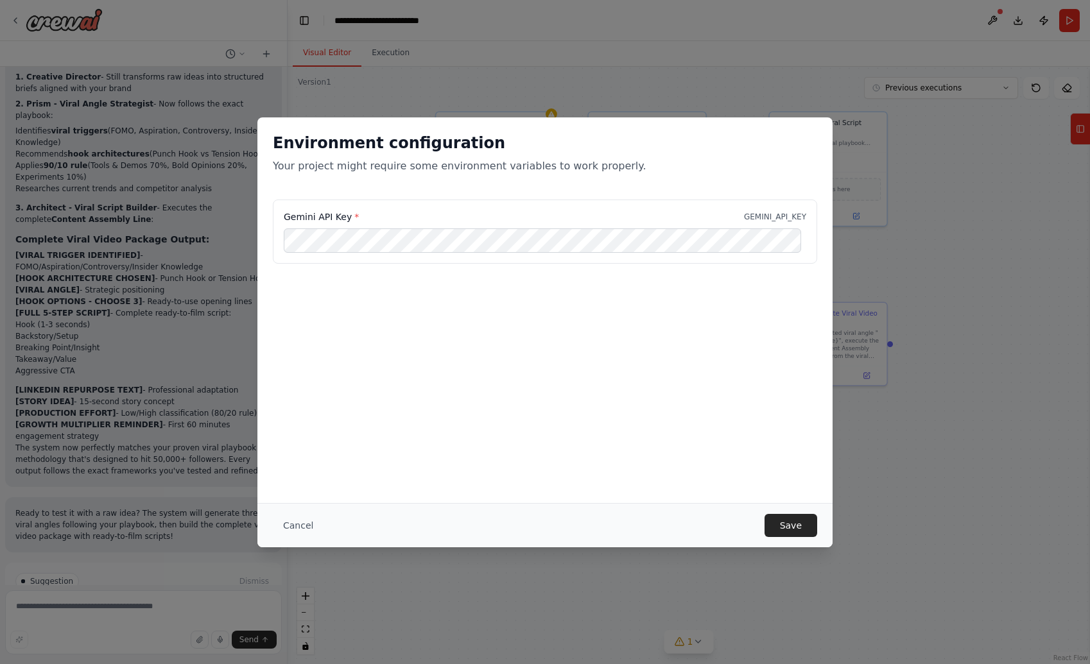
click at [693, 374] on div "Environment configuration Your project might require some environment variables…" at bounding box center [544, 310] width 575 height 386
click at [799, 526] on button "Save" at bounding box center [790, 525] width 53 height 23
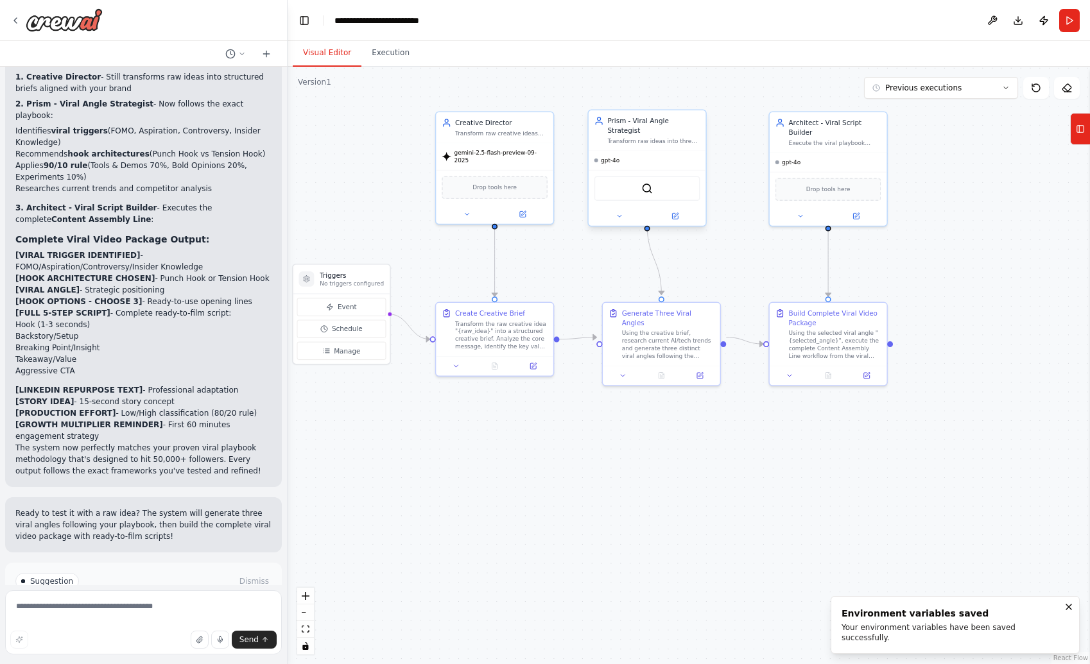
click at [639, 151] on div "gpt-4o" at bounding box center [647, 160] width 117 height 19
click at [616, 212] on icon at bounding box center [620, 216] width 8 height 8
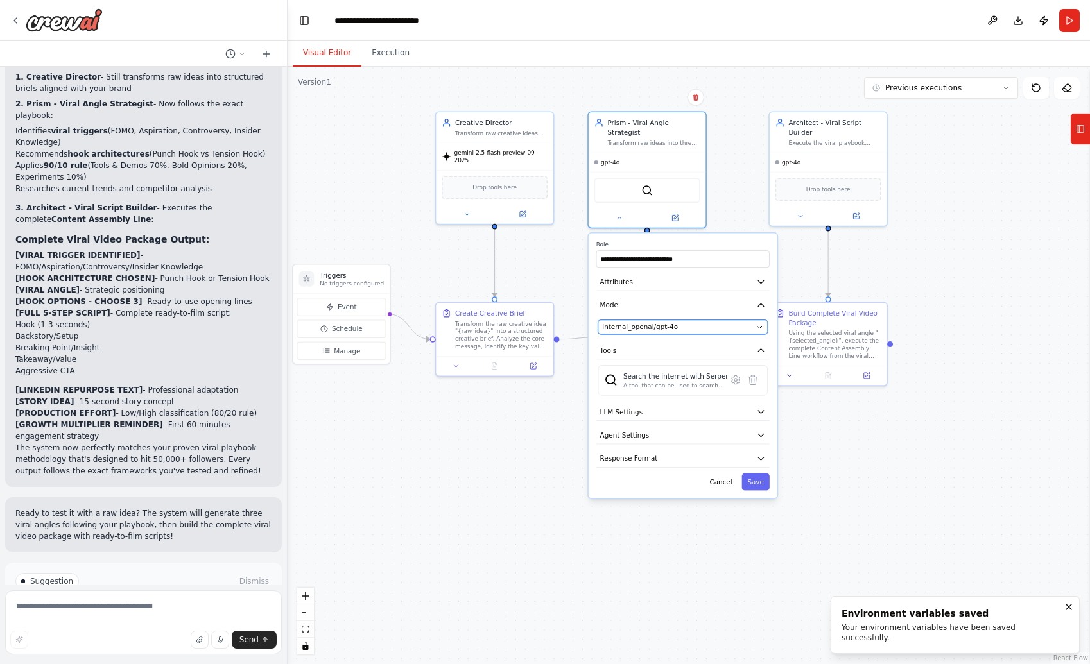
click at [752, 320] on button "internal_openai/gpt-4o" at bounding box center [682, 327] width 169 height 14
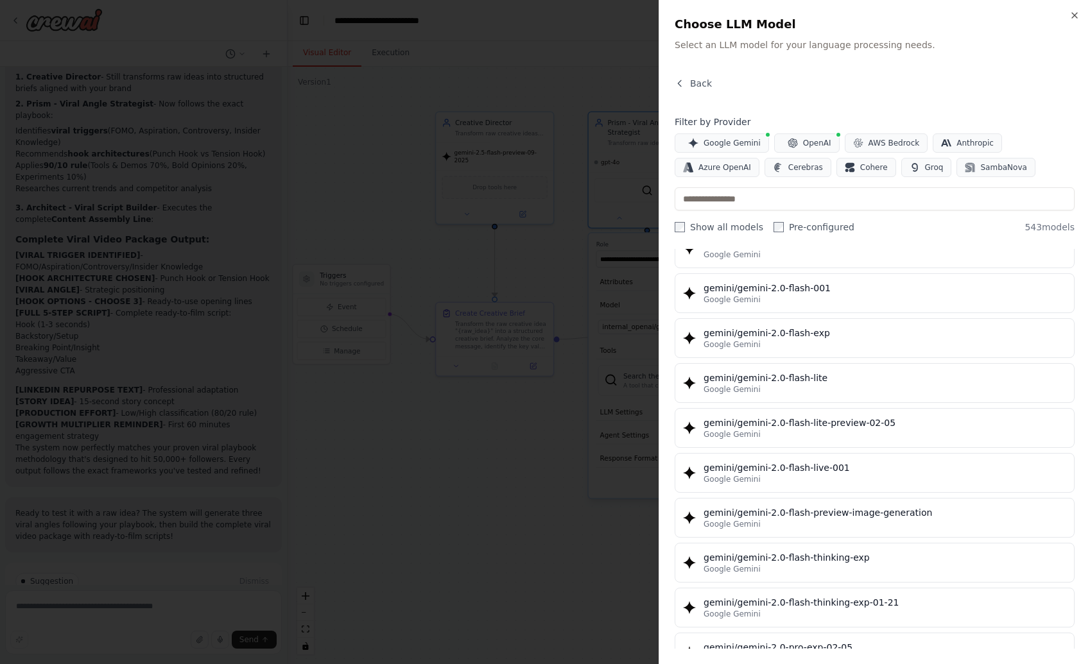
scroll to position [1012, 0]
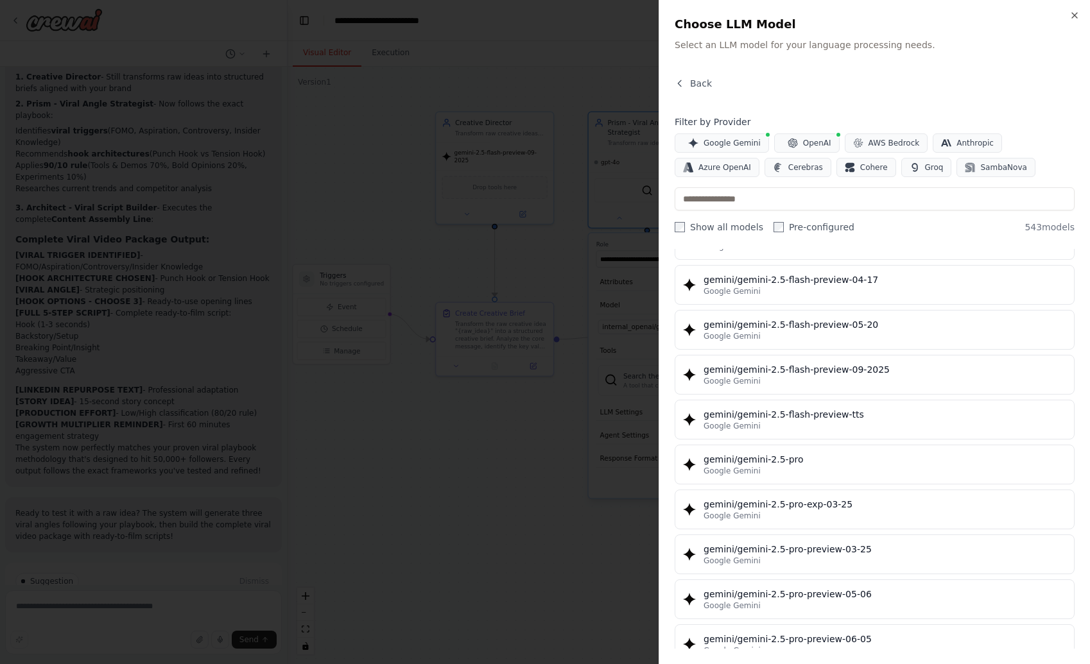
scroll to position [1326, 0]
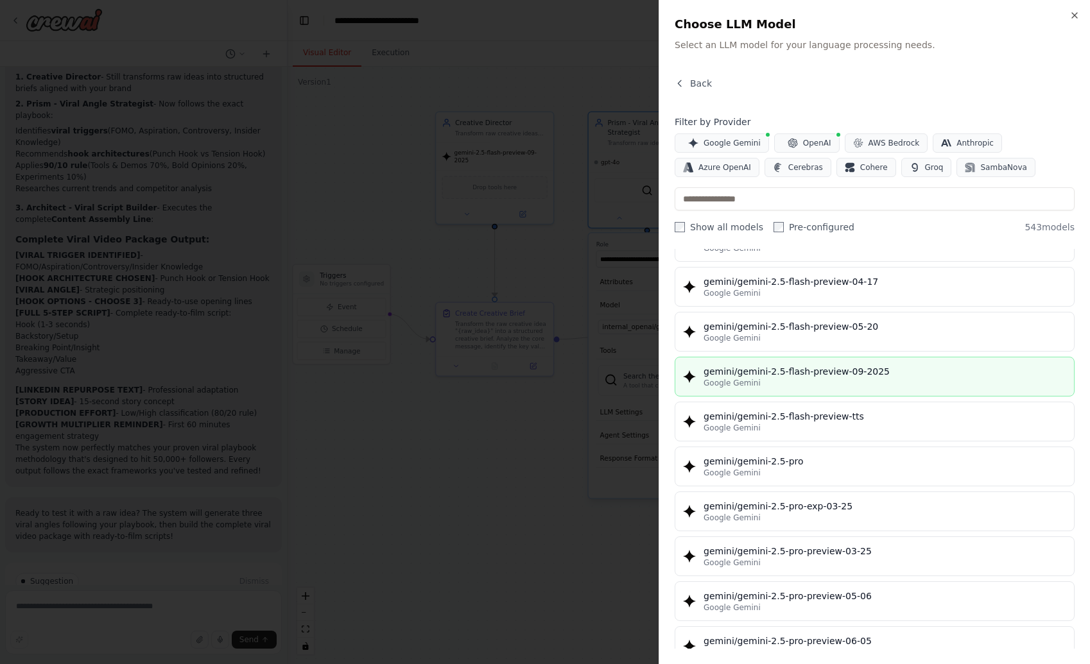
click at [849, 384] on div "Google Gemini" at bounding box center [884, 383] width 363 height 10
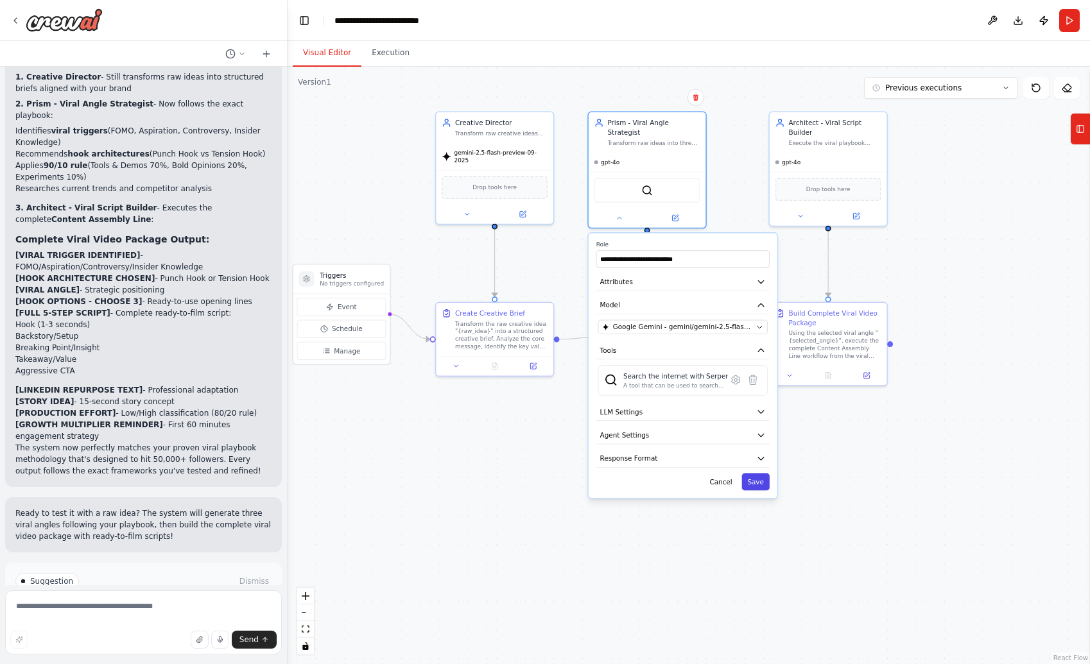
click at [764, 476] on button "Save" at bounding box center [755, 482] width 28 height 17
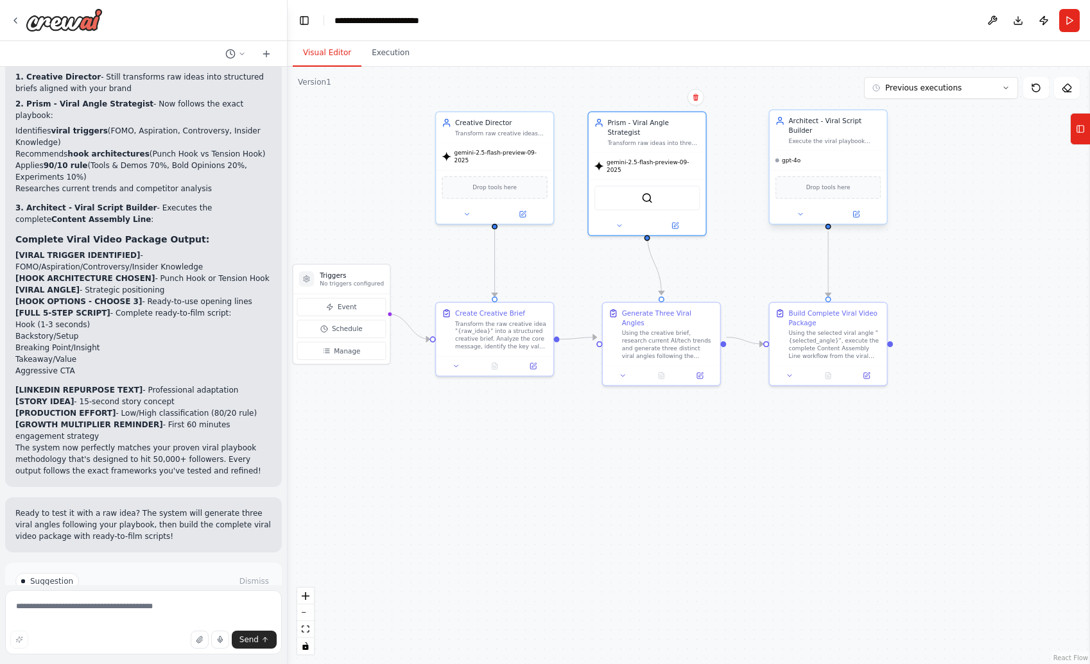
click at [829, 162] on div "gpt-4o" at bounding box center [828, 160] width 117 height 19
click at [798, 214] on icon at bounding box center [800, 214] width 4 height 2
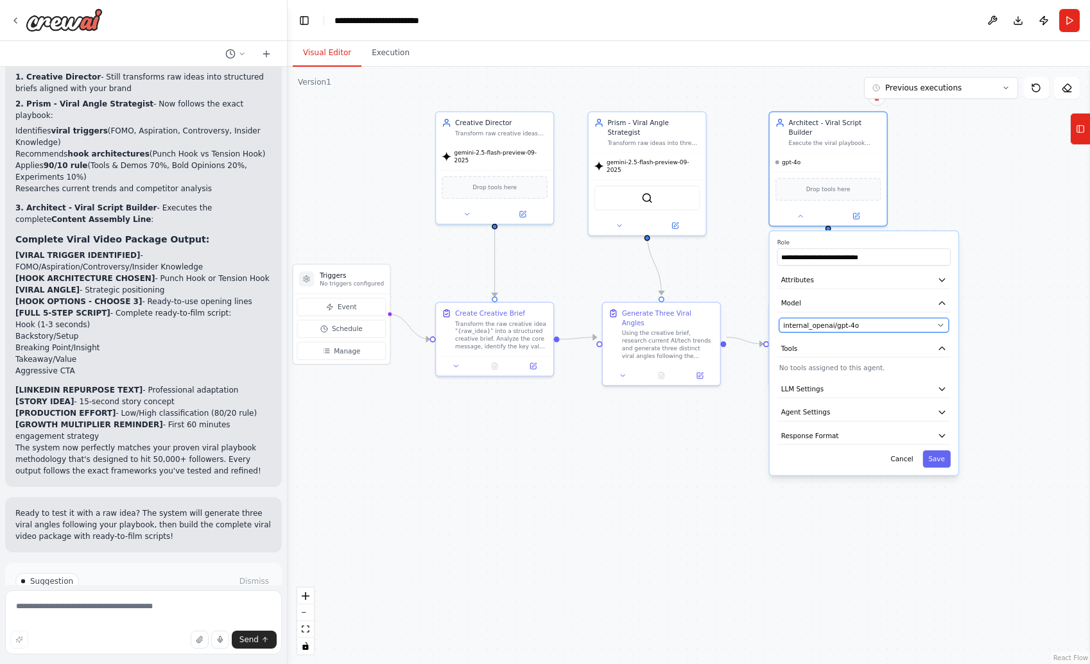
click at [852, 320] on button "internal_openai/gpt-4o" at bounding box center [863, 325] width 169 height 14
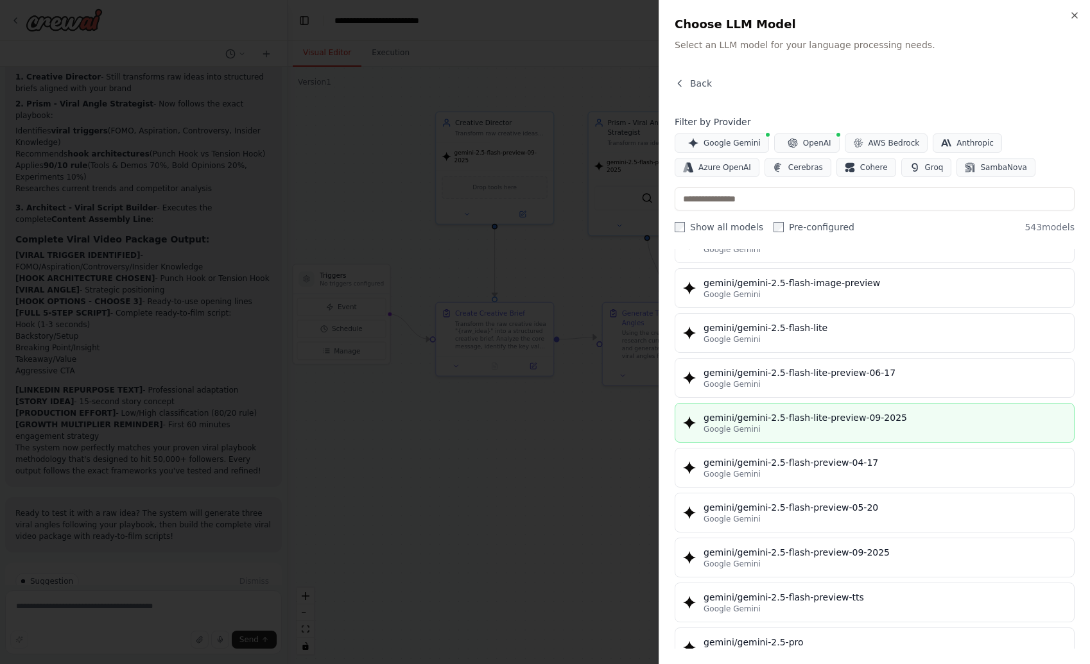
scroll to position [1207, 0]
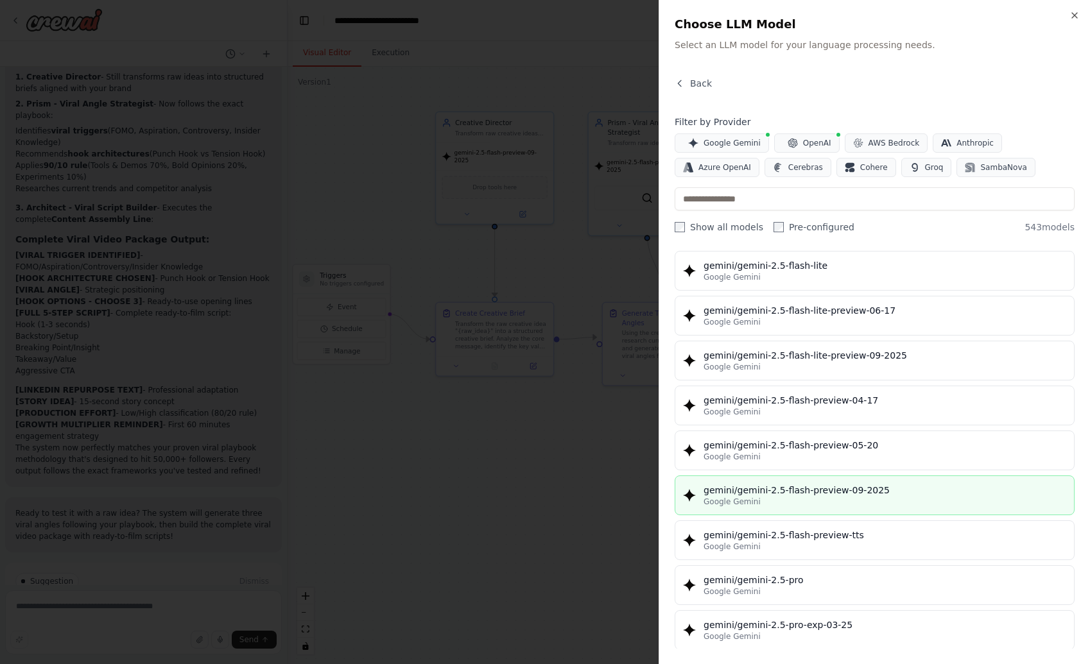
click at [844, 497] on div "Google Gemini" at bounding box center [884, 502] width 363 height 10
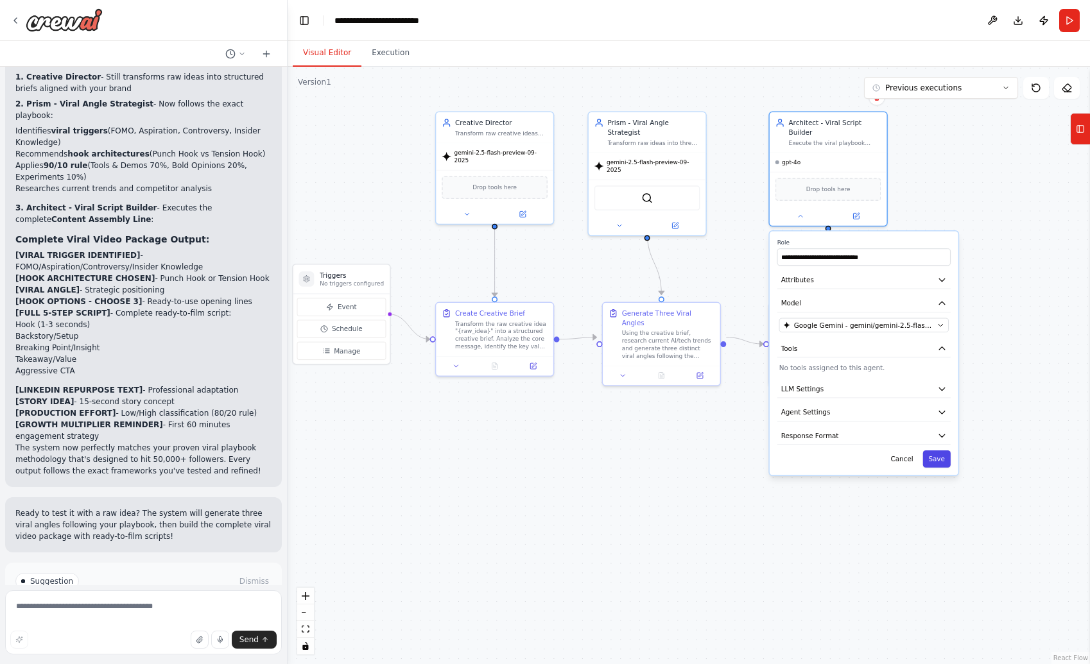
click at [936, 456] on button "Save" at bounding box center [937, 459] width 28 height 17
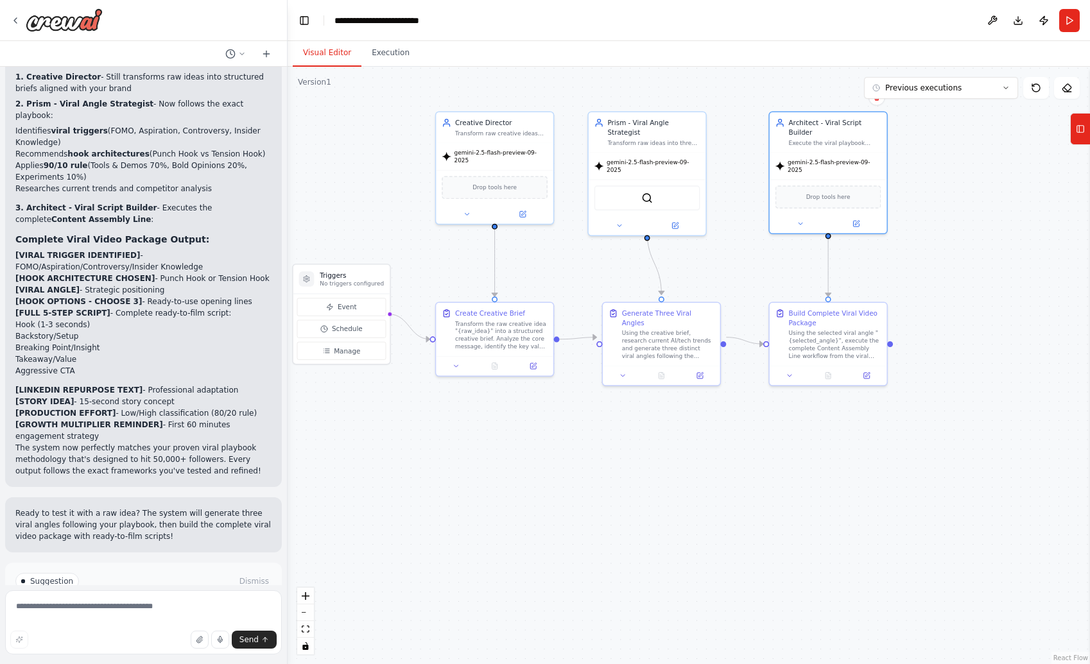
click at [220, 626] on button "Improve automation" at bounding box center [143, 636] width 256 height 21
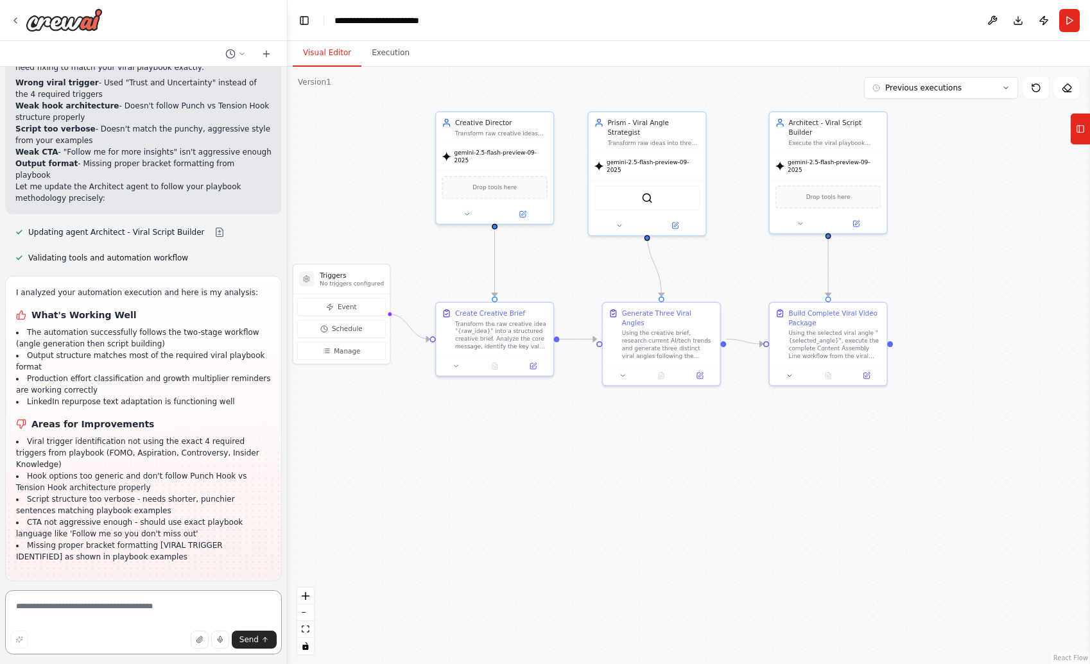
scroll to position [3082, 0]
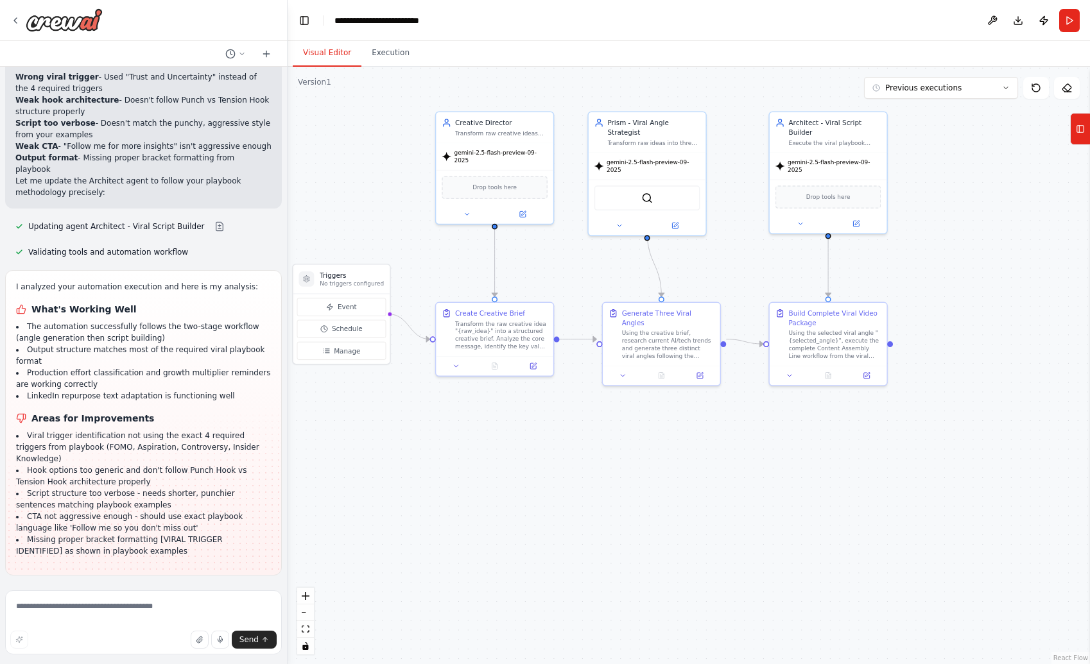
click at [160, 654] on span "Run Automation" at bounding box center [149, 659] width 62 height 10
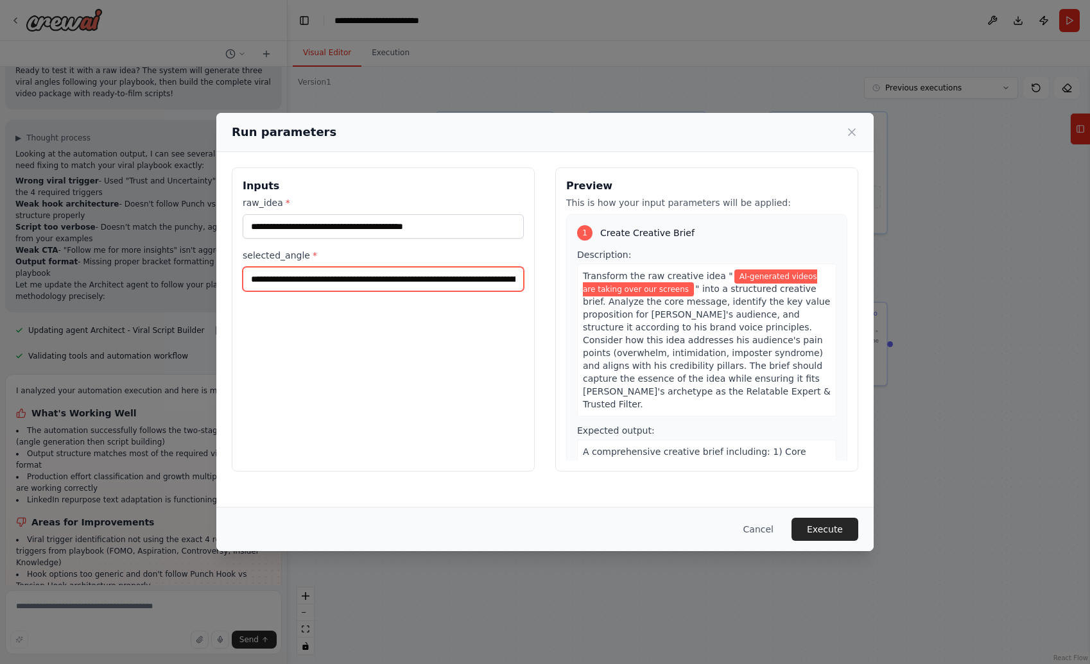
drag, startPoint x: 327, startPoint y: 280, endPoint x: 245, endPoint y: 275, distance: 82.3
click at [245, 275] on input "**********" at bounding box center [383, 279] width 281 height 24
type input "**********"
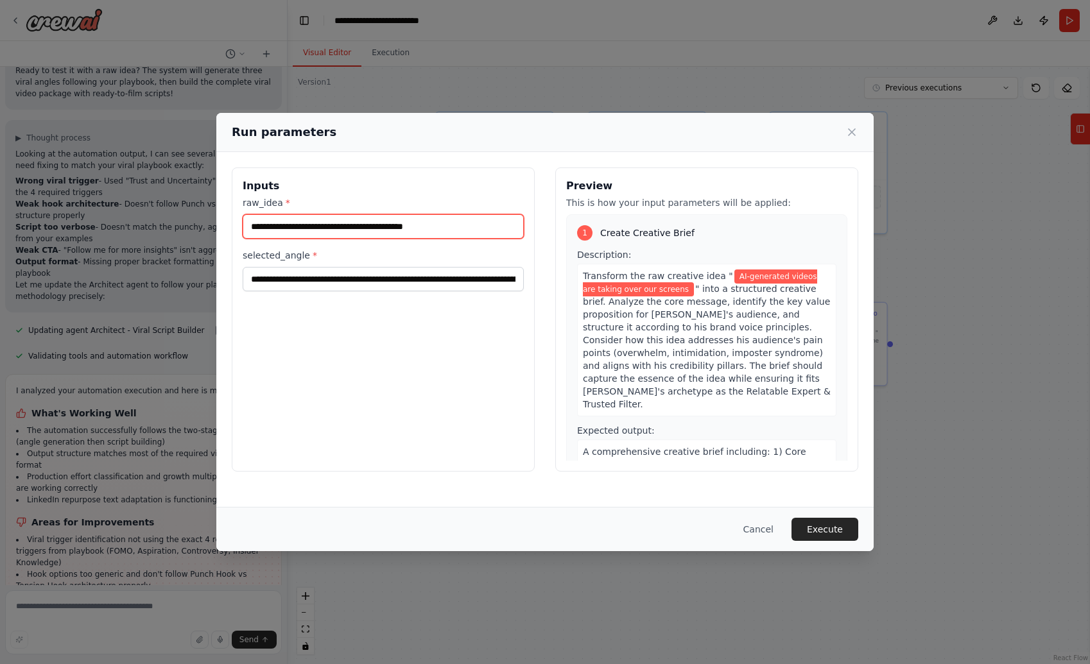
click at [454, 229] on input "**********" at bounding box center [383, 226] width 281 height 24
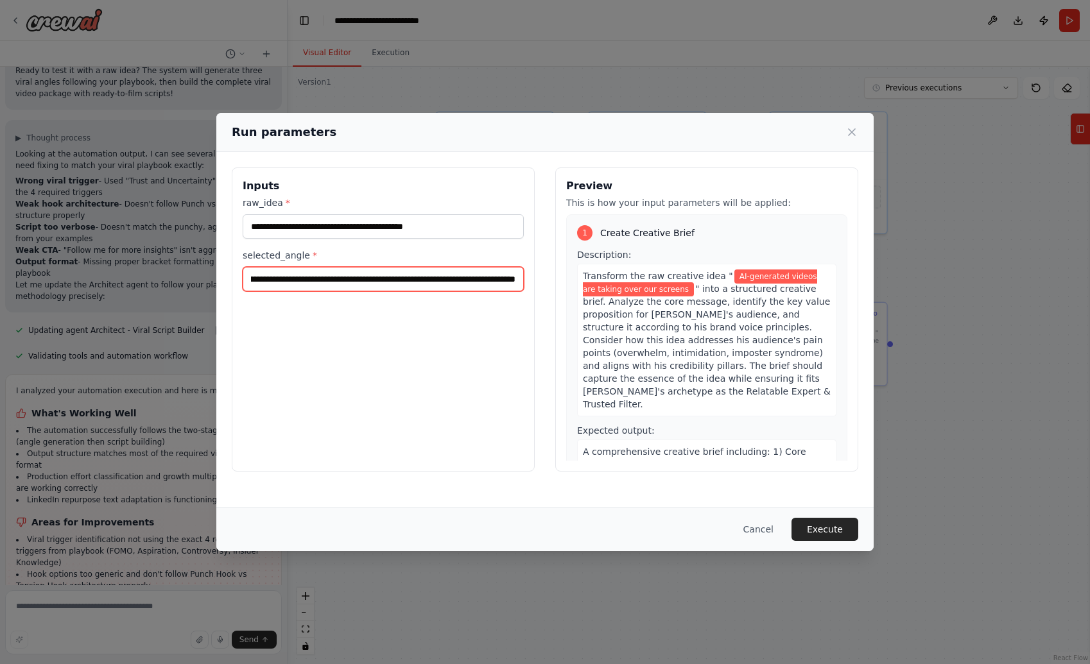
scroll to position [0, 340]
drag, startPoint x: 460, startPoint y: 283, endPoint x: 578, endPoint y: 288, distance: 118.9
click at [578, 288] on div "**********" at bounding box center [545, 320] width 626 height 304
click at [465, 280] on input "**********" at bounding box center [383, 279] width 281 height 24
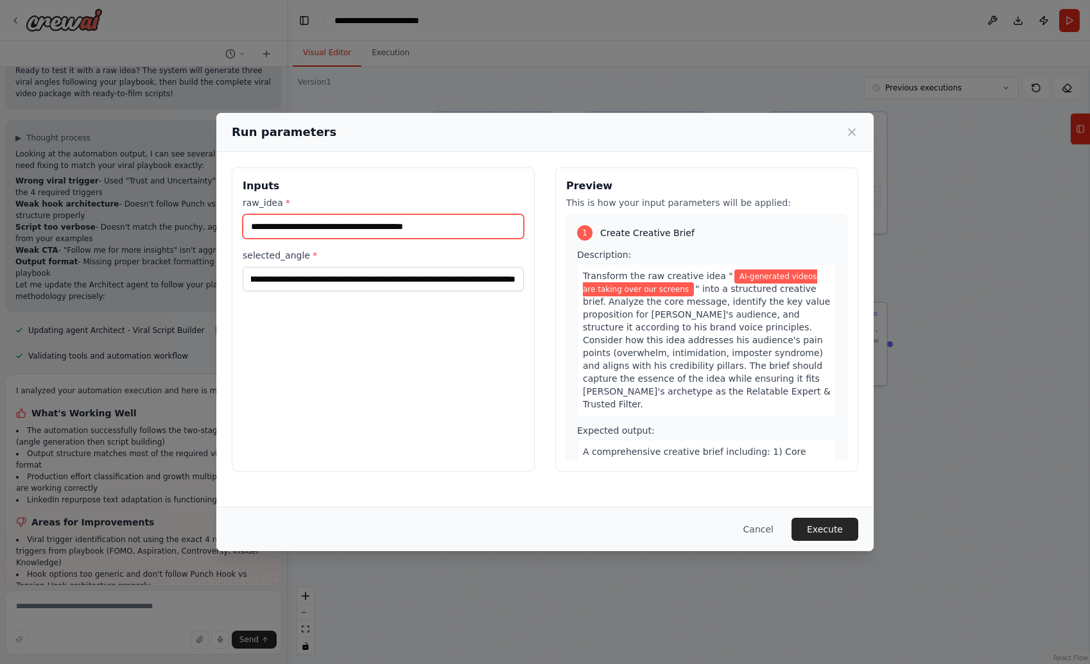
scroll to position [0, 0]
click at [488, 221] on input "**********" at bounding box center [383, 226] width 281 height 24
paste input "**********"
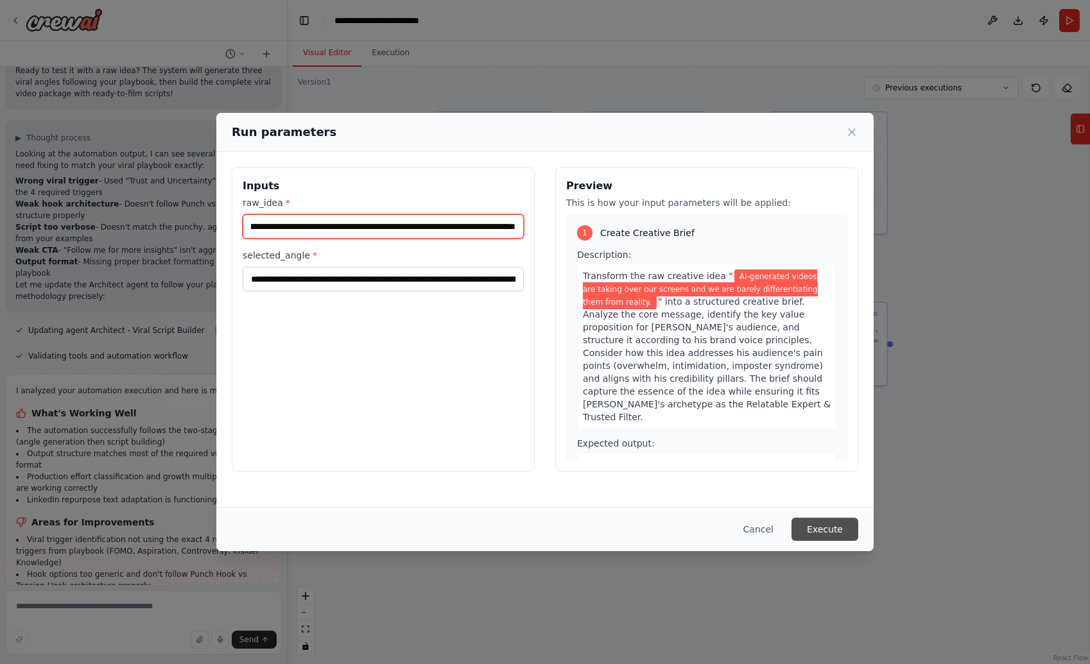
type input "**********"
click at [831, 531] on button "Execute" at bounding box center [824, 529] width 67 height 23
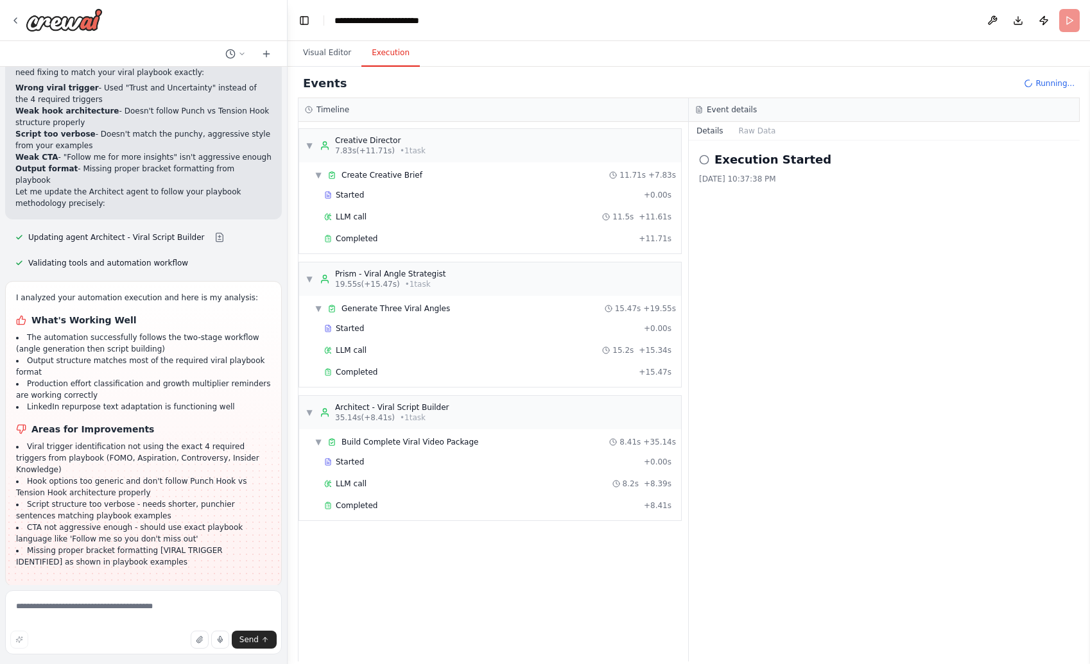
scroll to position [3082, 0]
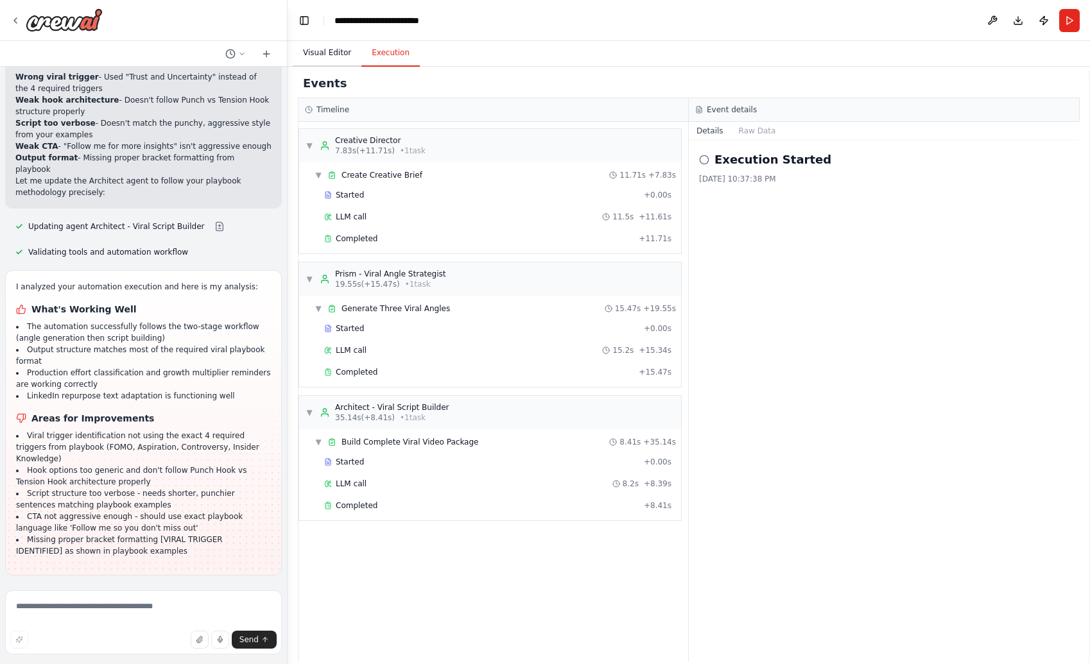
click at [334, 51] on button "Visual Editor" at bounding box center [327, 53] width 69 height 27
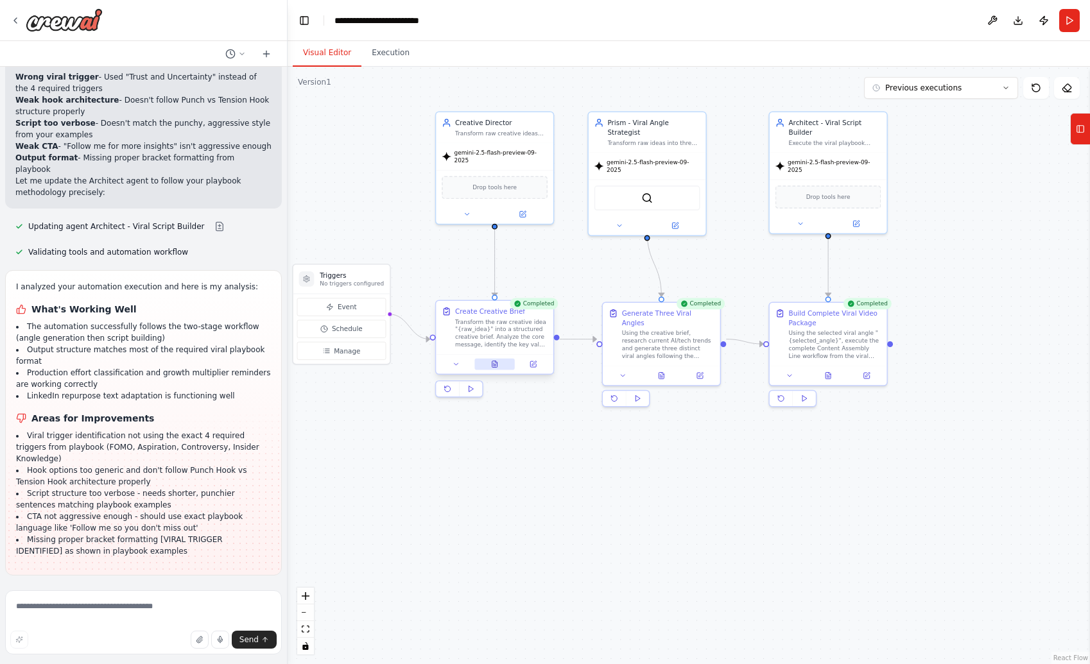
click at [493, 365] on icon at bounding box center [494, 364] width 5 height 6
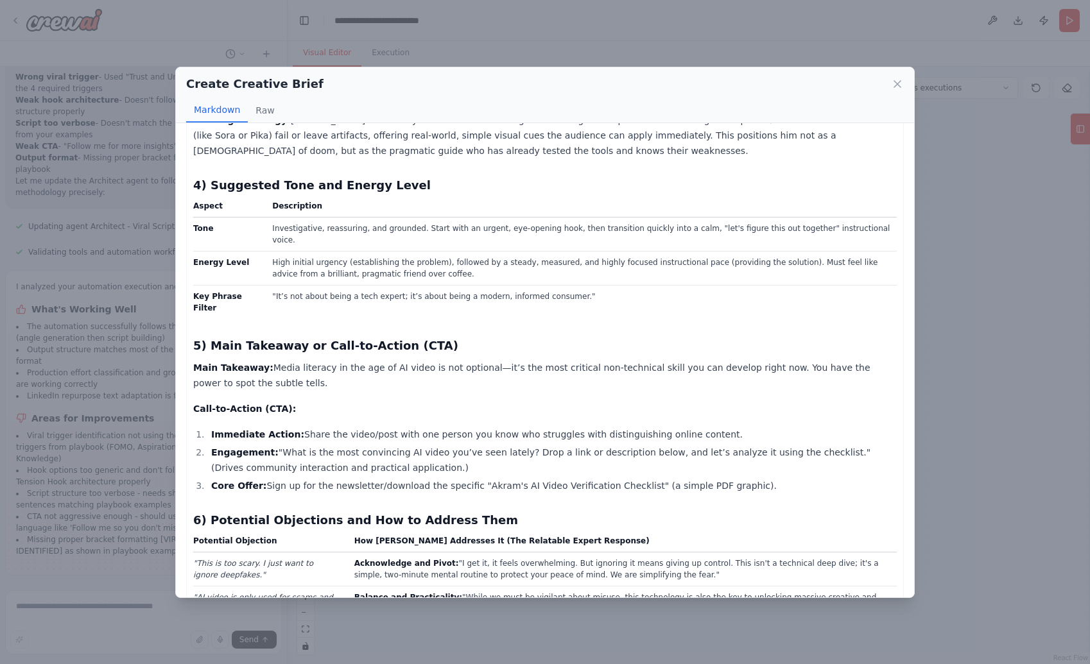
scroll to position [543, 0]
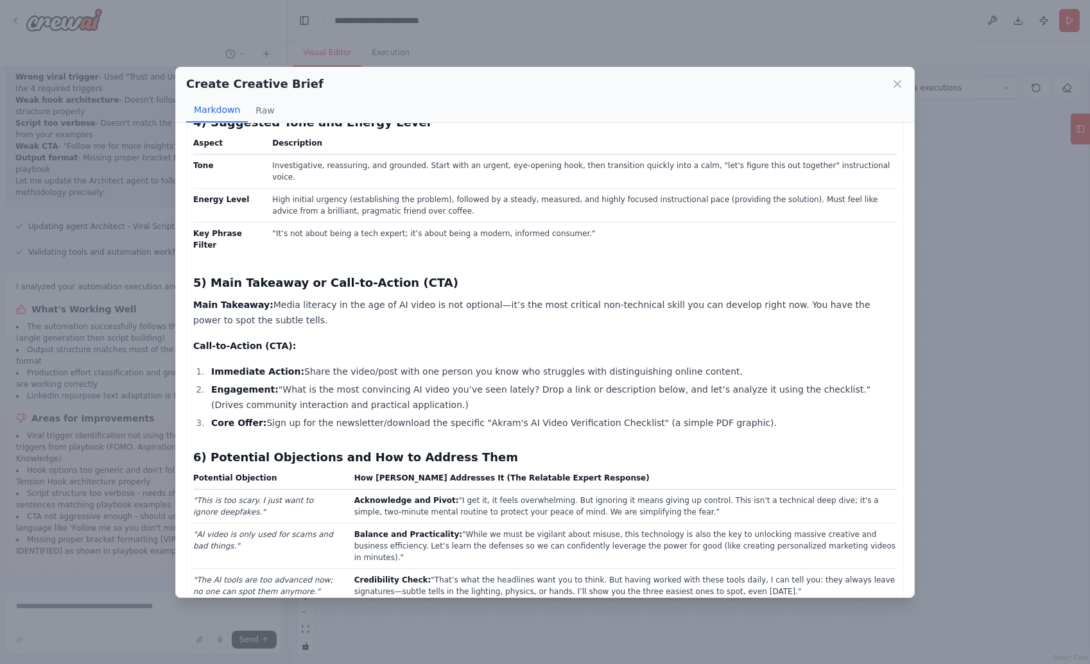
click at [945, 406] on div "Create Creative Brief Markdown Raw Creative Brief: The AI Reality Check (Synthe…" at bounding box center [545, 332] width 1090 height 664
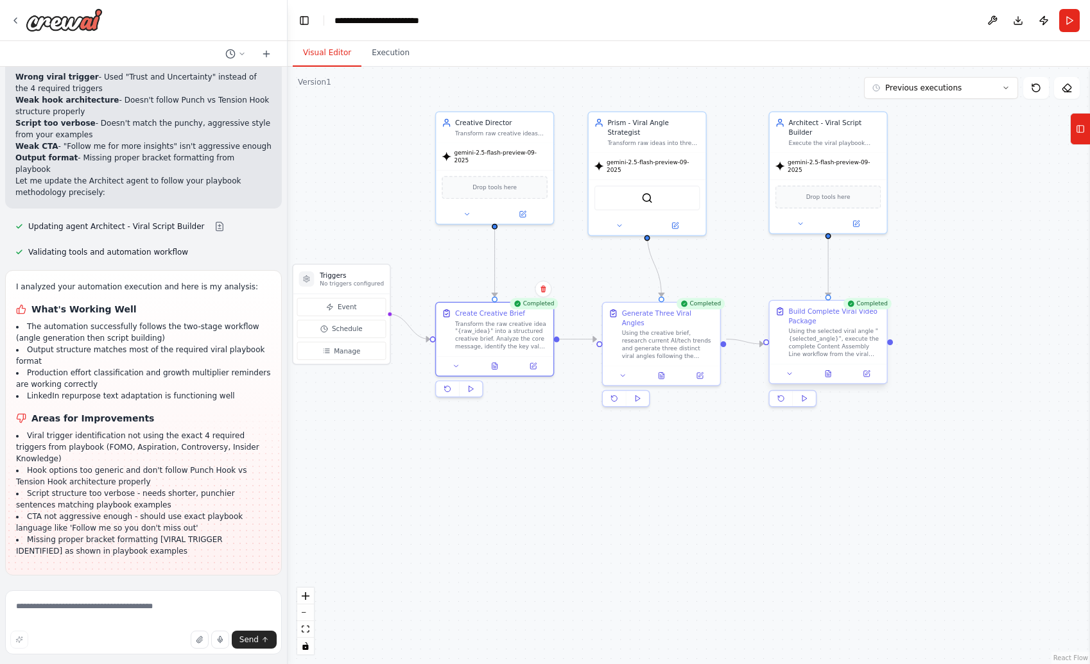
click at [833, 382] on div at bounding box center [828, 373] width 117 height 19
click at [828, 377] on icon at bounding box center [828, 374] width 8 height 8
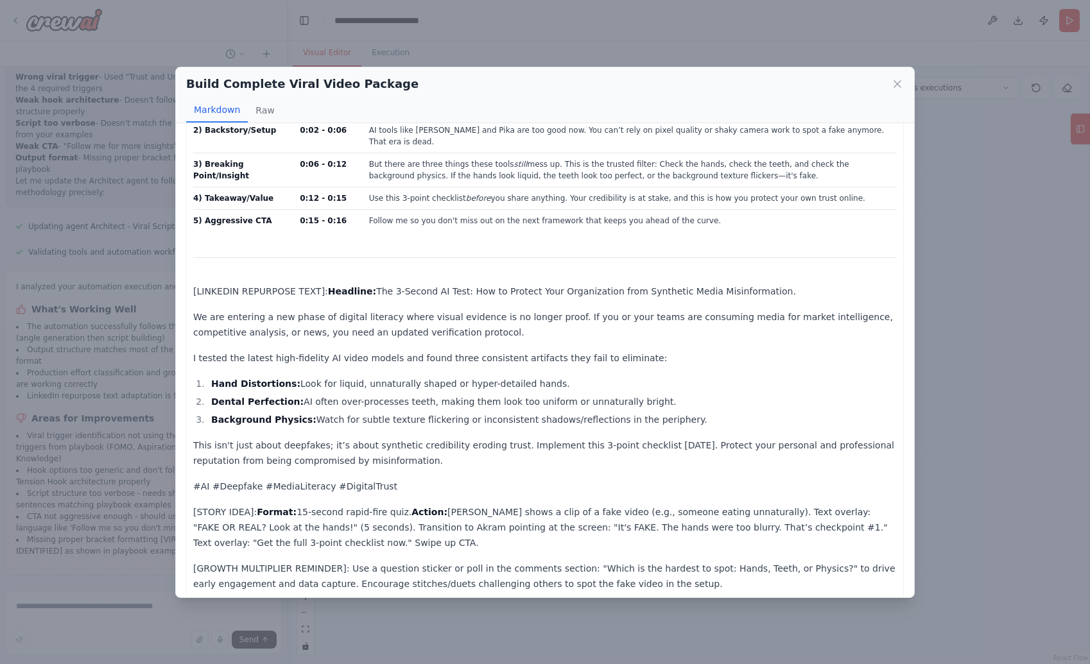
scroll to position [345, 0]
click at [1001, 476] on div "Build Complete Viral Video Package Markdown Raw [VIRAL TRIGGER IDENTIFIED]: Ins…" at bounding box center [545, 332] width 1090 height 664
